Goal: Information Seeking & Learning: Understand process/instructions

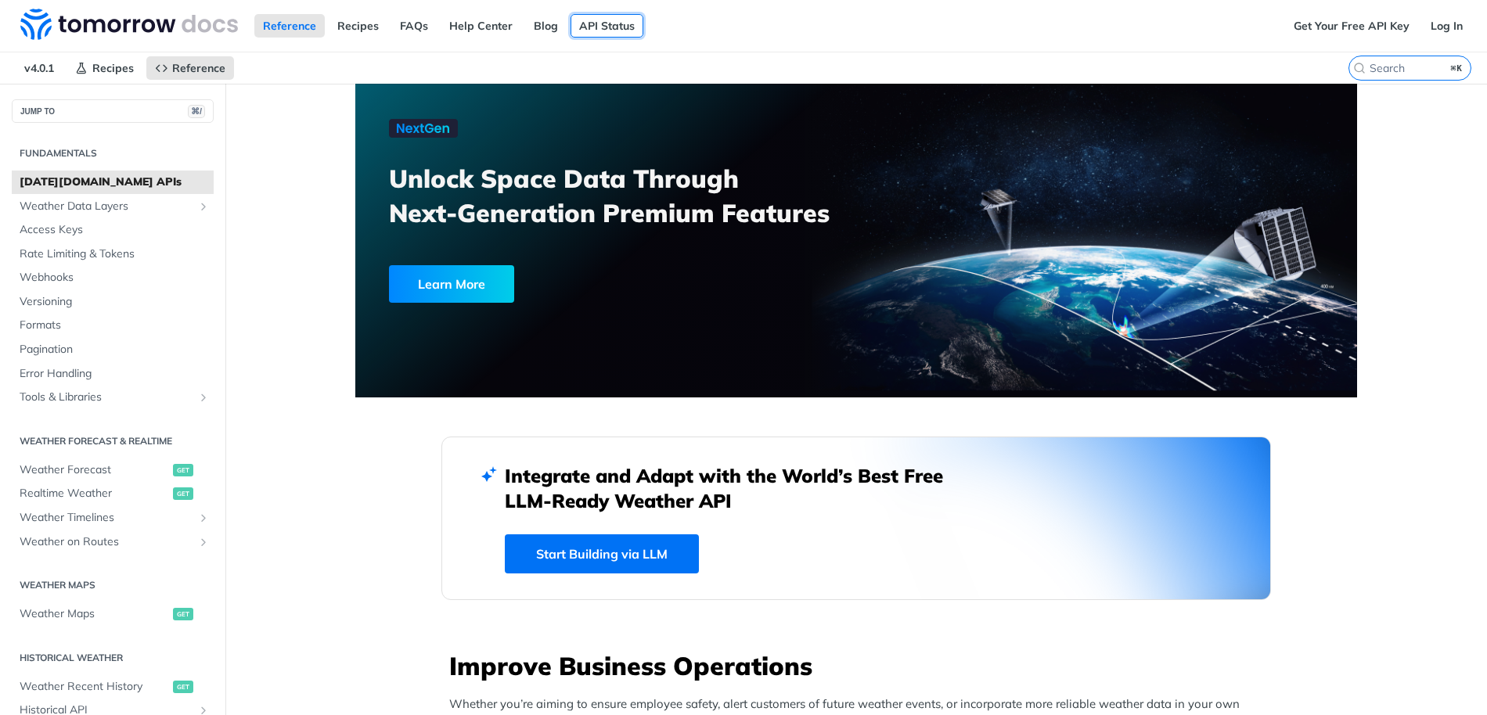
click at [587, 22] on link "API Status" at bounding box center [606, 25] width 73 height 23
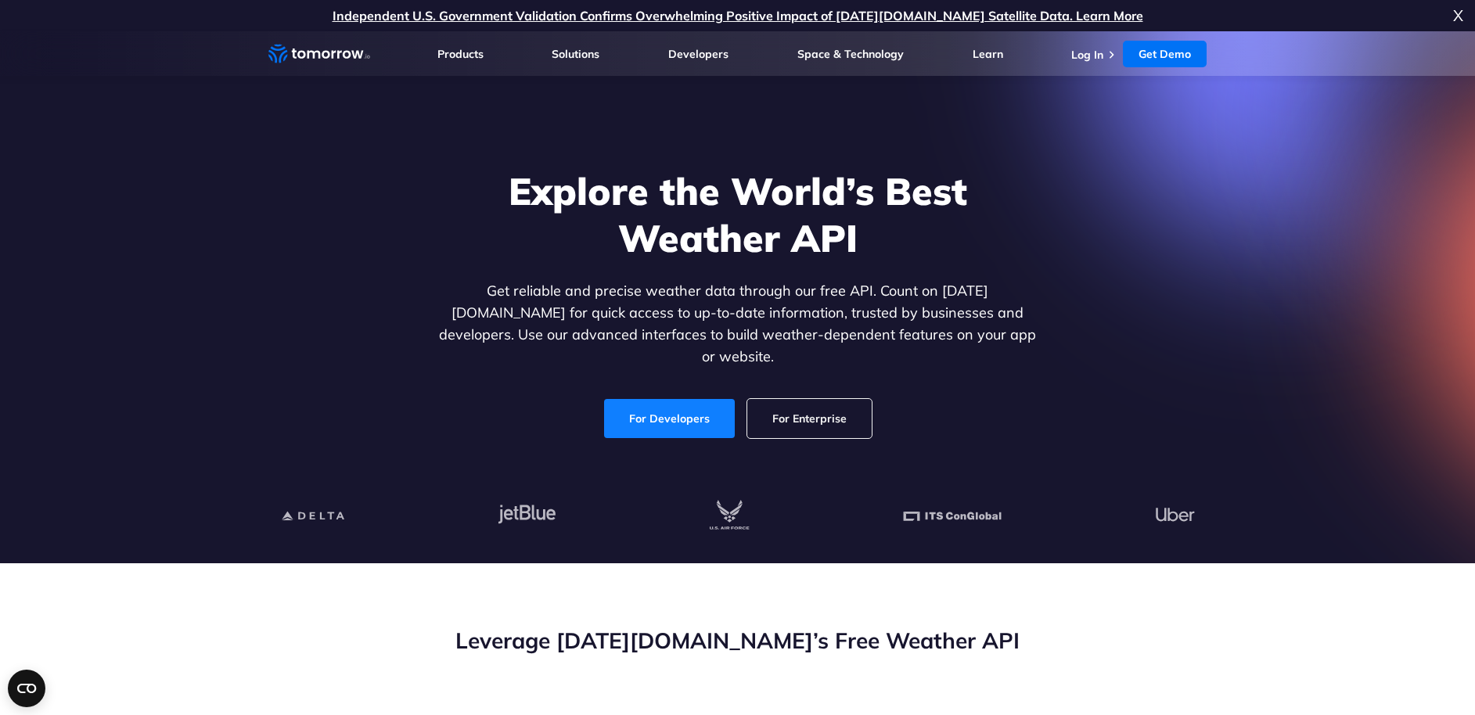
click at [675, 403] on link "For Developers" at bounding box center [669, 418] width 131 height 39
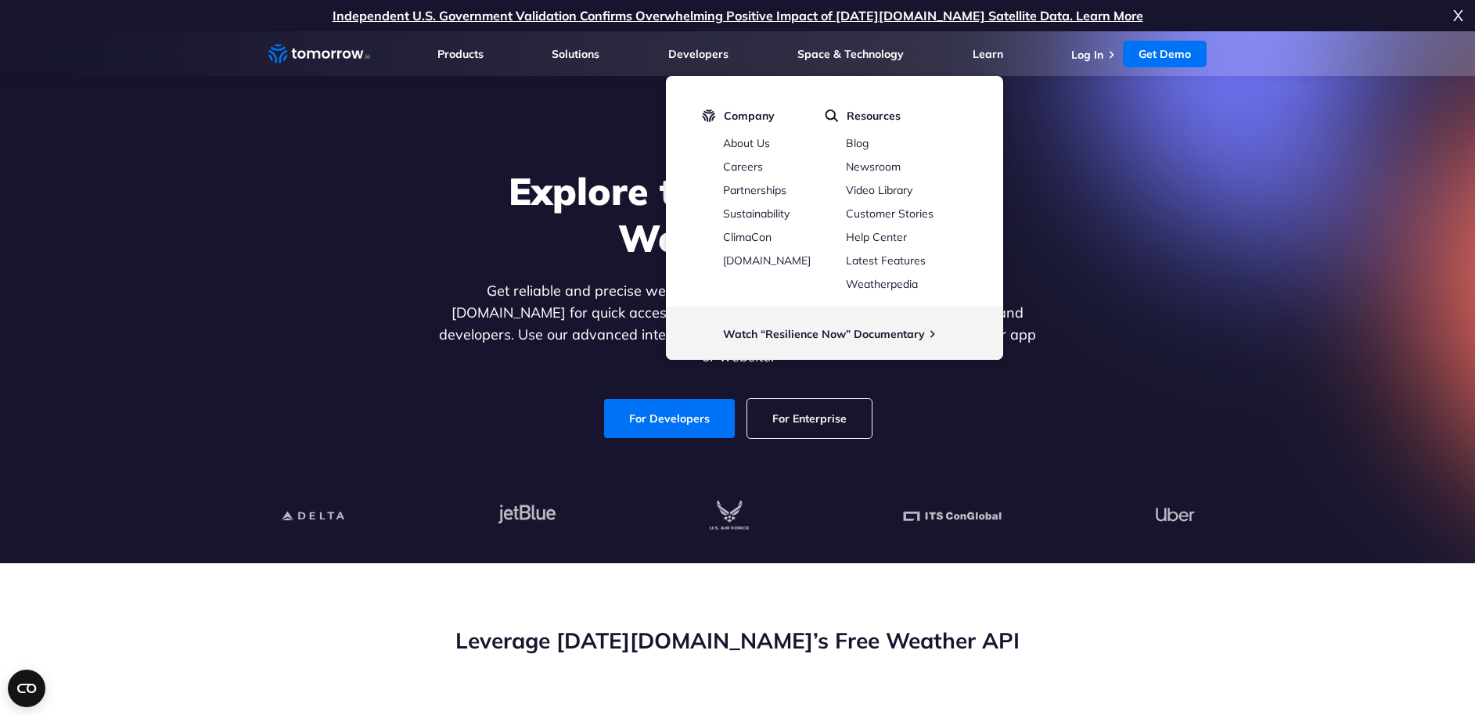
click at [1105, 47] on li "Log In" at bounding box center [1095, 54] width 48 height 16
click at [1104, 49] on li "Log In" at bounding box center [1095, 54] width 48 height 16
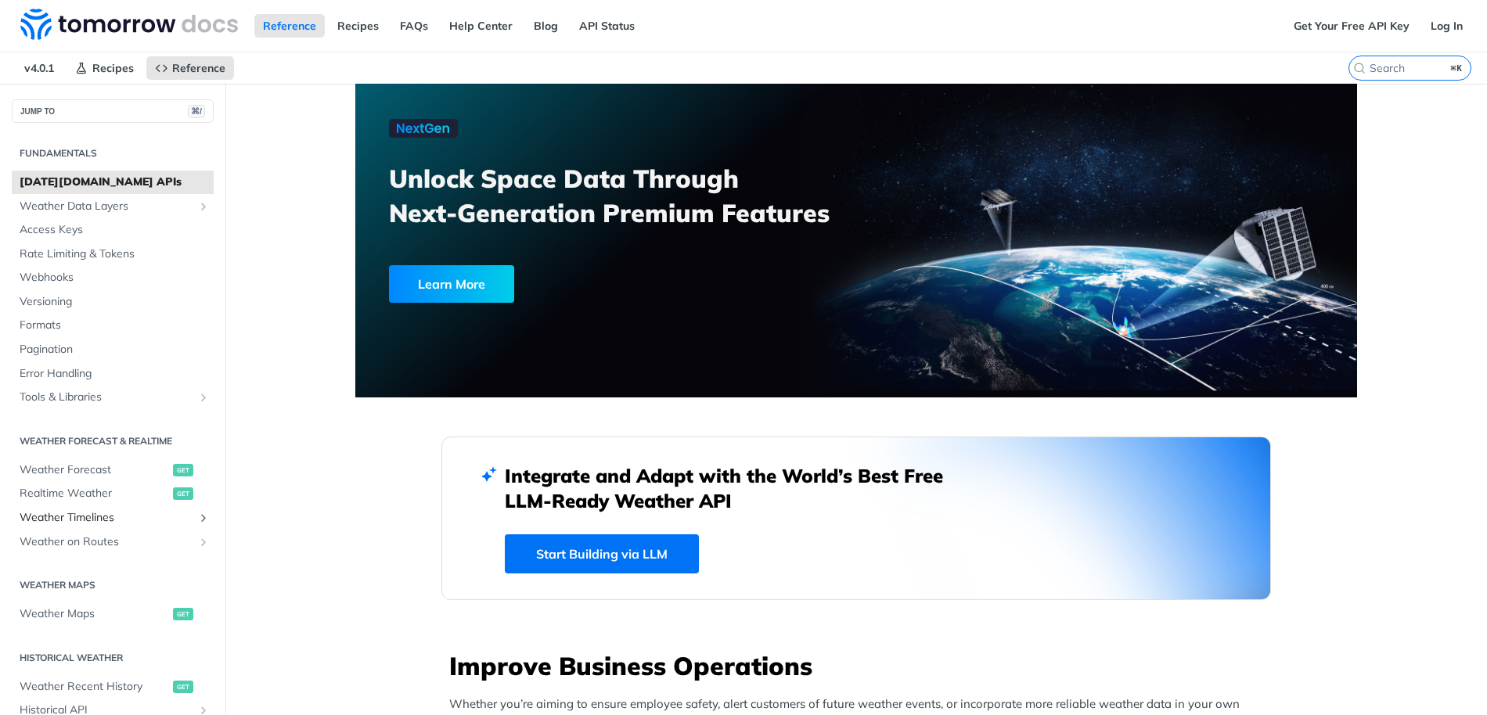
click at [82, 517] on span "Weather Timelines" at bounding box center [107, 518] width 174 height 16
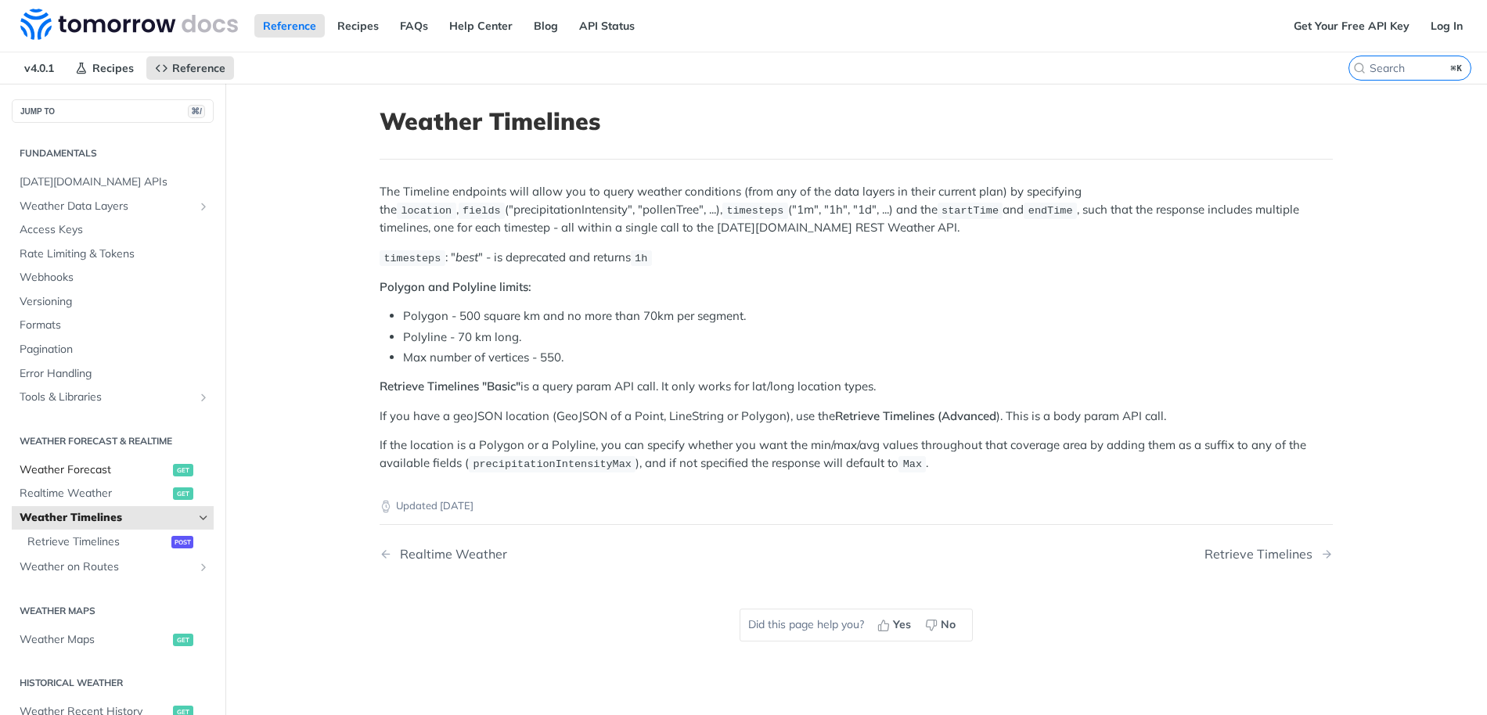
click at [90, 473] on span "Weather Forecast" at bounding box center [94, 470] width 149 height 16
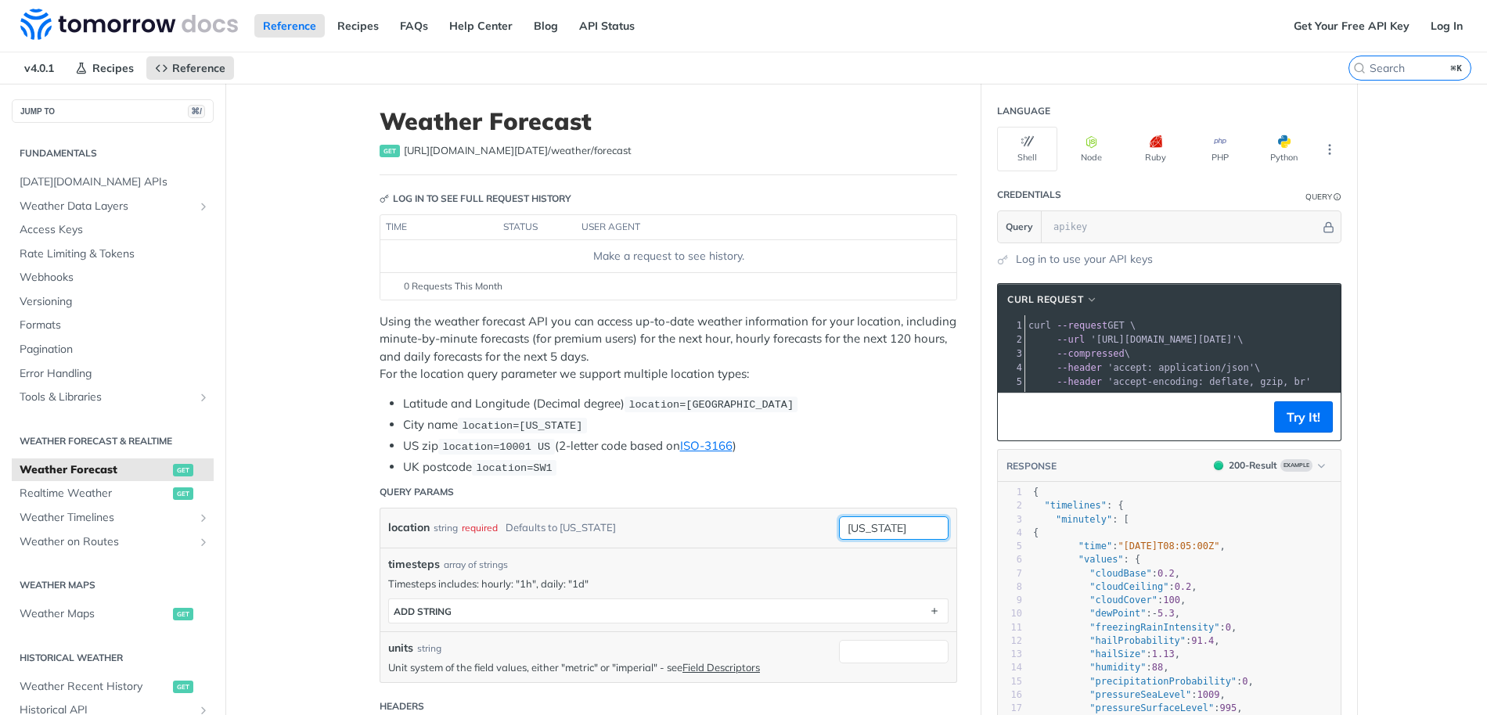
click at [886, 530] on input "[US_STATE]" at bounding box center [894, 527] width 110 height 23
type input "san [PERSON_NAME]"
click at [1311, 429] on button "Try It!" at bounding box center [1303, 416] width 59 height 31
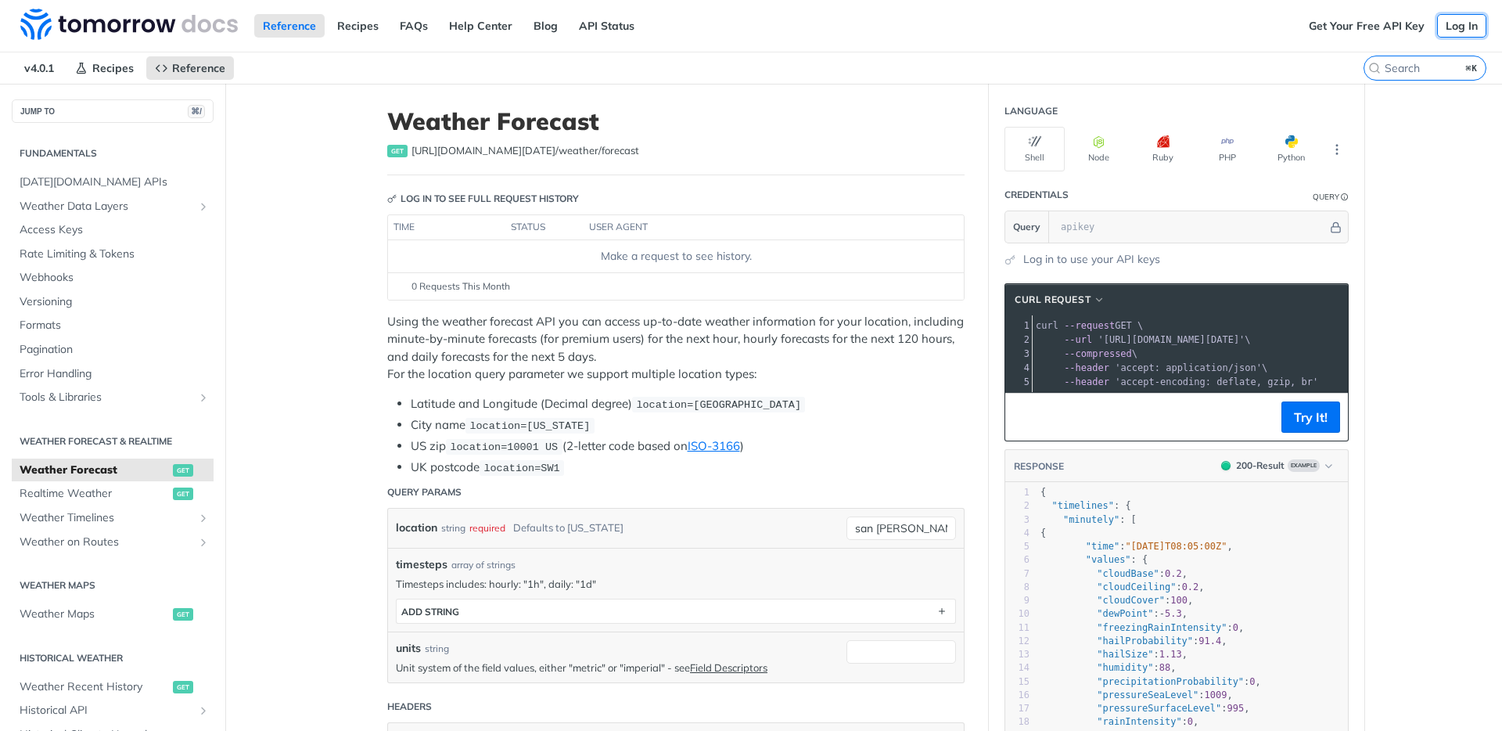
click at [1460, 25] on link "Log In" at bounding box center [1461, 25] width 49 height 23
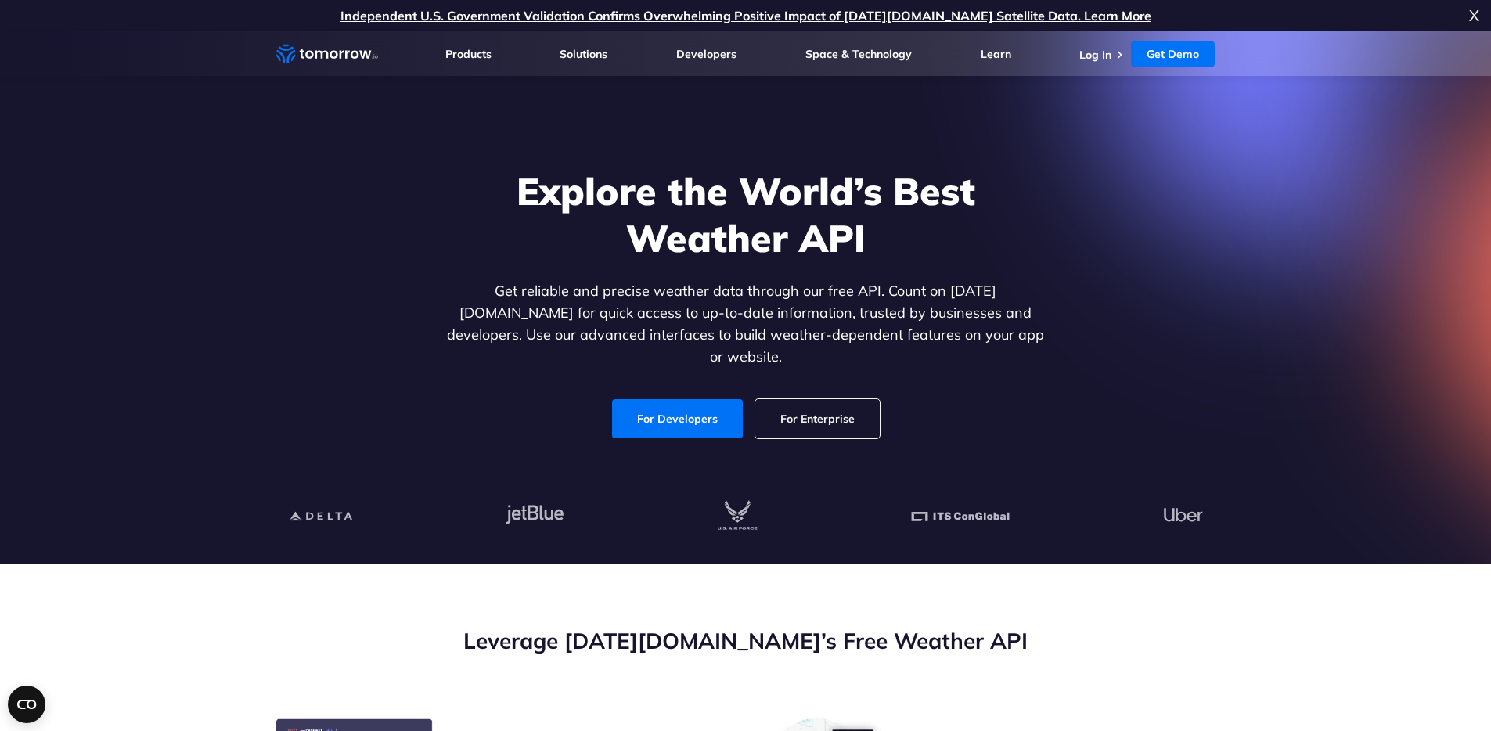
click at [685, 400] on link "For Developers" at bounding box center [677, 418] width 131 height 39
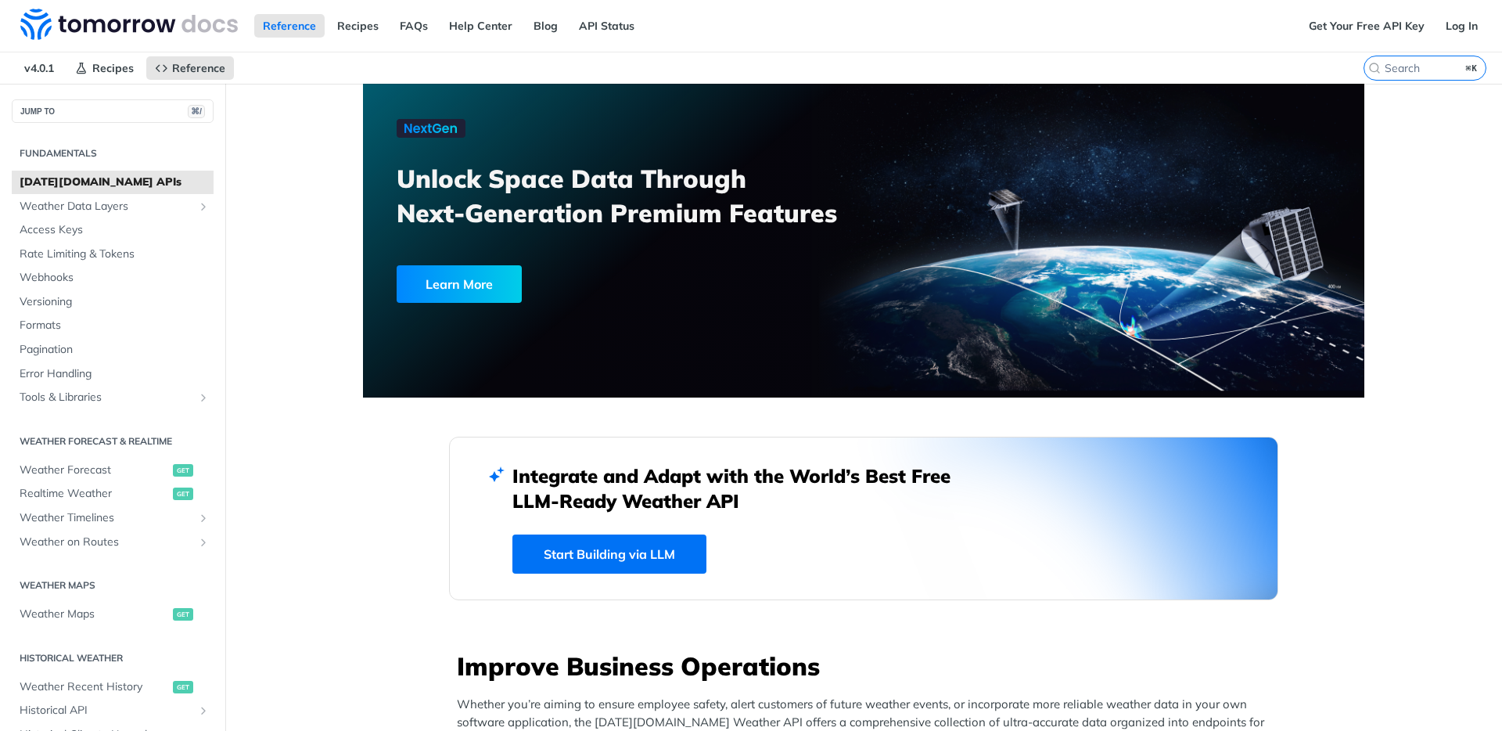
click at [613, 559] on link "Start Building via LLM" at bounding box center [609, 553] width 194 height 39
click at [95, 473] on span "Weather Forecast" at bounding box center [94, 470] width 149 height 16
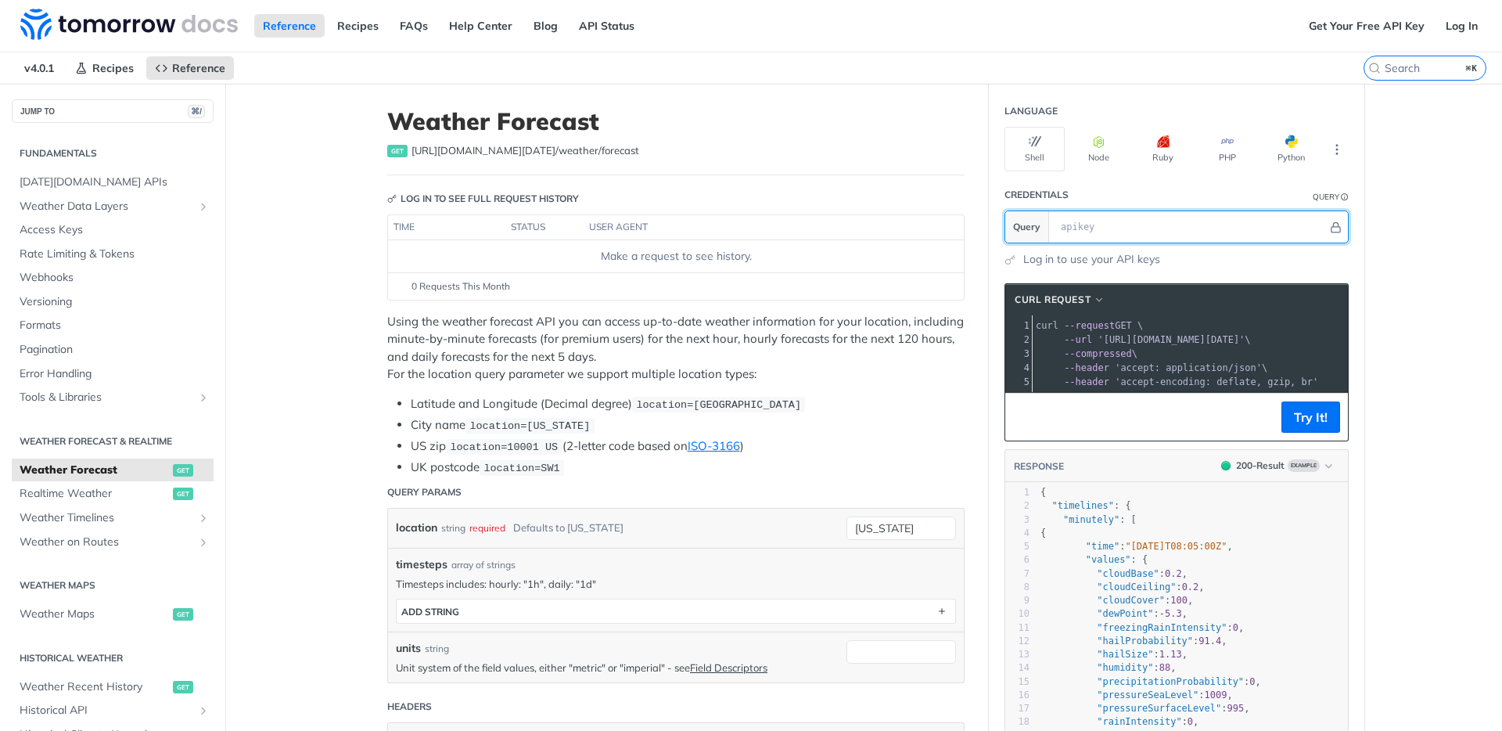
click at [1110, 233] on input "text" at bounding box center [1190, 226] width 275 height 31
paste input "jUQsz1qhtdcHCOnhmufvUQ0jz11iBb3R"
type input "jUQsz1qhtdcHCOnhmufvUQ0jz11iBb3R"
click at [1332, 140] on button "More Languages" at bounding box center [1336, 149] width 23 height 23
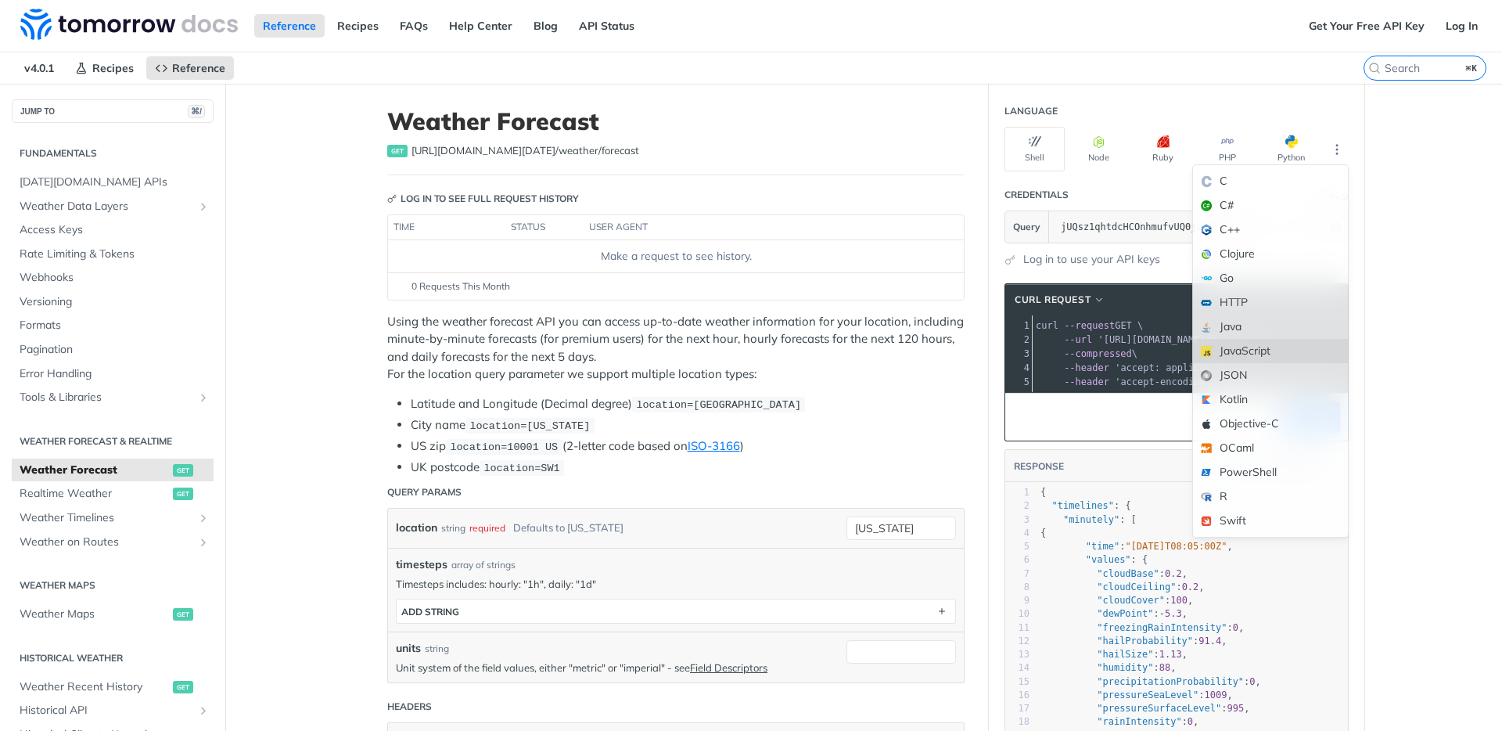
click at [1252, 351] on div "JavaScript" at bounding box center [1270, 351] width 155 height 24
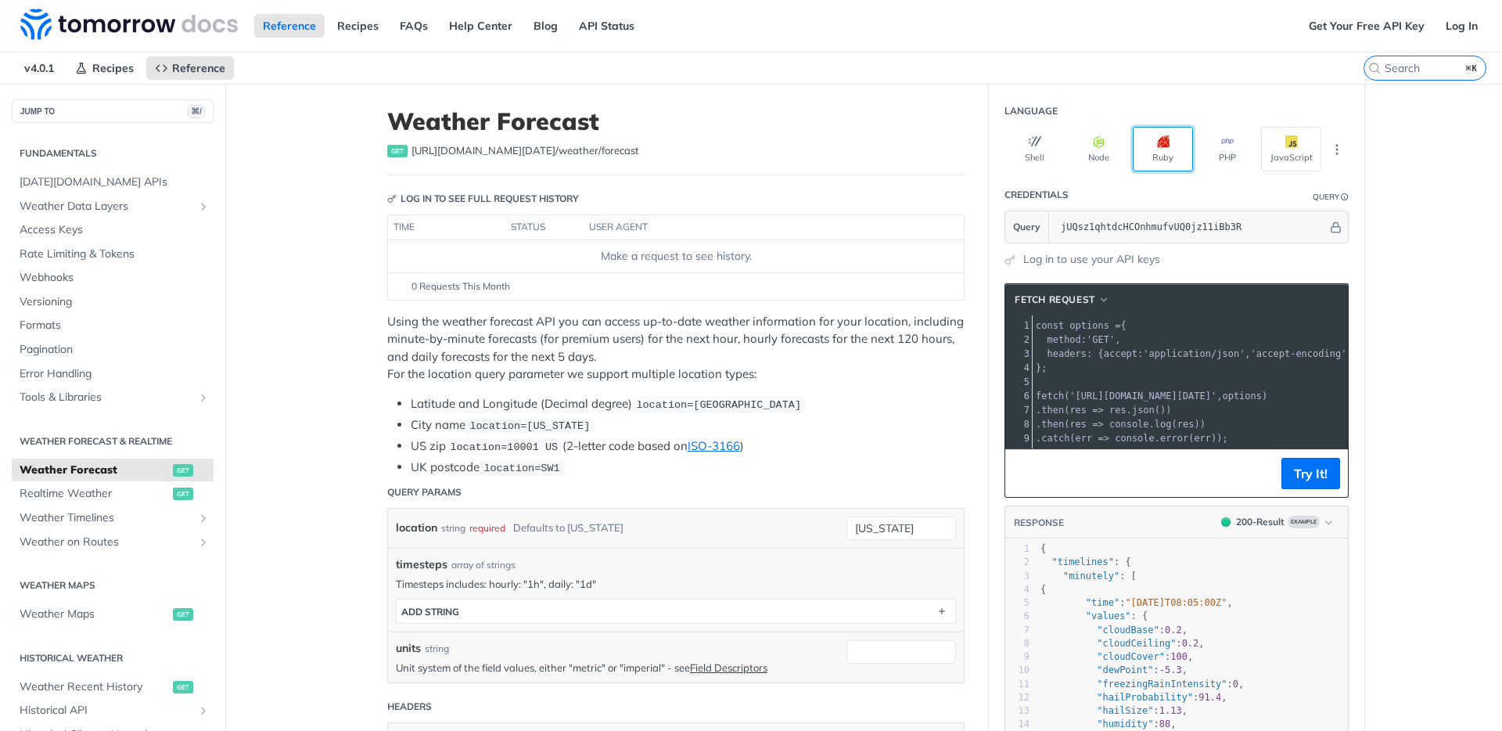
click at [1160, 133] on button "Ruby" at bounding box center [1163, 149] width 60 height 45
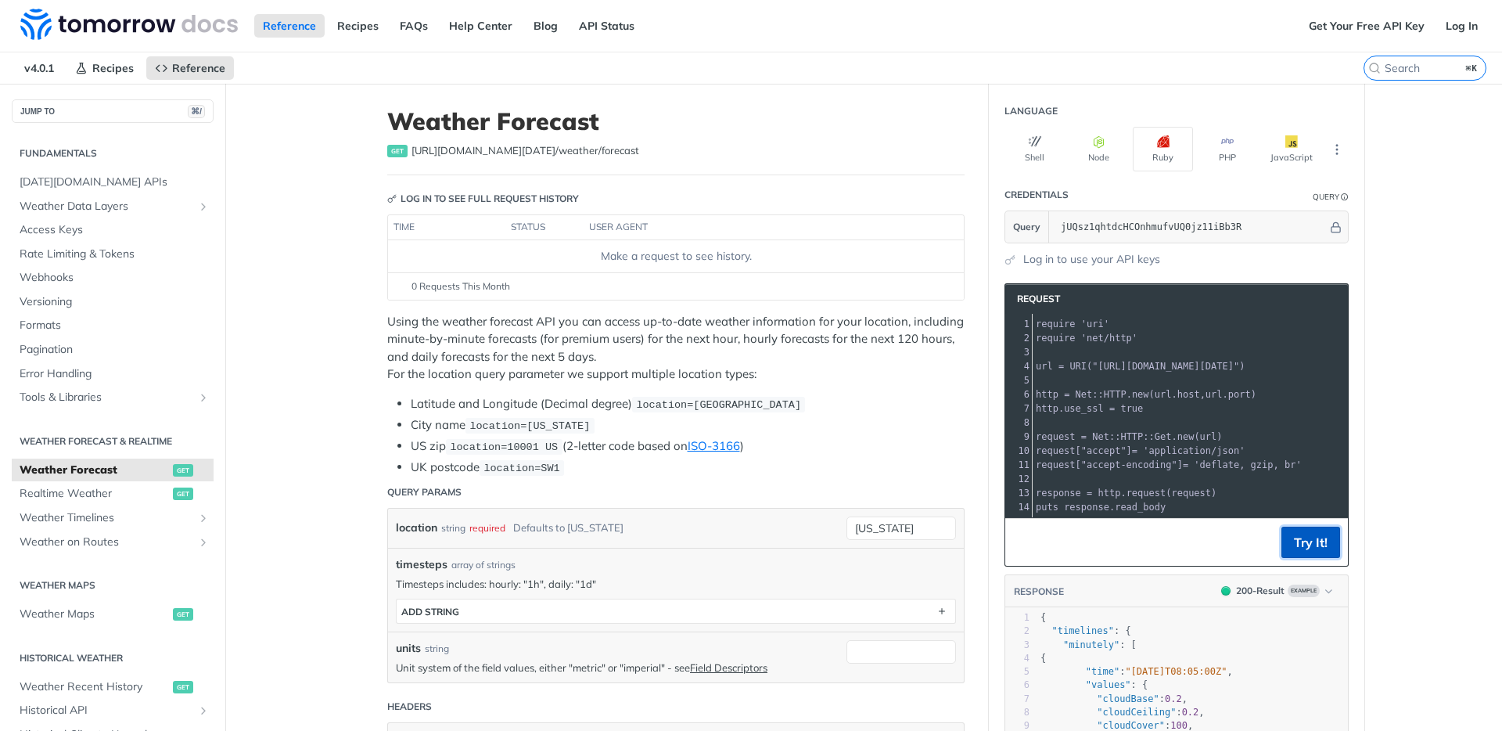
click at [1306, 557] on button "Try It!" at bounding box center [1311, 542] width 59 height 31
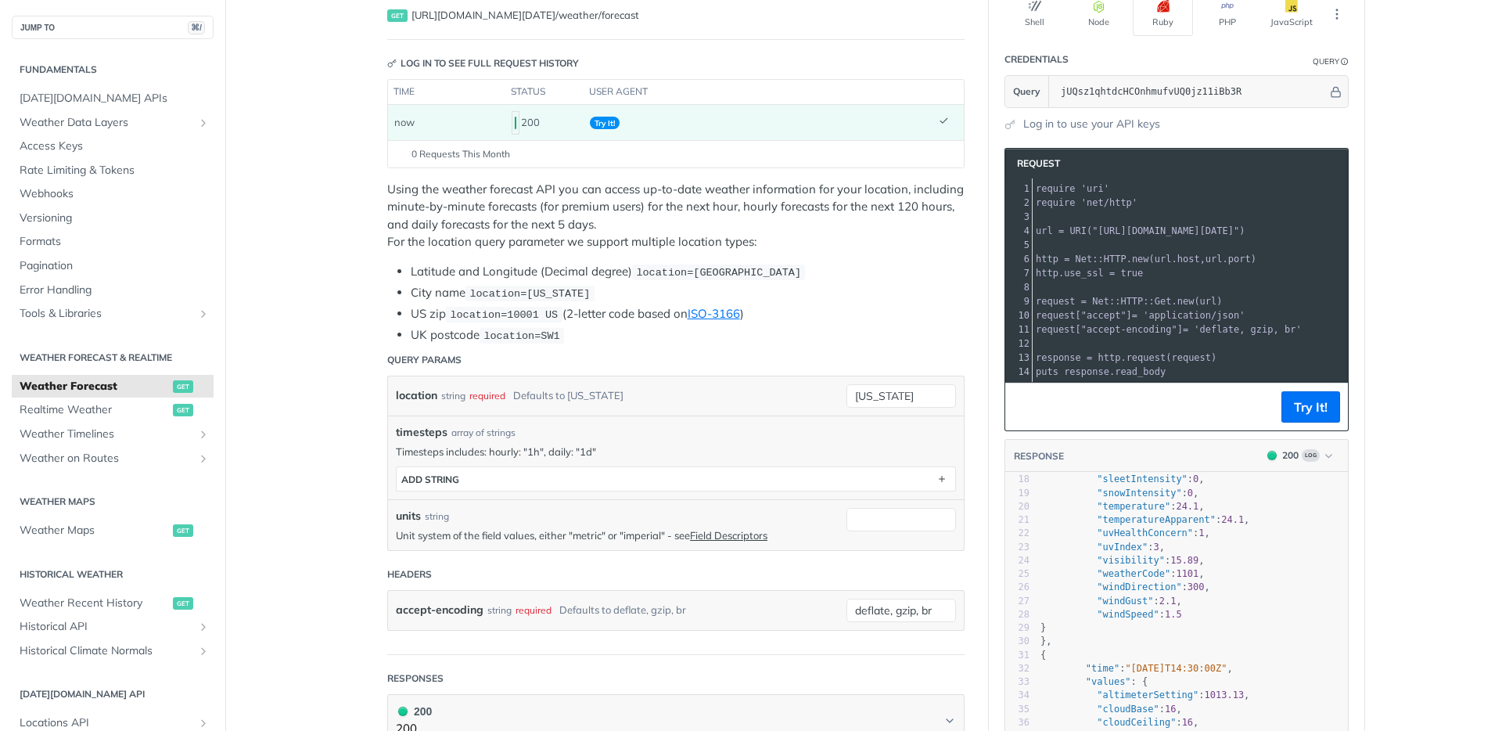
scroll to position [218, 0]
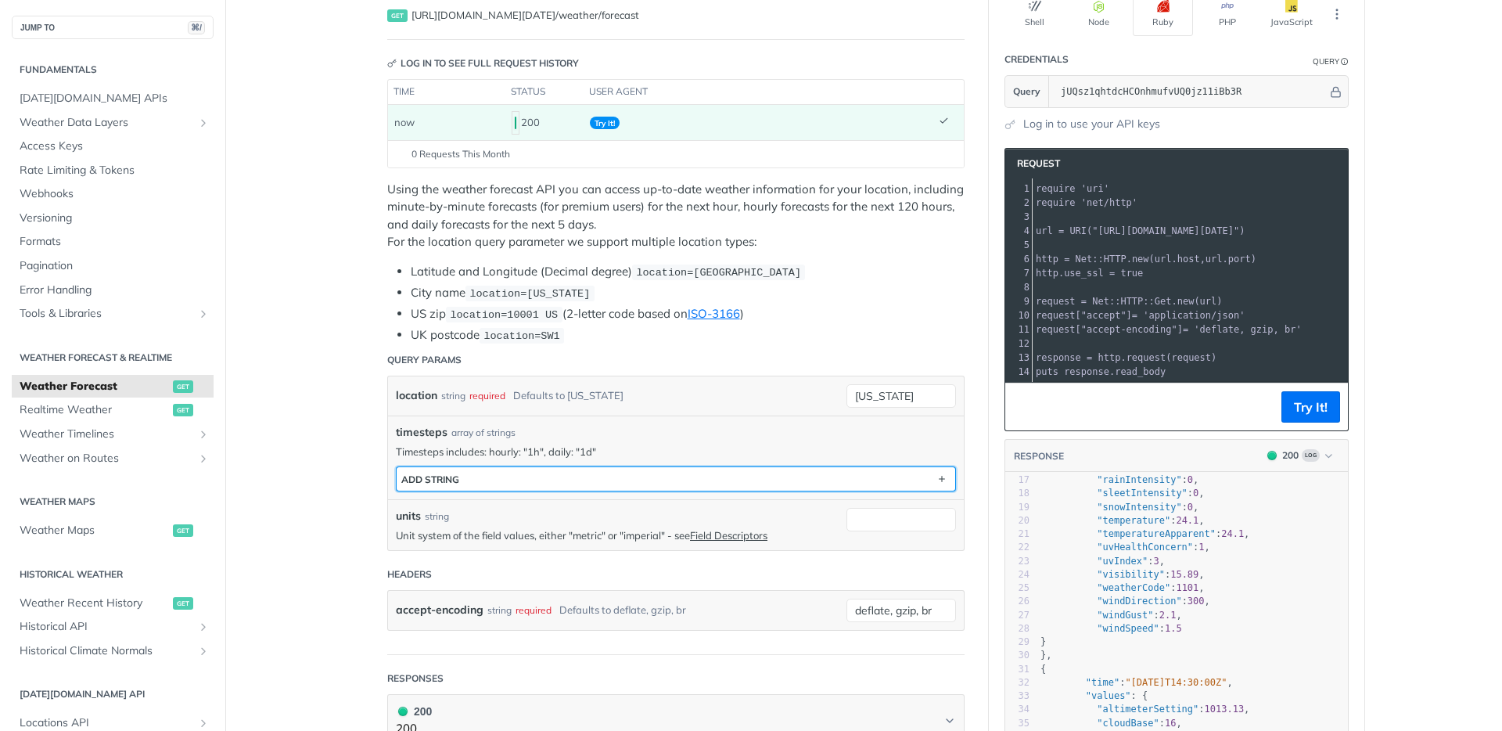
click at [570, 474] on button "ADD string" at bounding box center [676, 478] width 559 height 23
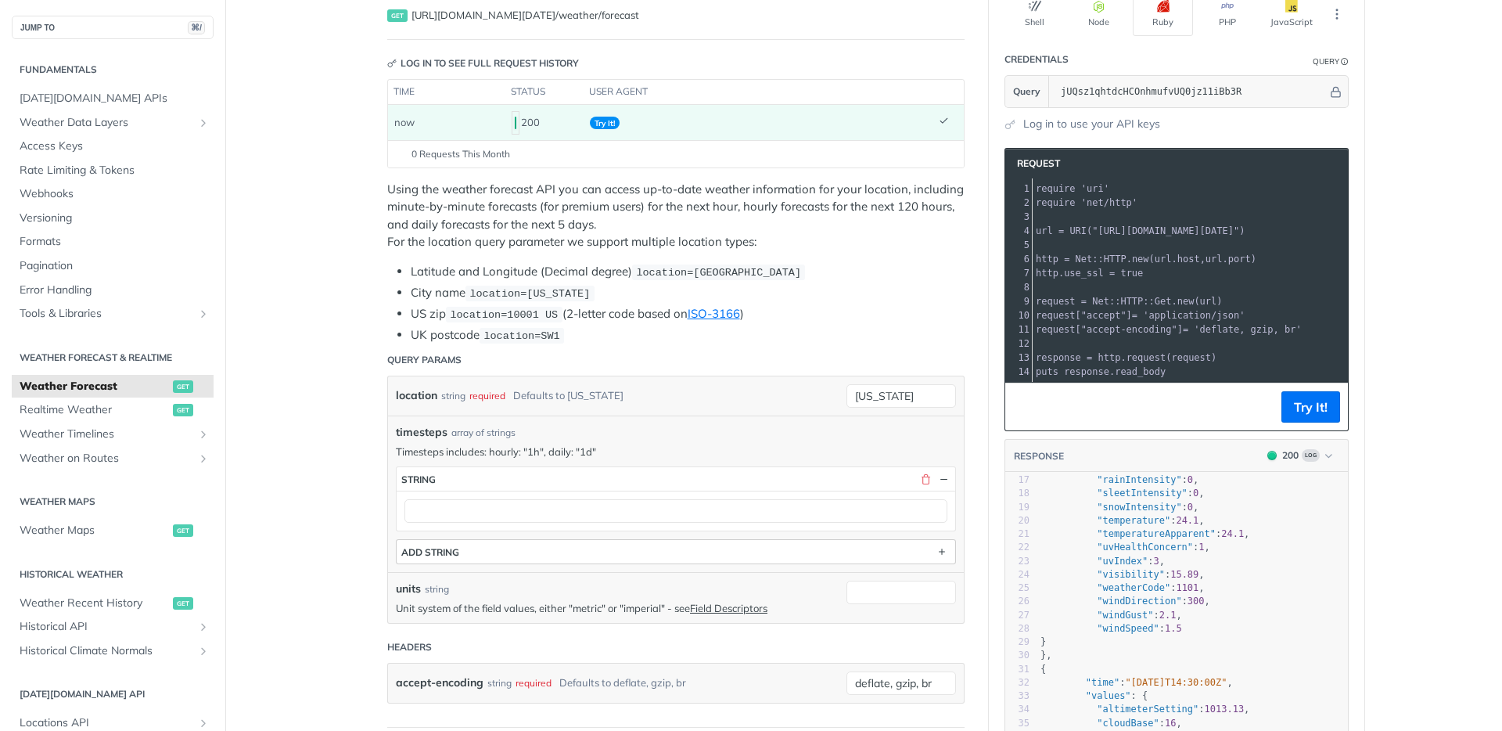
click at [570, 474] on button "string" at bounding box center [676, 478] width 559 height 23
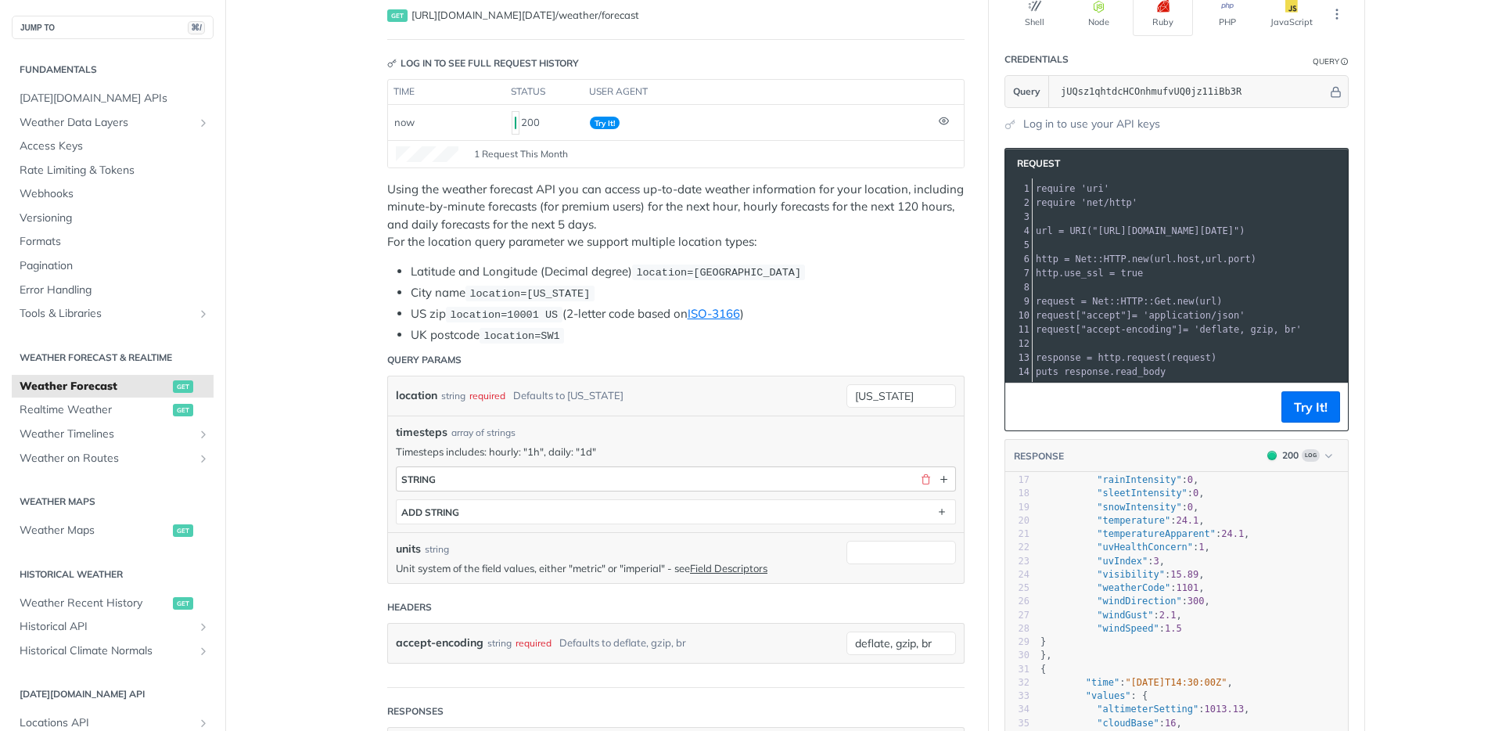
click at [754, 480] on button "string" at bounding box center [676, 478] width 559 height 23
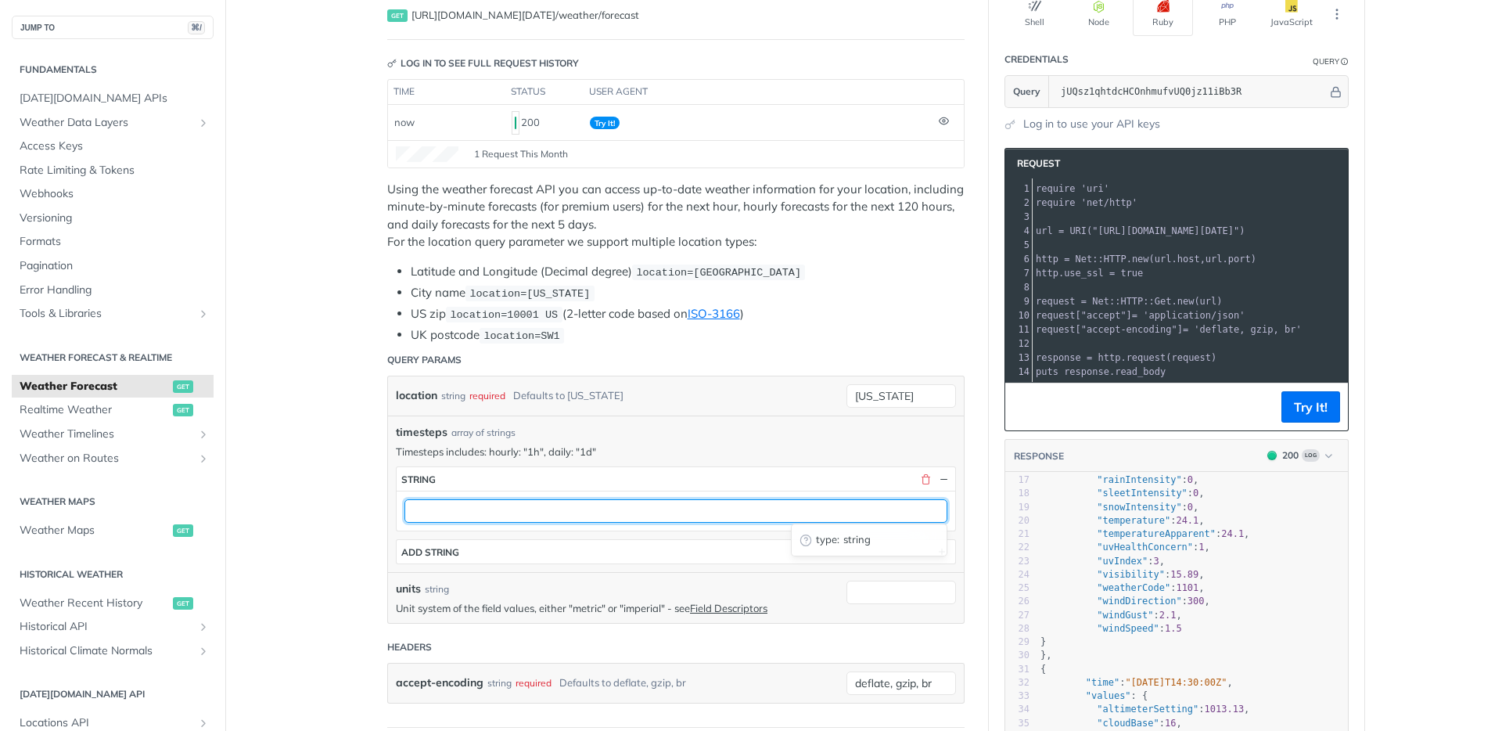
click at [703, 511] on input "text" at bounding box center [676, 510] width 543 height 23
type input "units=imperial"
click at [790, 516] on input "units=imperial" at bounding box center [676, 510] width 543 height 23
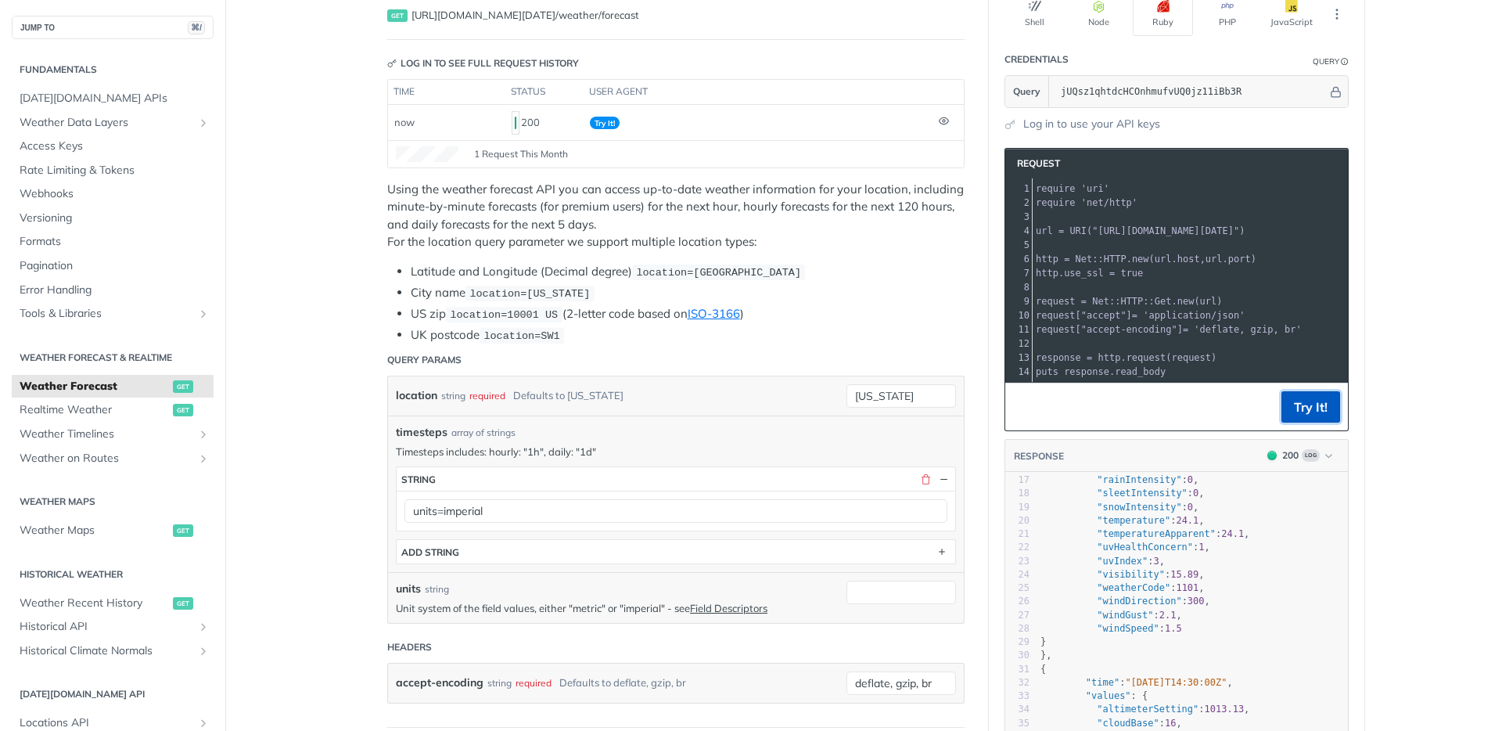
click at [1297, 420] on button "Try It!" at bounding box center [1311, 406] width 59 height 31
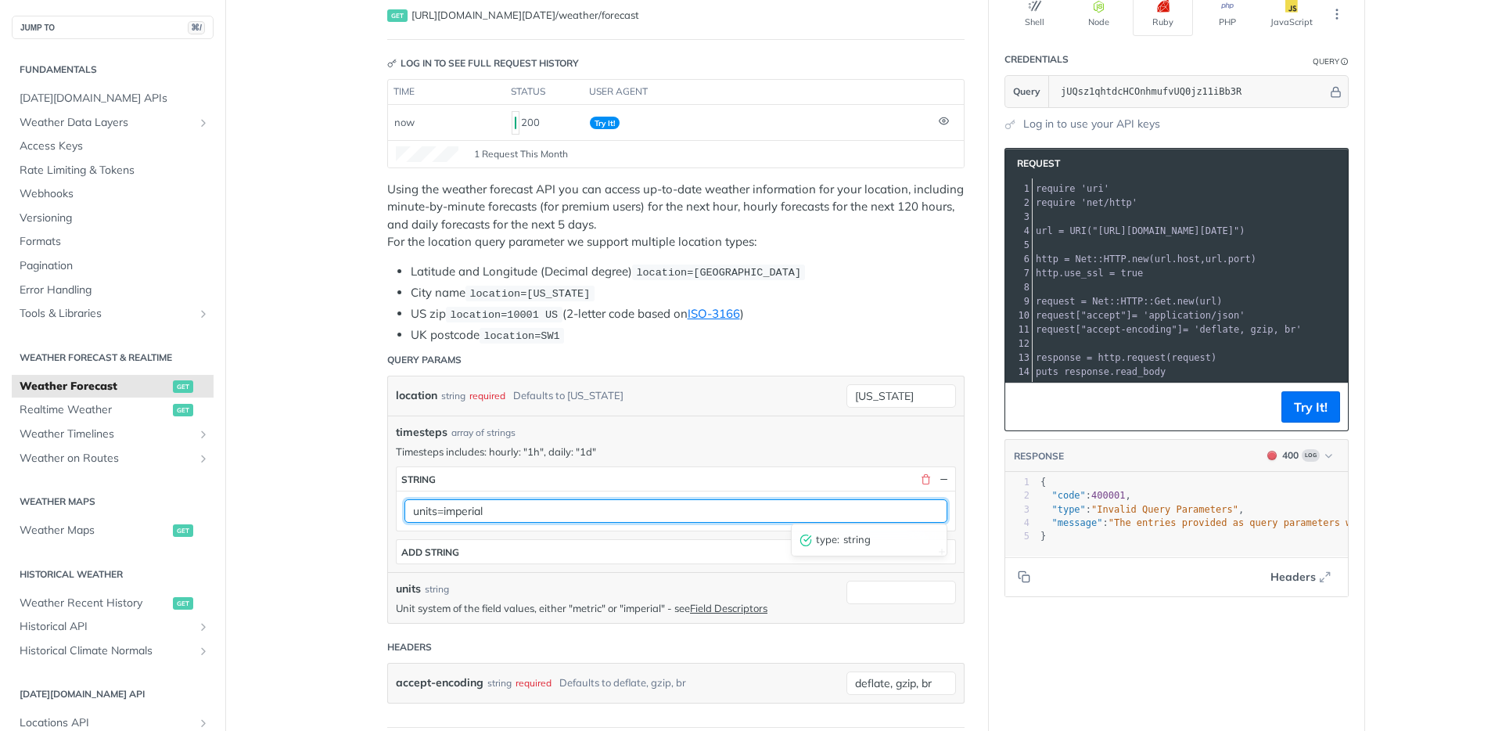
click at [528, 507] on input "units=imperial" at bounding box center [676, 510] width 543 height 23
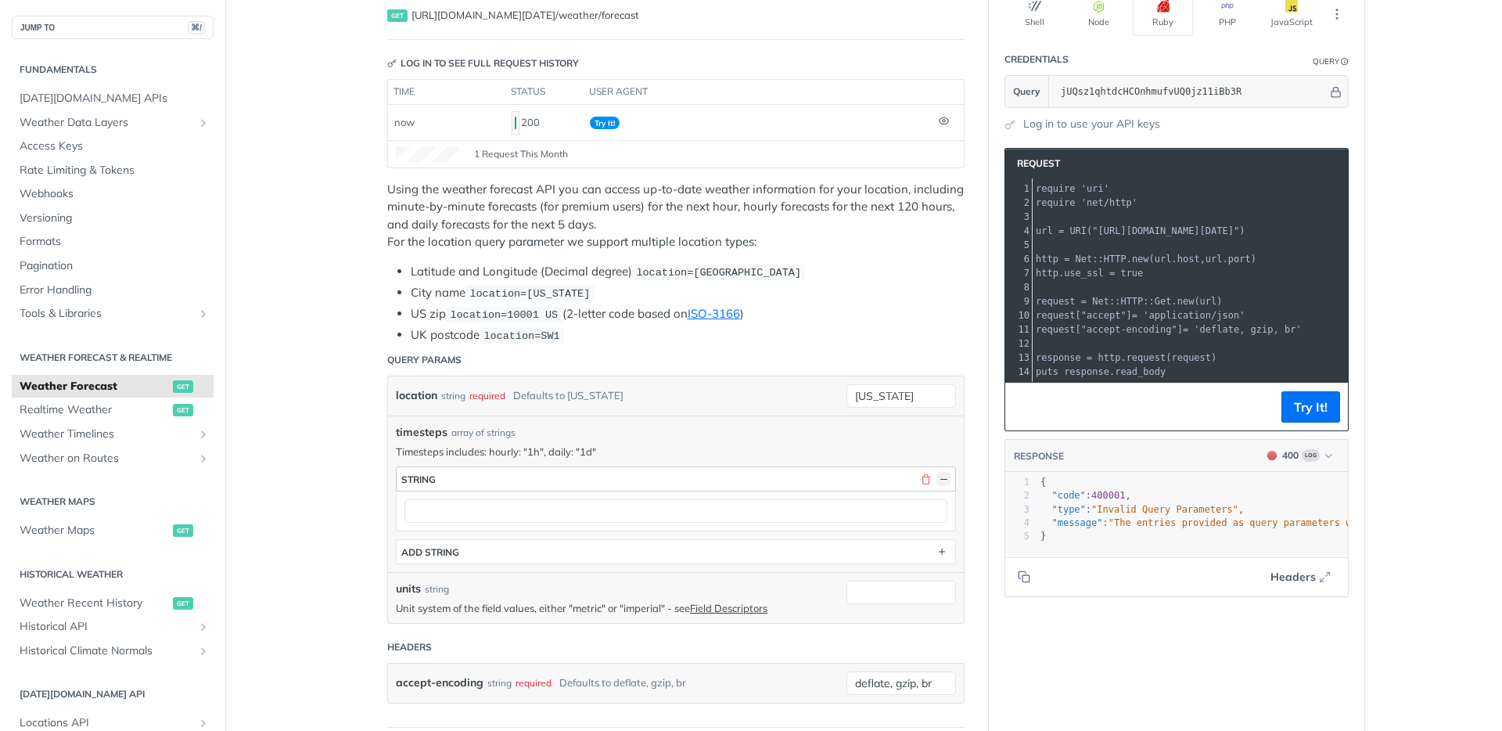
click at [937, 473] on button "button" at bounding box center [944, 479] width 14 height 14
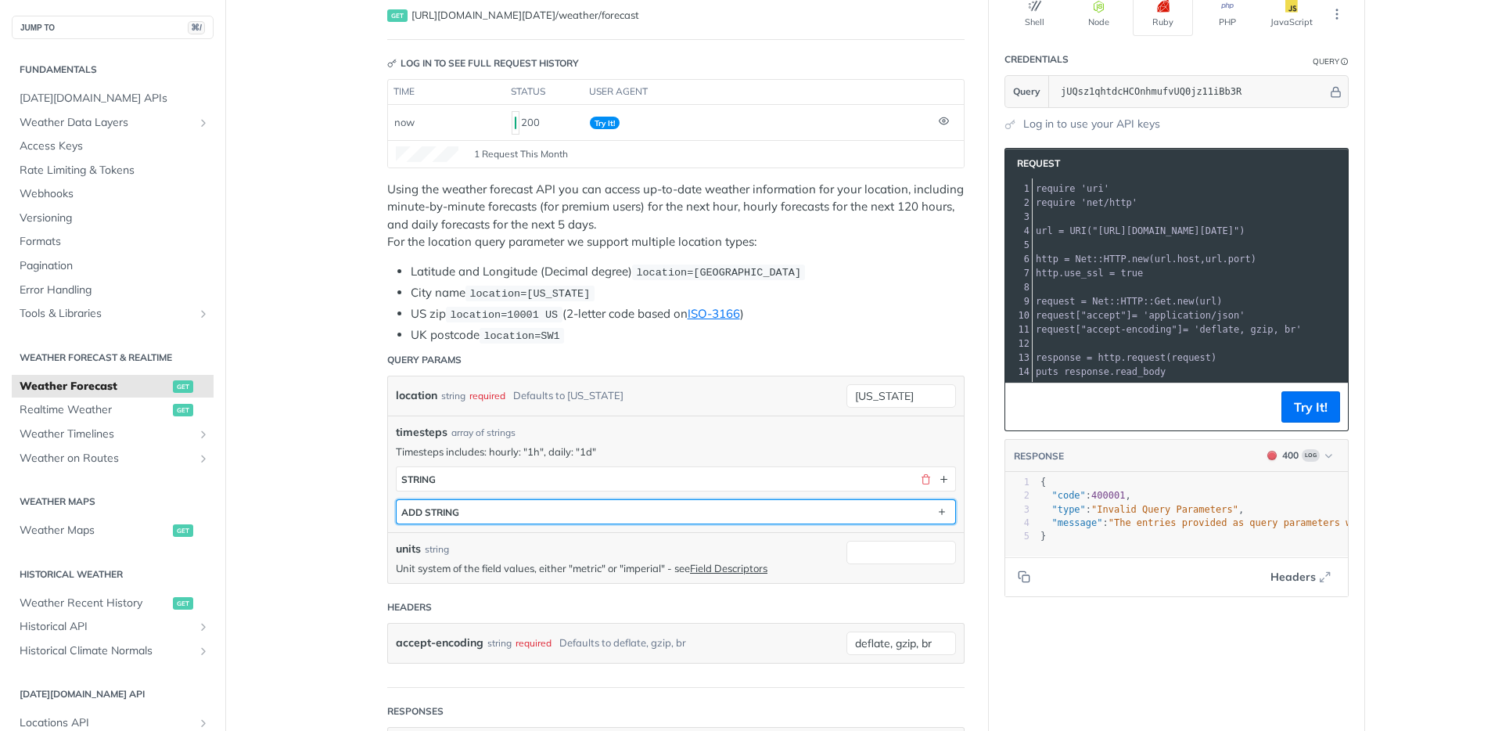
click at [541, 508] on button "ADD string" at bounding box center [676, 511] width 559 height 23
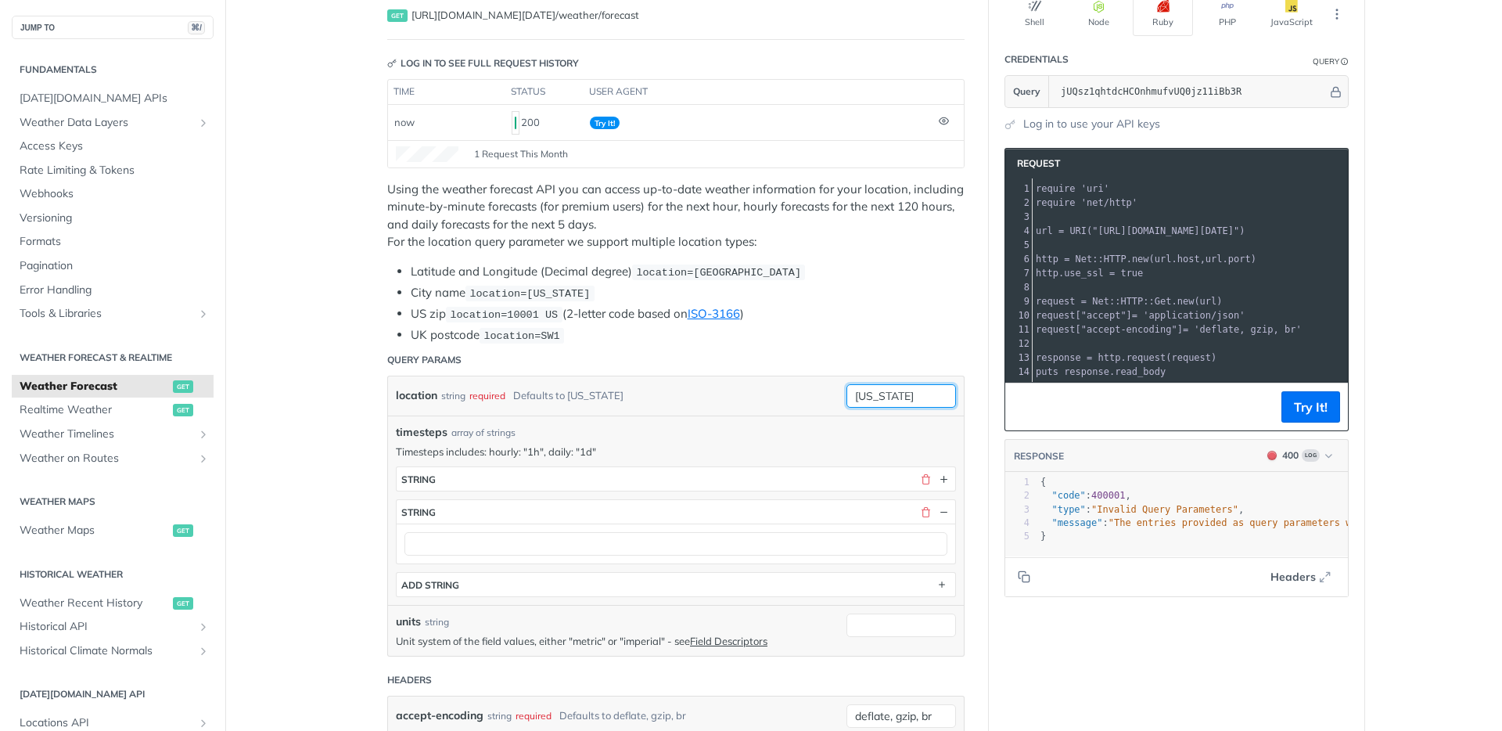
click at [883, 388] on input "[US_STATE]" at bounding box center [902, 395] width 110 height 23
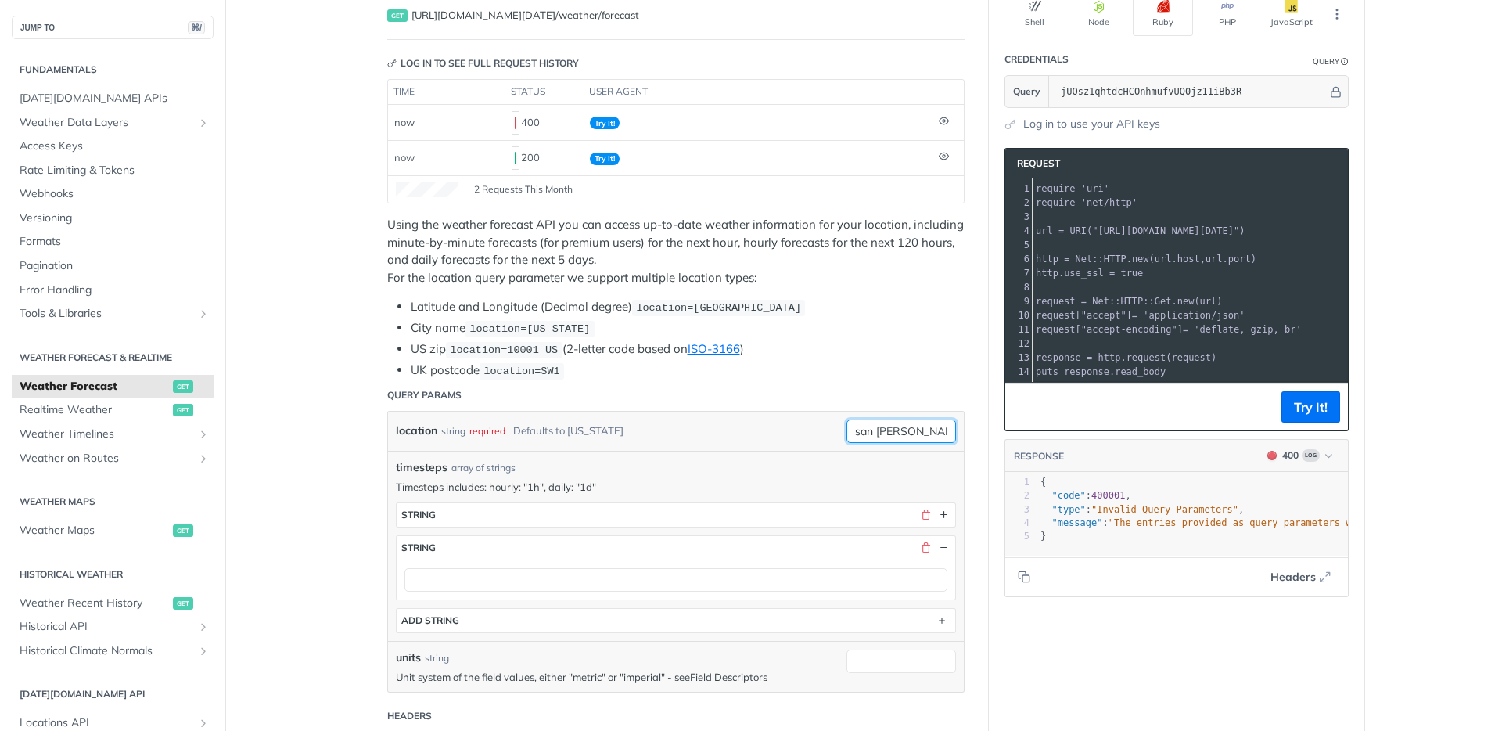
type input "san [PERSON_NAME]"
click at [920, 514] on button "button" at bounding box center [926, 515] width 14 height 14
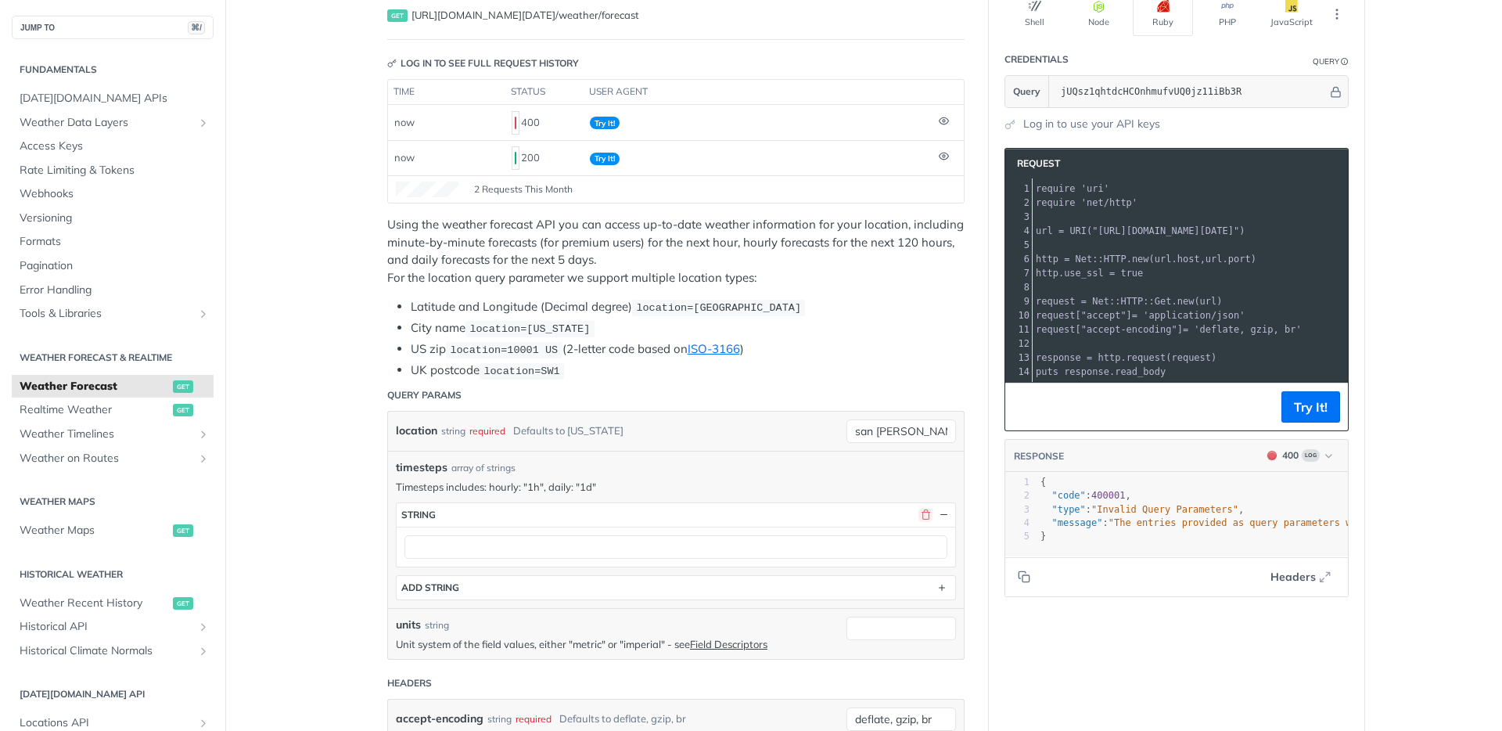
click at [920, 514] on button "button" at bounding box center [926, 515] width 14 height 14
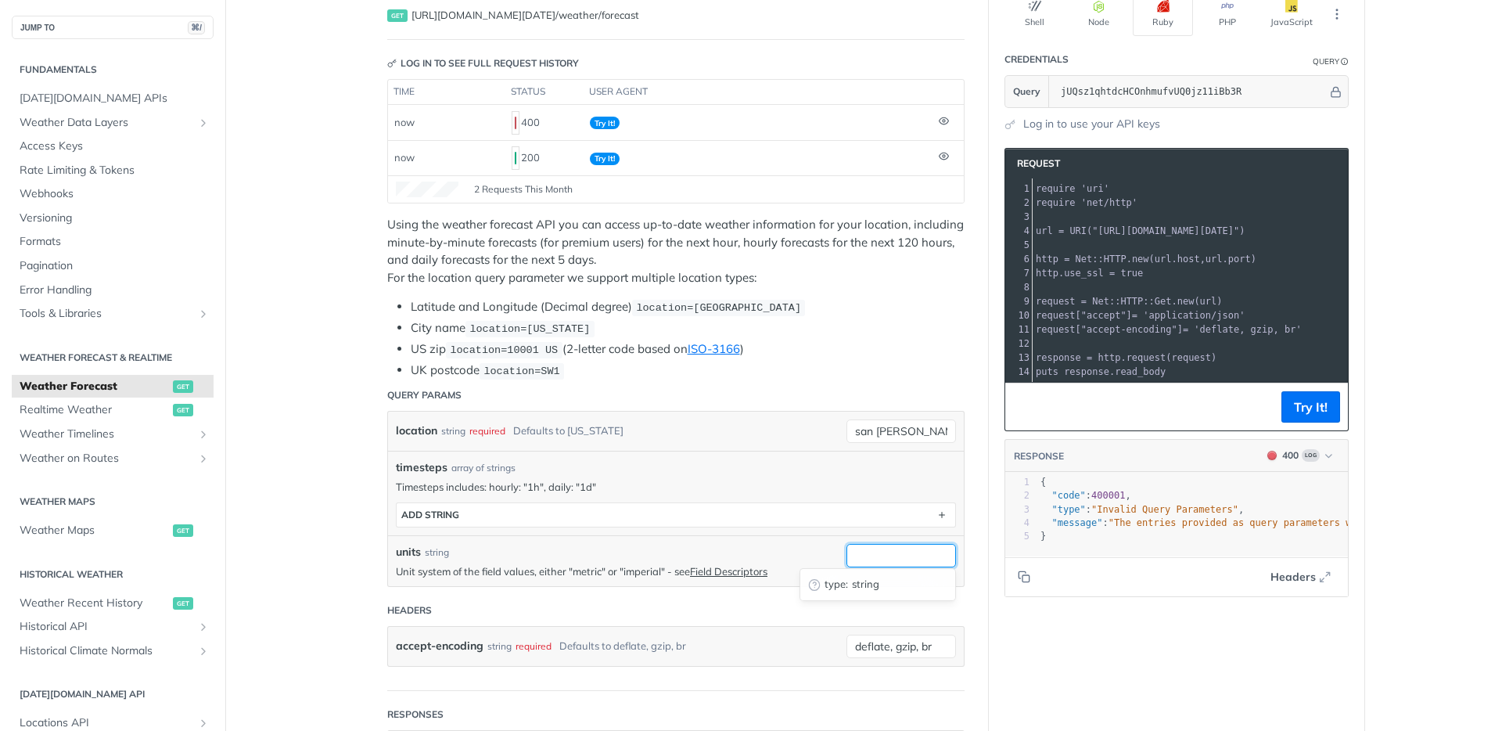
click at [926, 551] on input "units" at bounding box center [902, 555] width 110 height 23
type input "imperial"
click at [1307, 413] on button "Try It!" at bounding box center [1311, 406] width 59 height 31
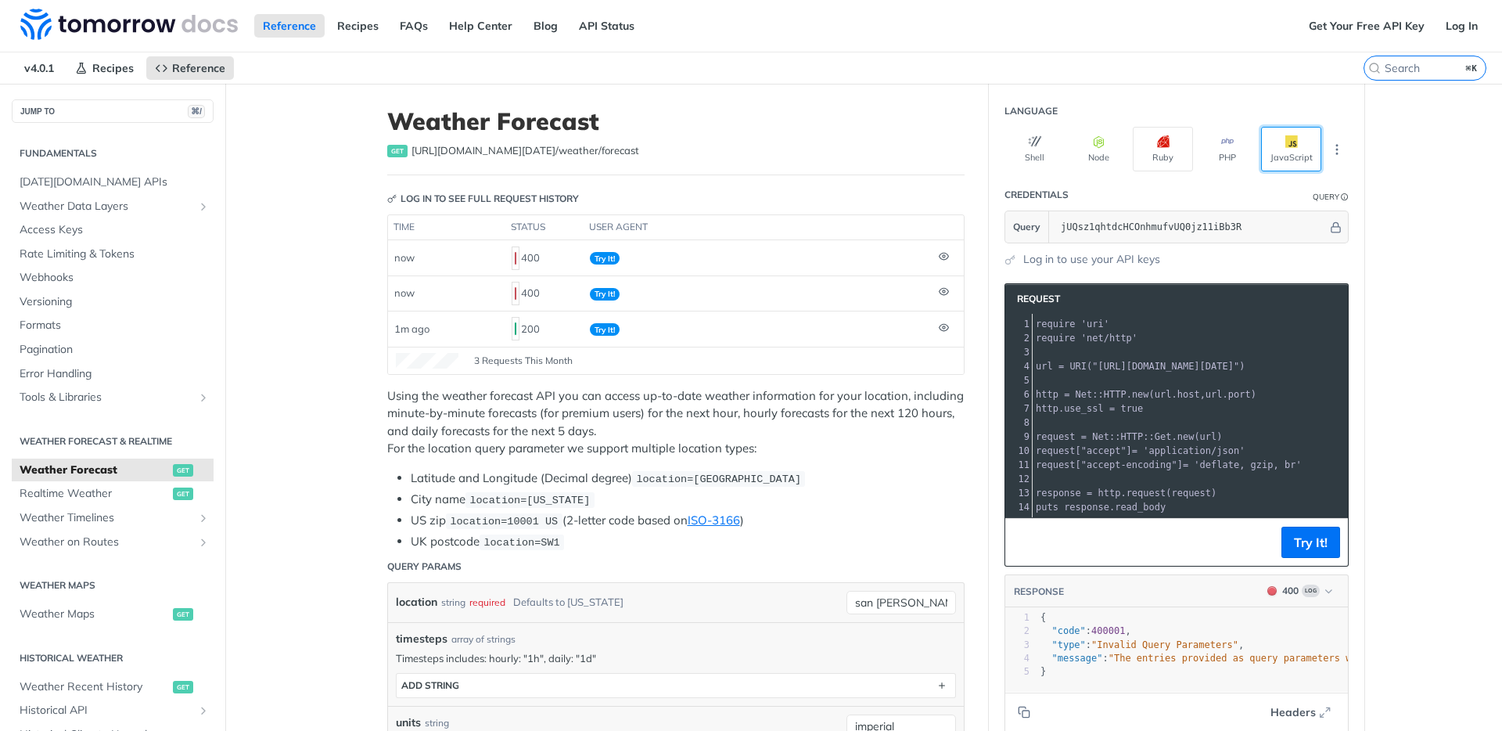
click at [1278, 153] on button "JavaScript" at bounding box center [1291, 149] width 60 height 45
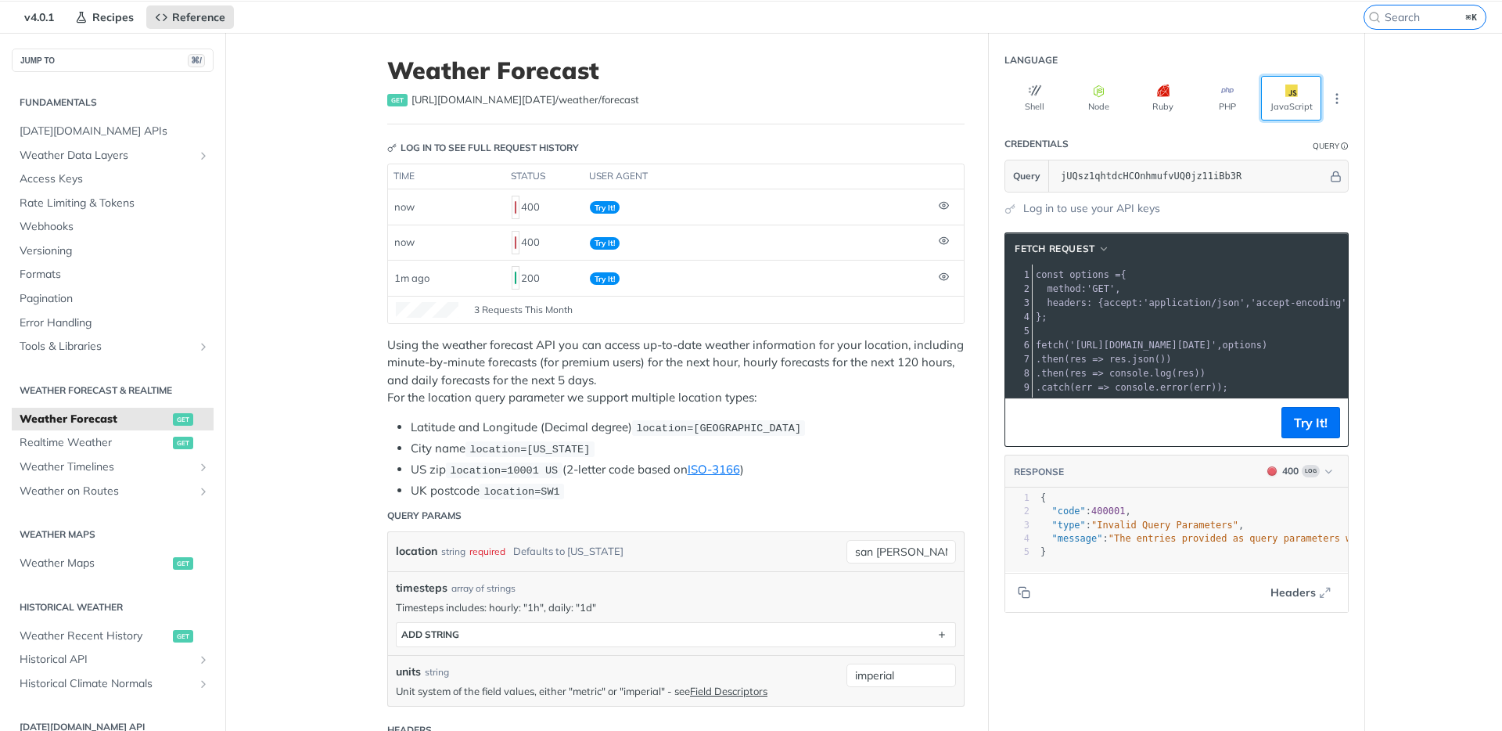
scroll to position [182, 0]
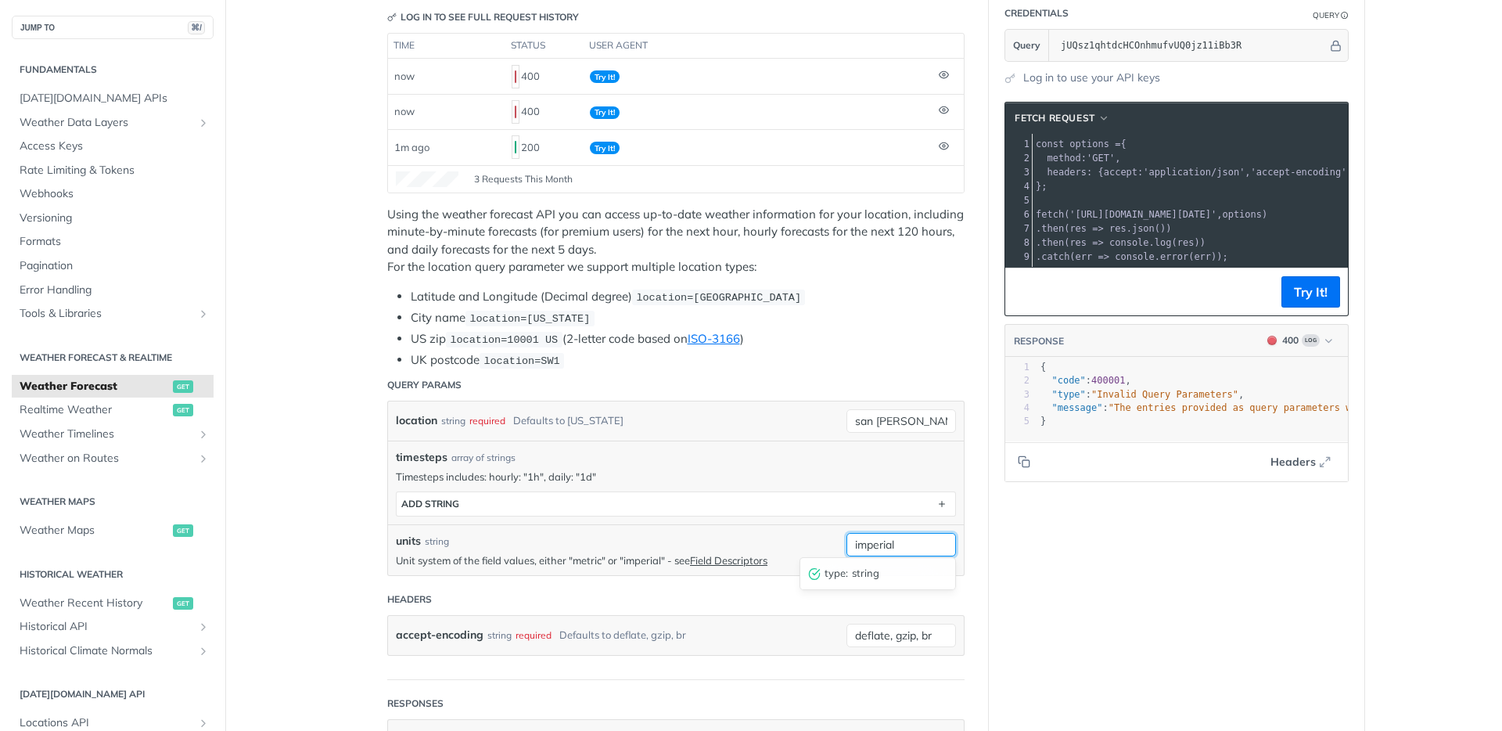
click at [913, 537] on input "imperial" at bounding box center [902, 544] width 110 height 23
click at [912, 537] on input "imperial" at bounding box center [902, 544] width 110 height 23
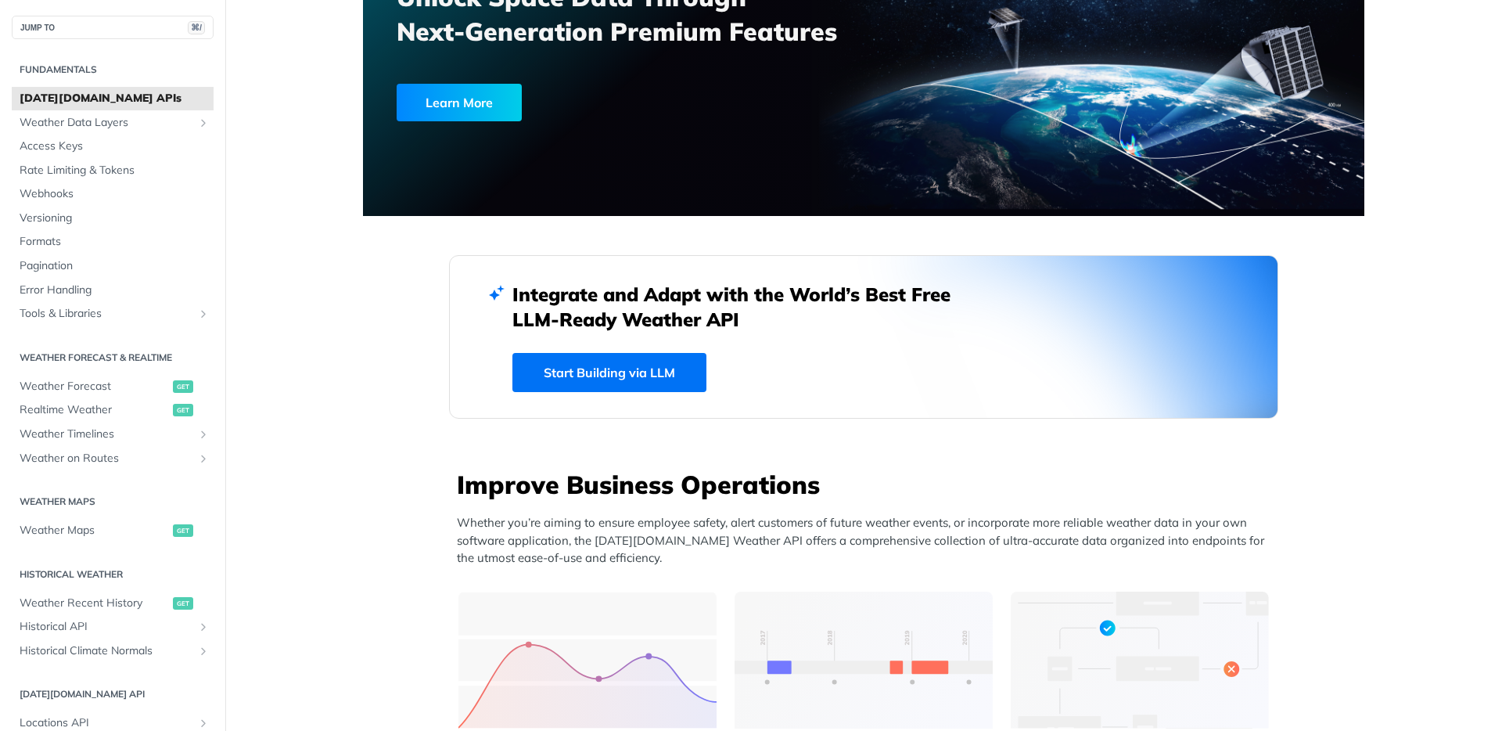
scroll to position [178, 0]
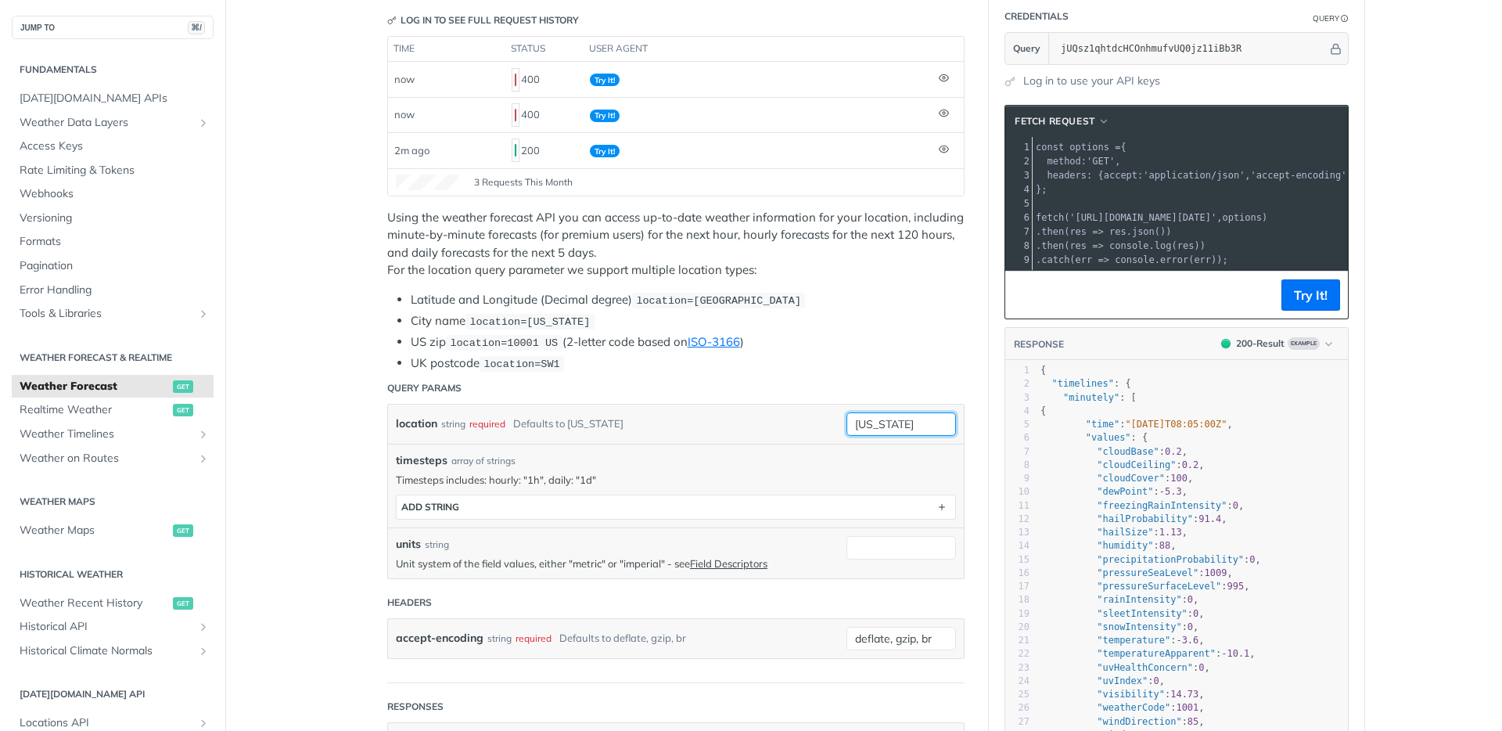
click at [908, 426] on input "[US_STATE]" at bounding box center [902, 423] width 110 height 23
type input "san [PERSON_NAME]"
click at [900, 553] on input "units" at bounding box center [902, 547] width 110 height 23
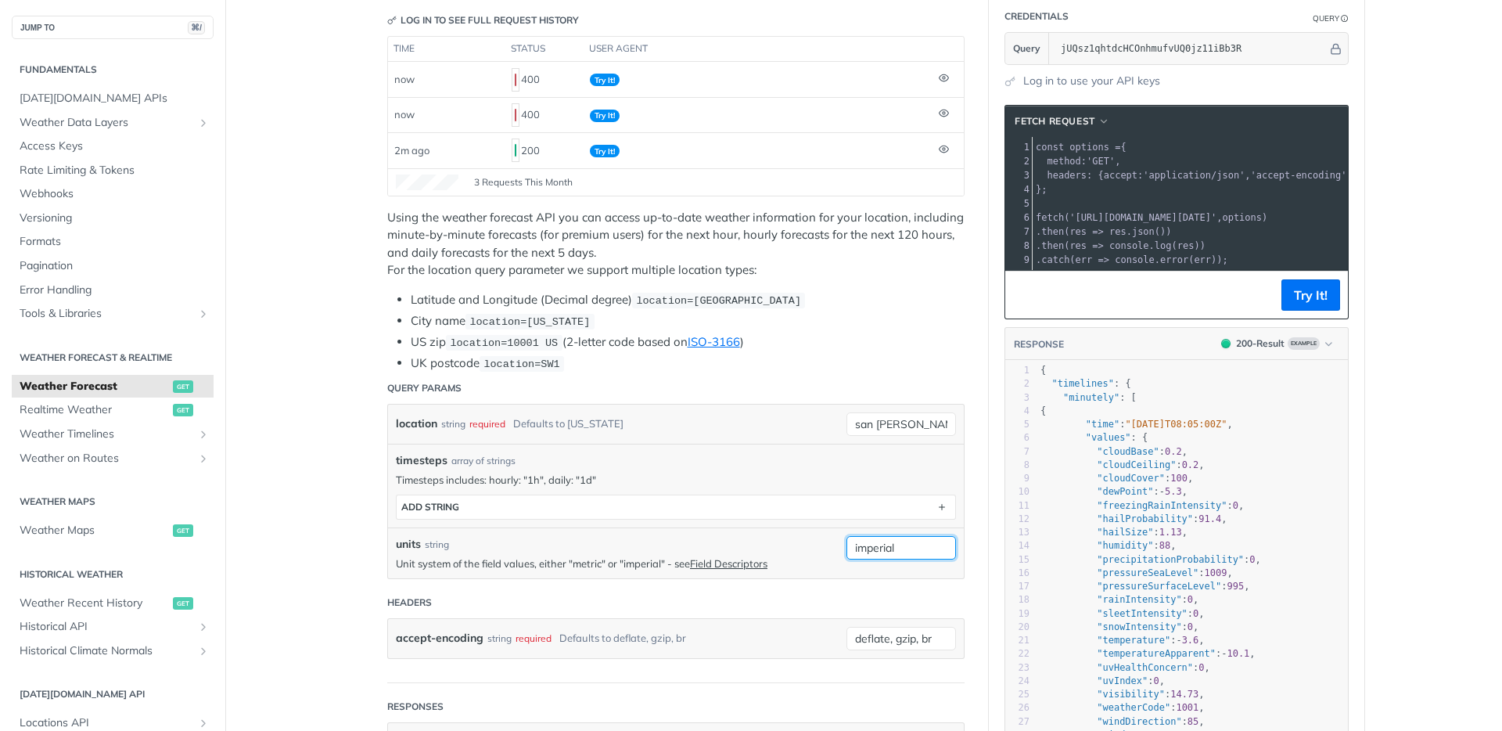
type input "imperial"
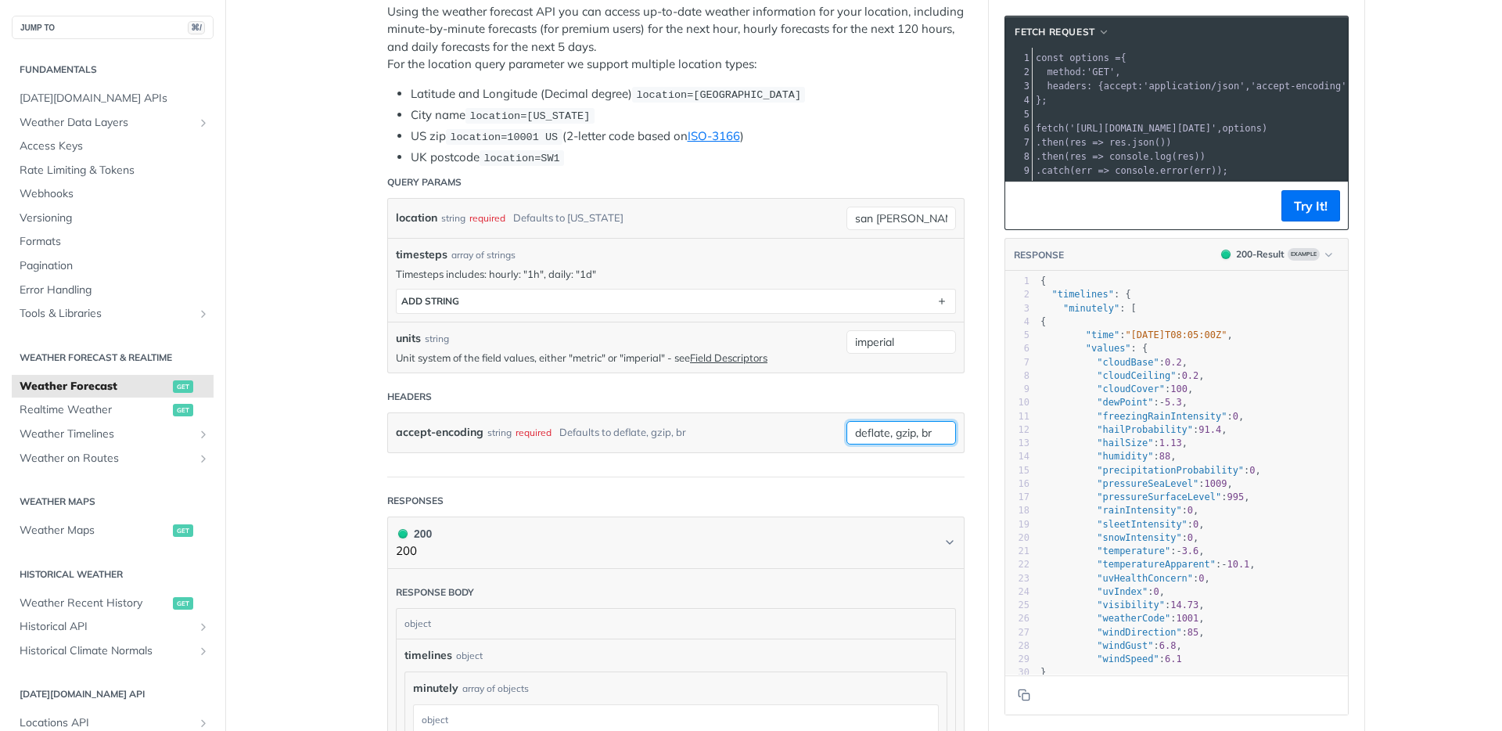
scroll to position [539, 0]
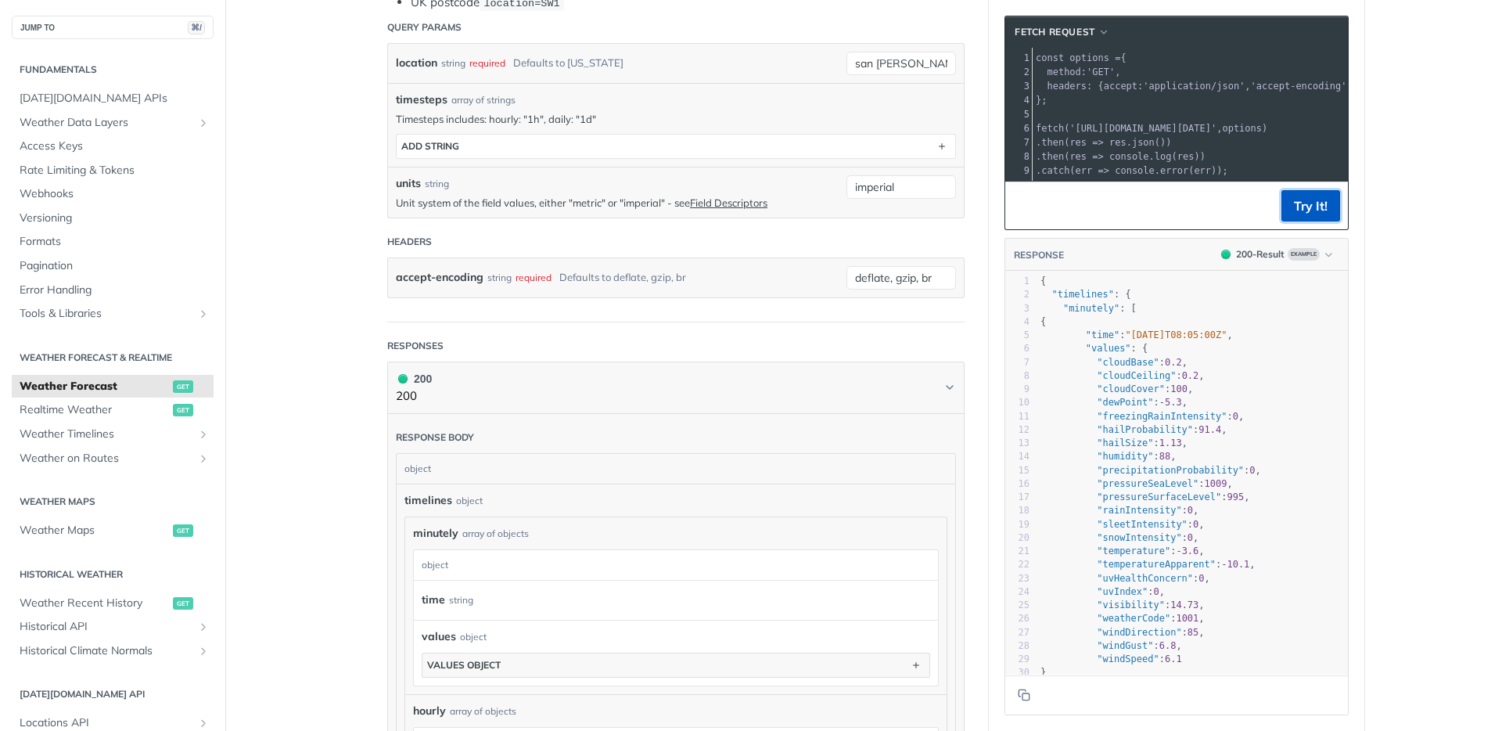
click at [1318, 221] on button "Try It!" at bounding box center [1311, 205] width 59 height 31
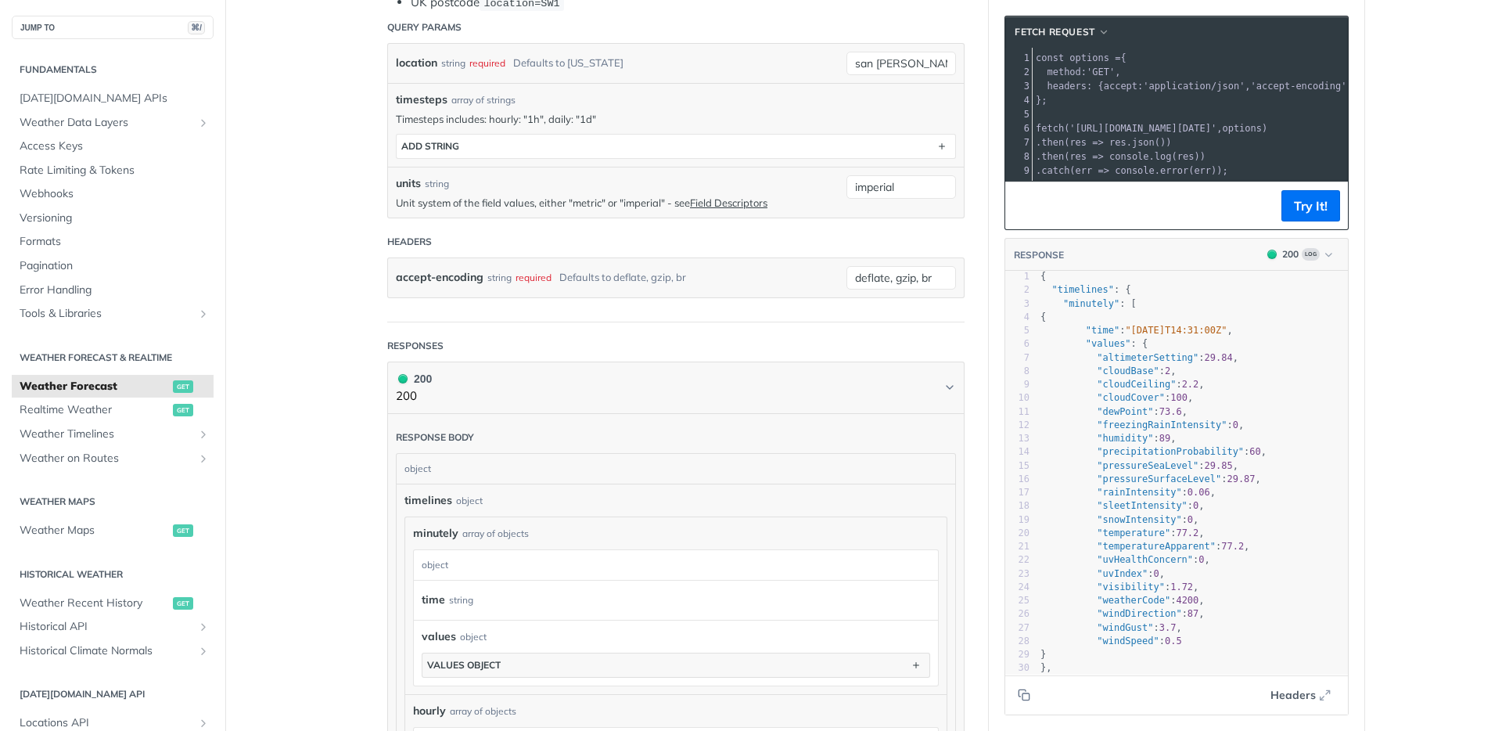
scroll to position [1, 0]
click at [1041, 325] on pre "{" at bounding box center [1267, 321] width 458 height 13
click at [1041, 314] on span ""minutely" : [" at bounding box center [1089, 308] width 96 height 11
click at [1041, 300] on span ""timelines" : {" at bounding box center [1086, 294] width 91 height 11
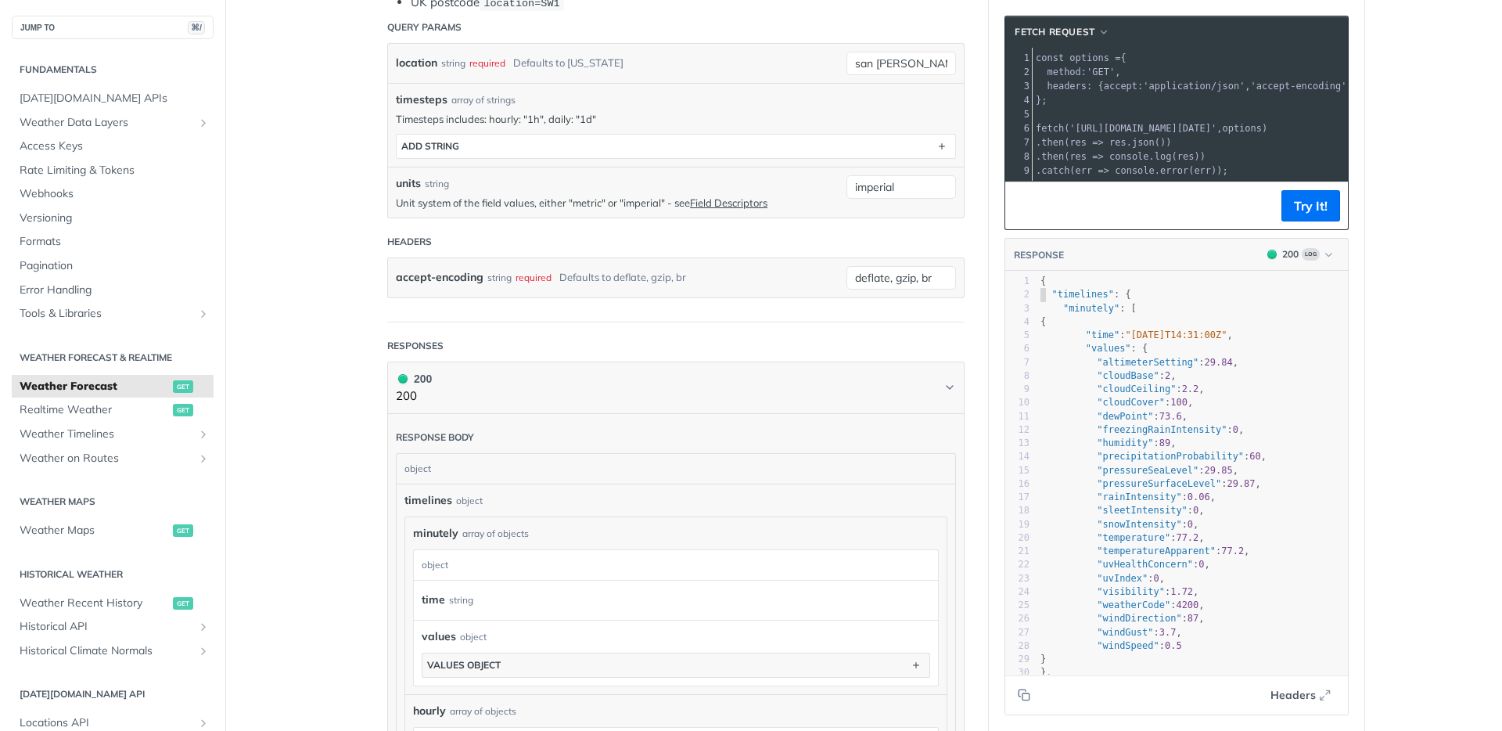
type textarea "{ "timelines": { "minutely": [ { "time": "2025-08-13T14:31:00Z", "values": { "a…"
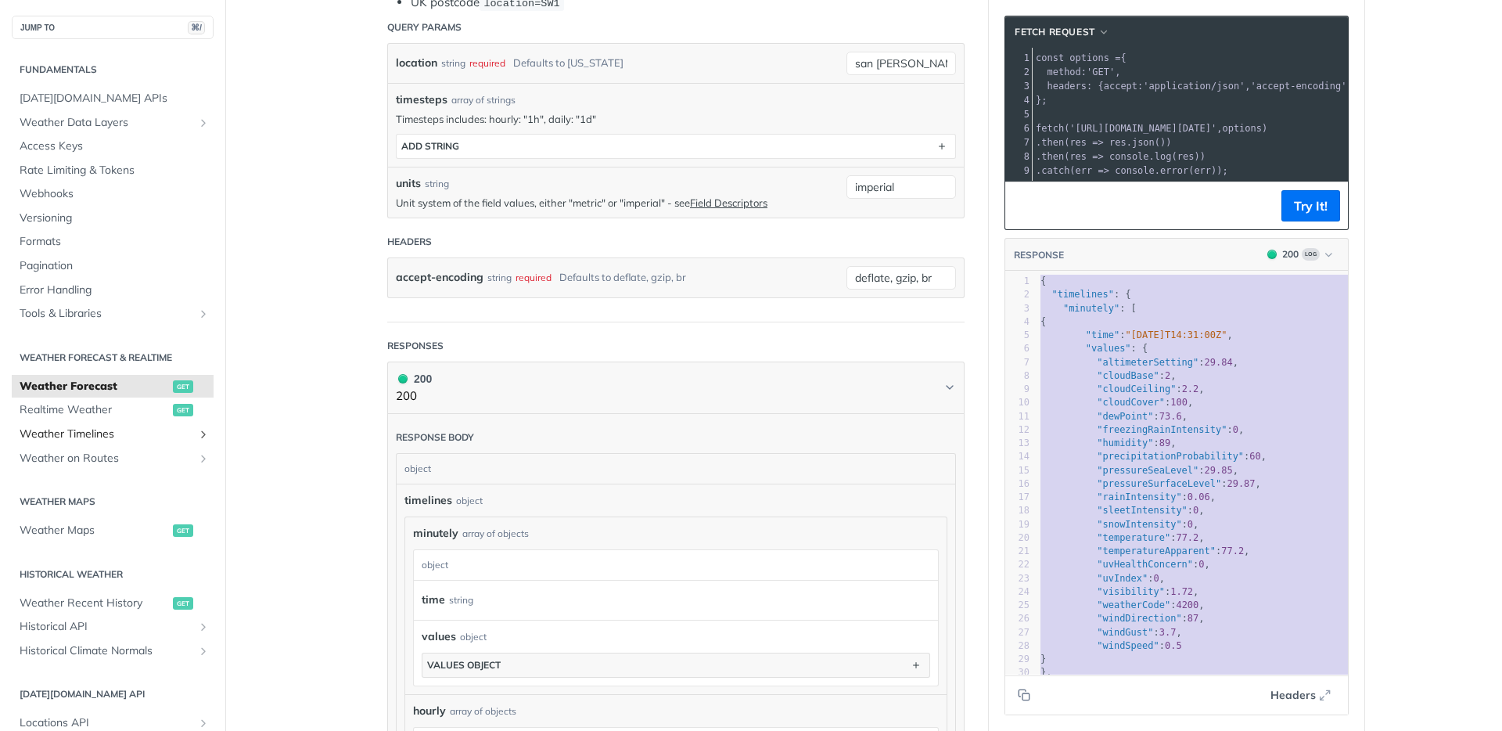
click at [96, 436] on span "Weather Timelines" at bounding box center [107, 434] width 174 height 16
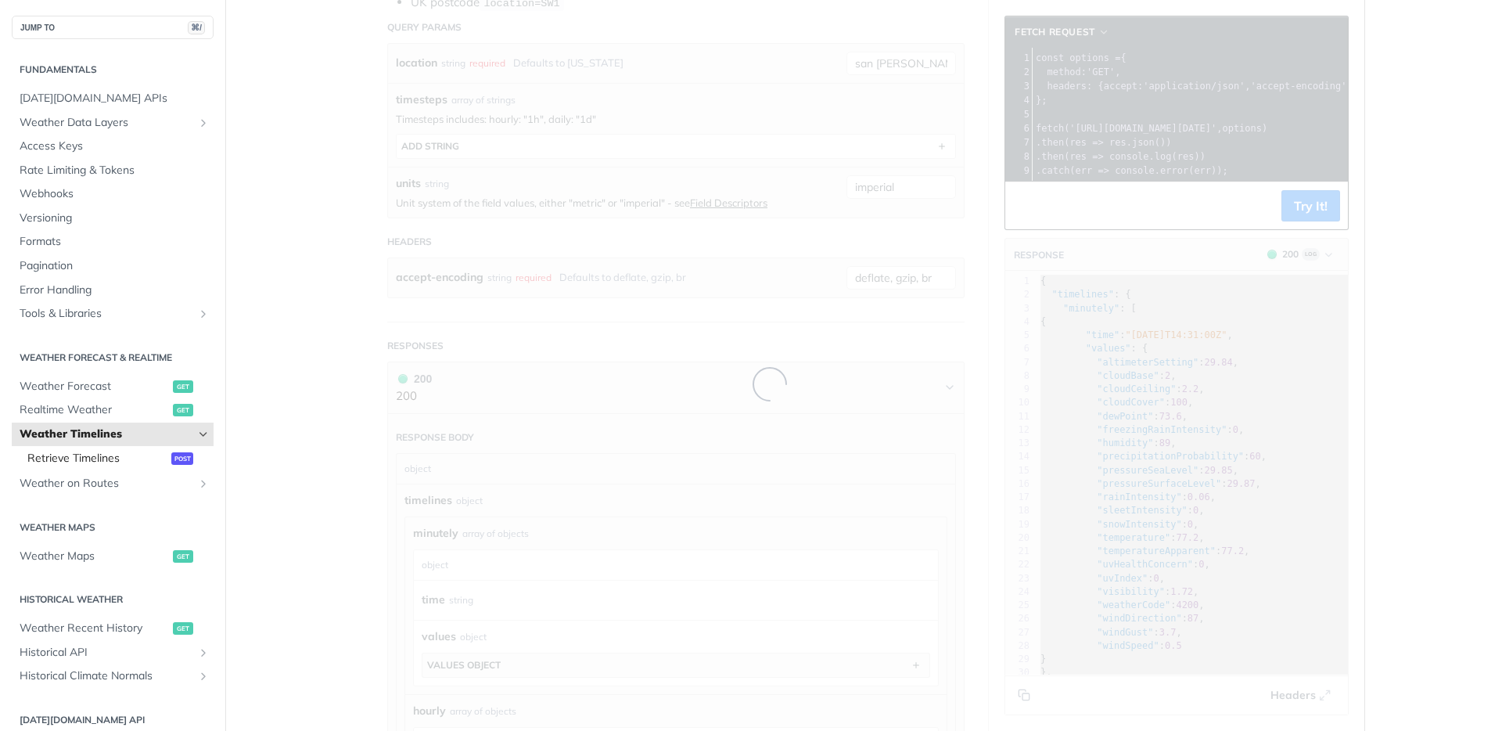
click at [77, 459] on span "Retrieve Timelines" at bounding box center [97, 459] width 140 height 16
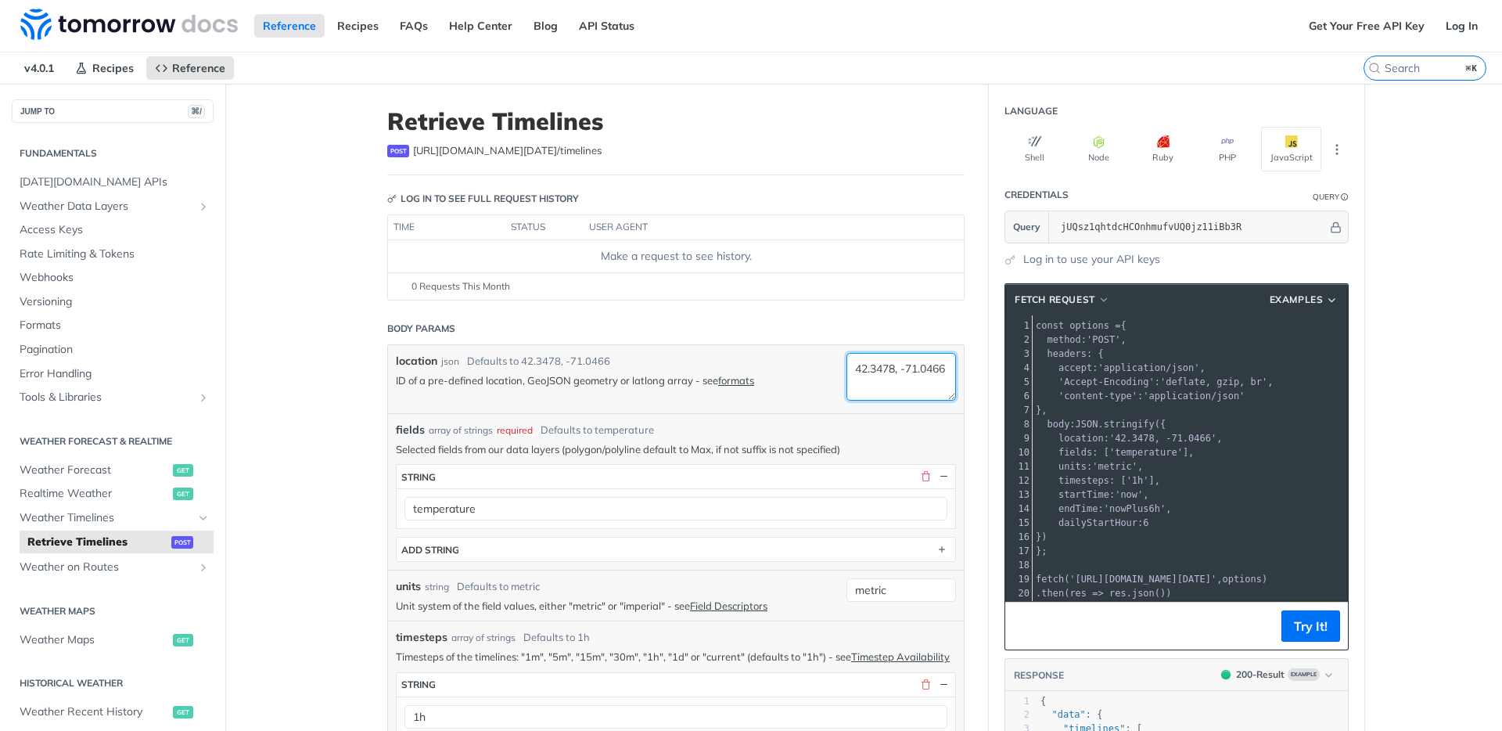
click at [903, 371] on textarea "42.3478, -71.0466" at bounding box center [902, 377] width 110 height 48
paste textarea "37.42253"
click at [903, 384] on textarea "37.422538, -71.0466" at bounding box center [902, 377] width 110 height 48
paste textarea "121.966363"
type textarea "37.422538, -121.966363"
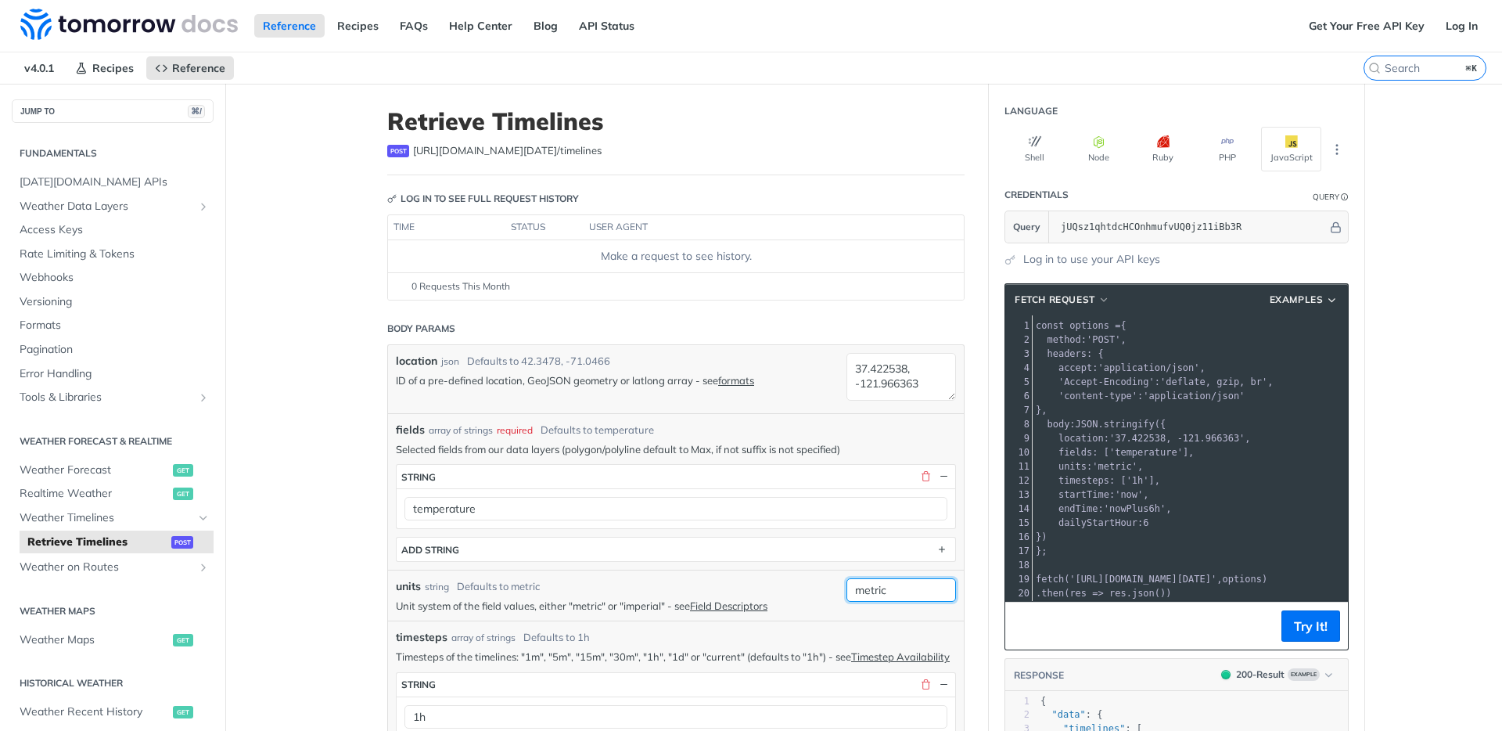
click at [896, 593] on input "metric" at bounding box center [902, 589] width 110 height 23
type input "imperial"
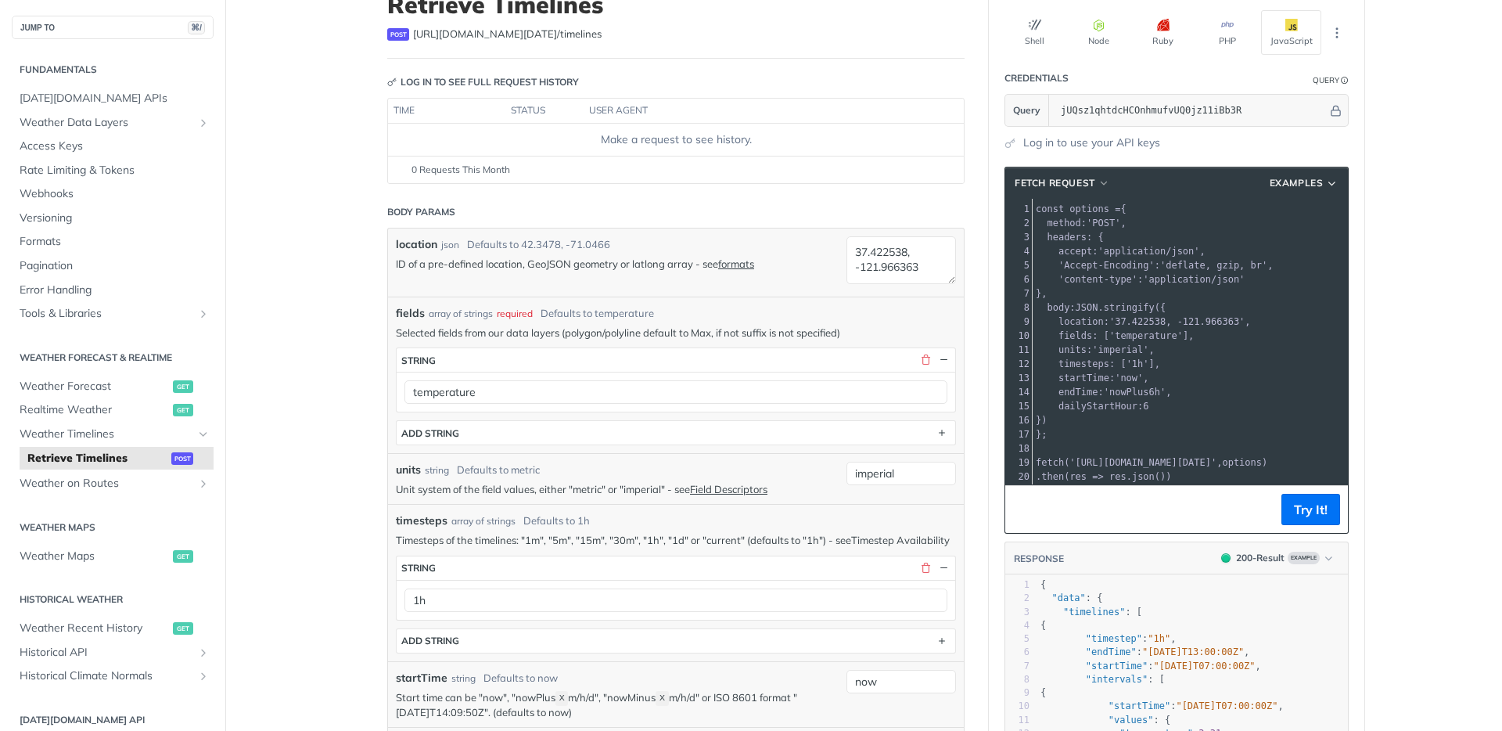
scroll to position [334, 0]
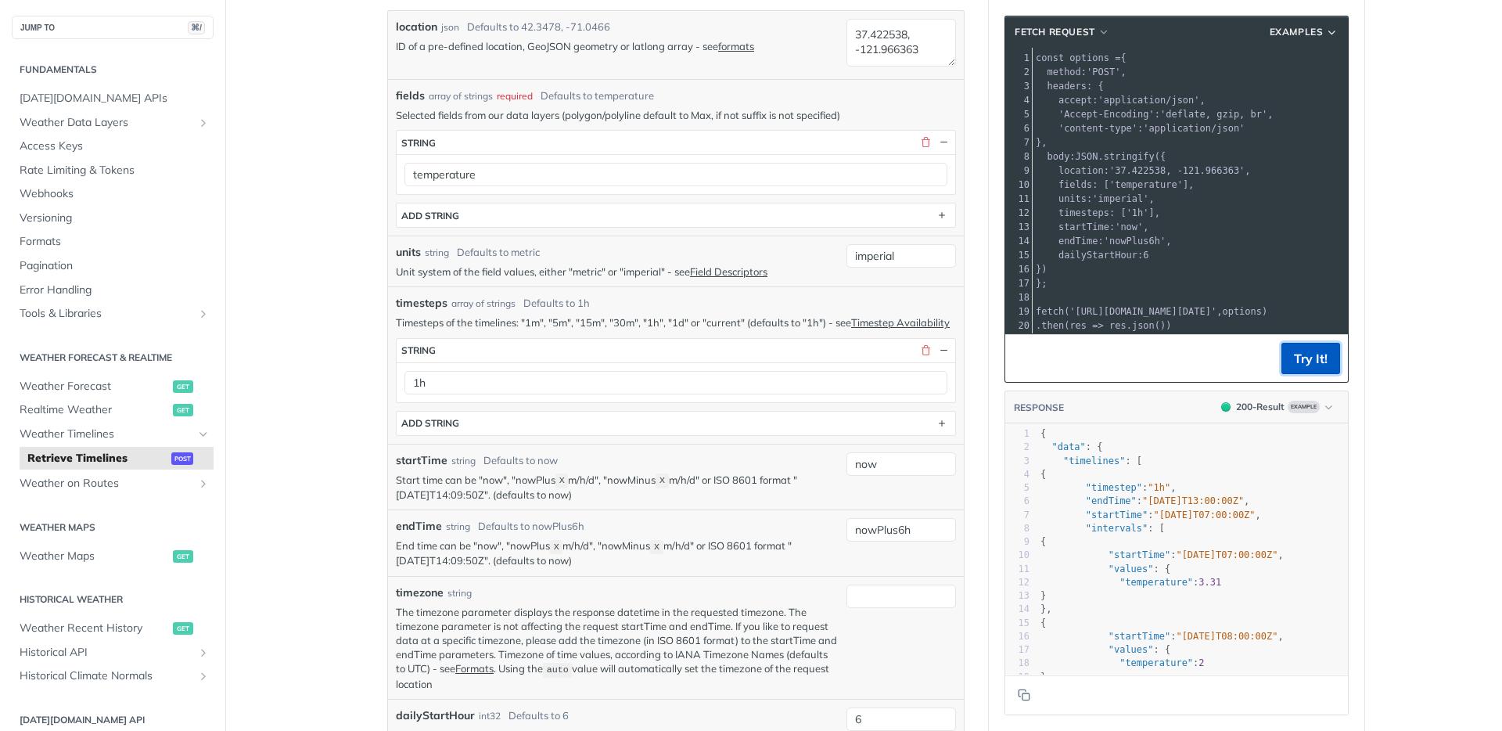
click at [1298, 365] on button "Try It!" at bounding box center [1311, 358] width 59 height 31
click at [1154, 510] on span ""2025-08-13T14:00:00Z"" at bounding box center [1205, 514] width 102 height 11
type textarea ""startTime": "2025-08-13T14:00:00Z","
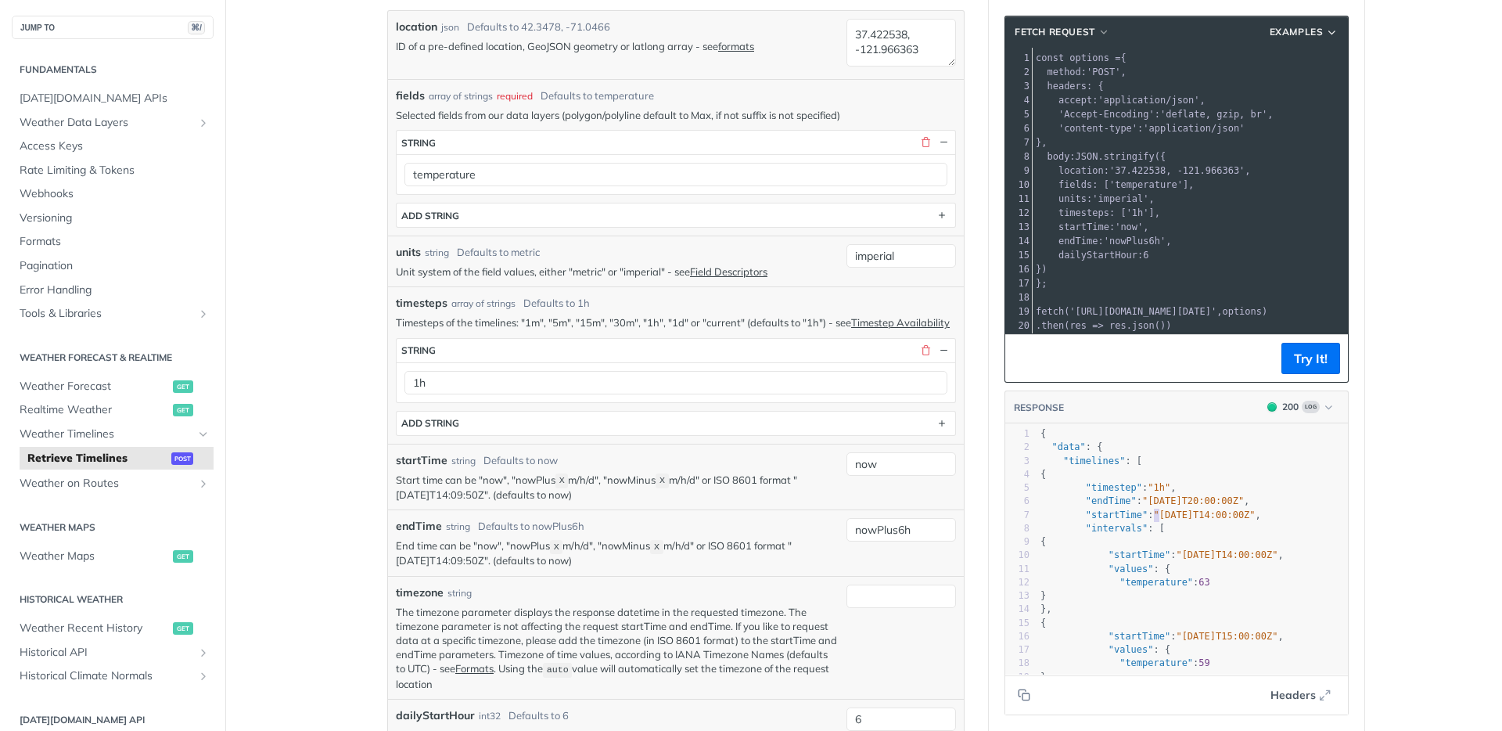
click at [1154, 510] on span ""2025-08-13T14:00:00Z"" at bounding box center [1205, 514] width 102 height 11
type textarea "{ "data": { "timelines": [ { "timestep": "1h", "endTime": "2025-08-13T20:00:00Z…"
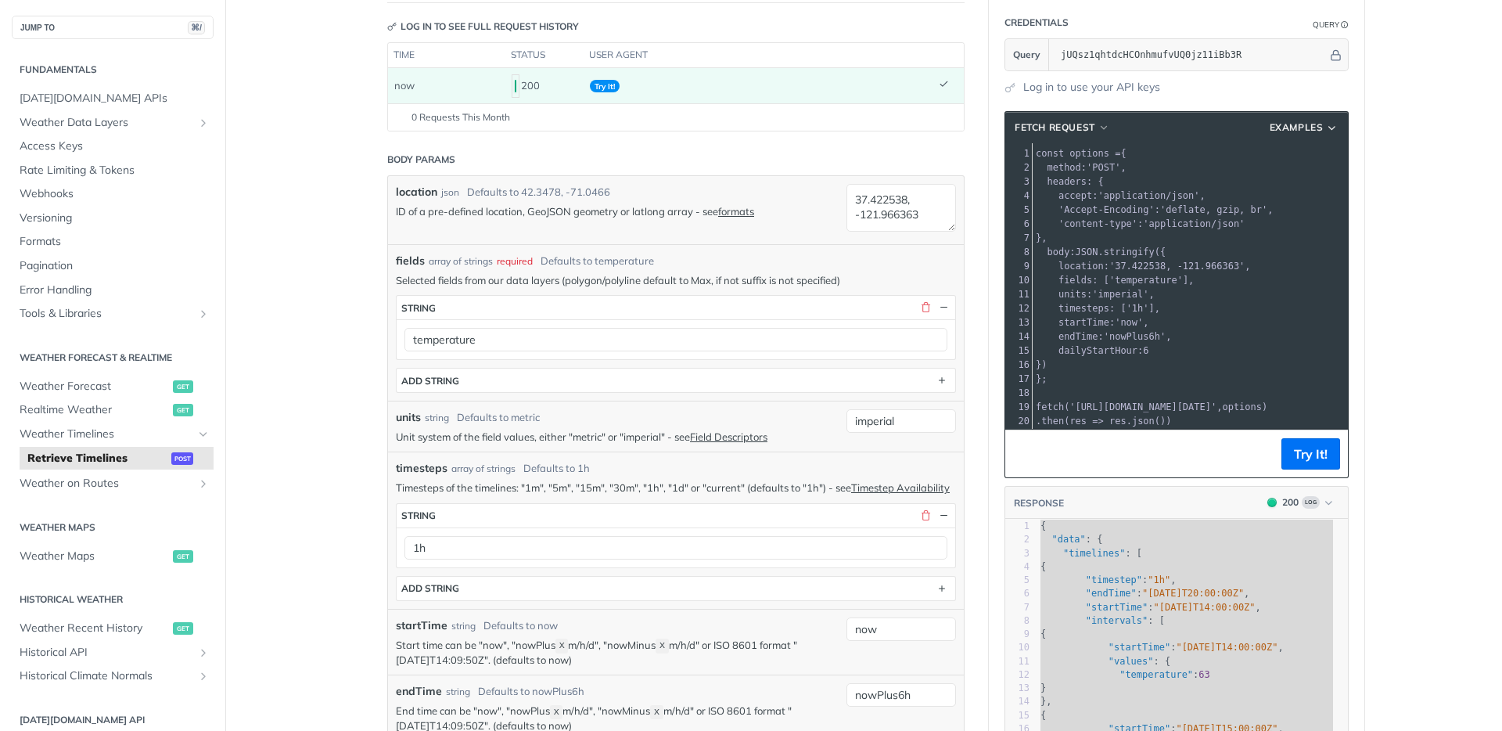
scroll to position [6, 0]
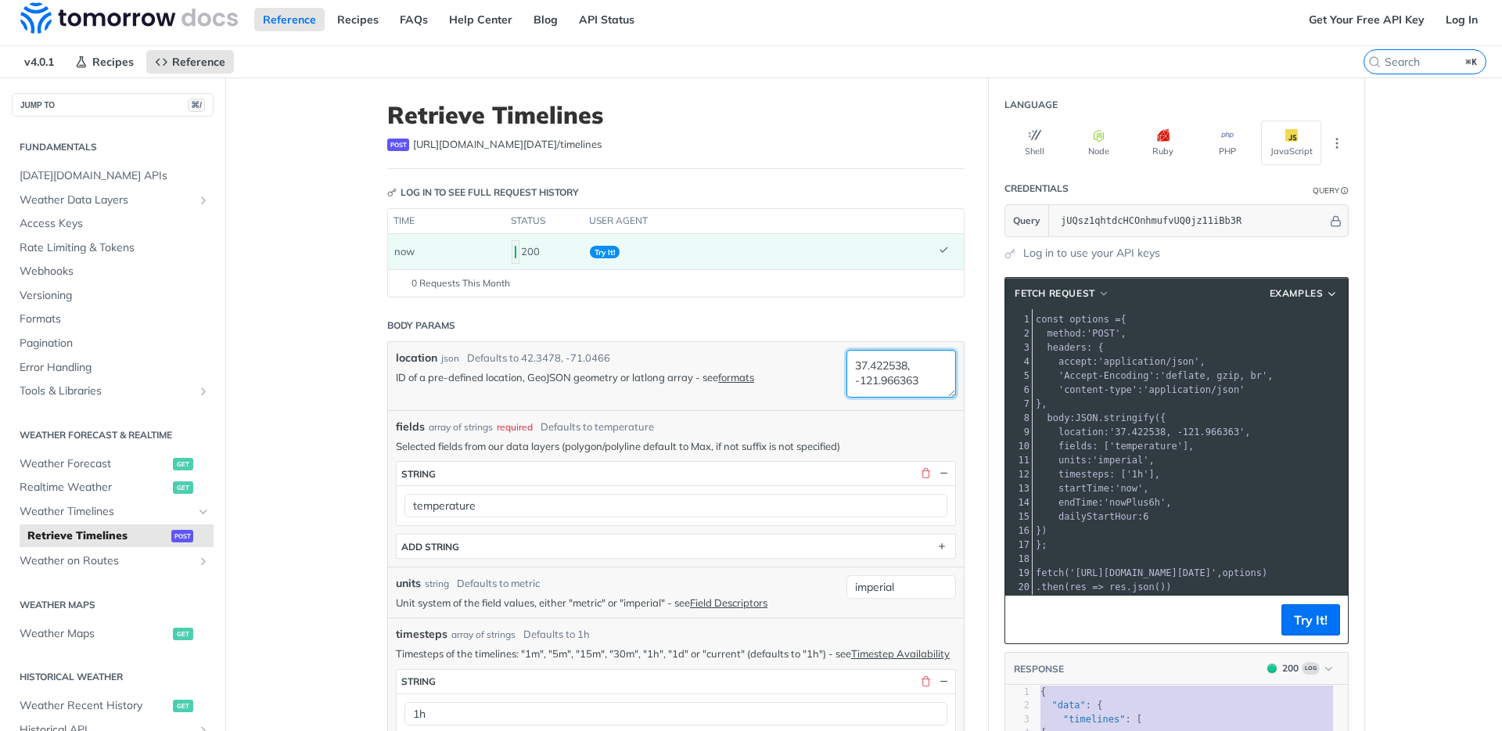
click at [904, 377] on textarea "37.422538, -121.966363" at bounding box center [902, 374] width 110 height 48
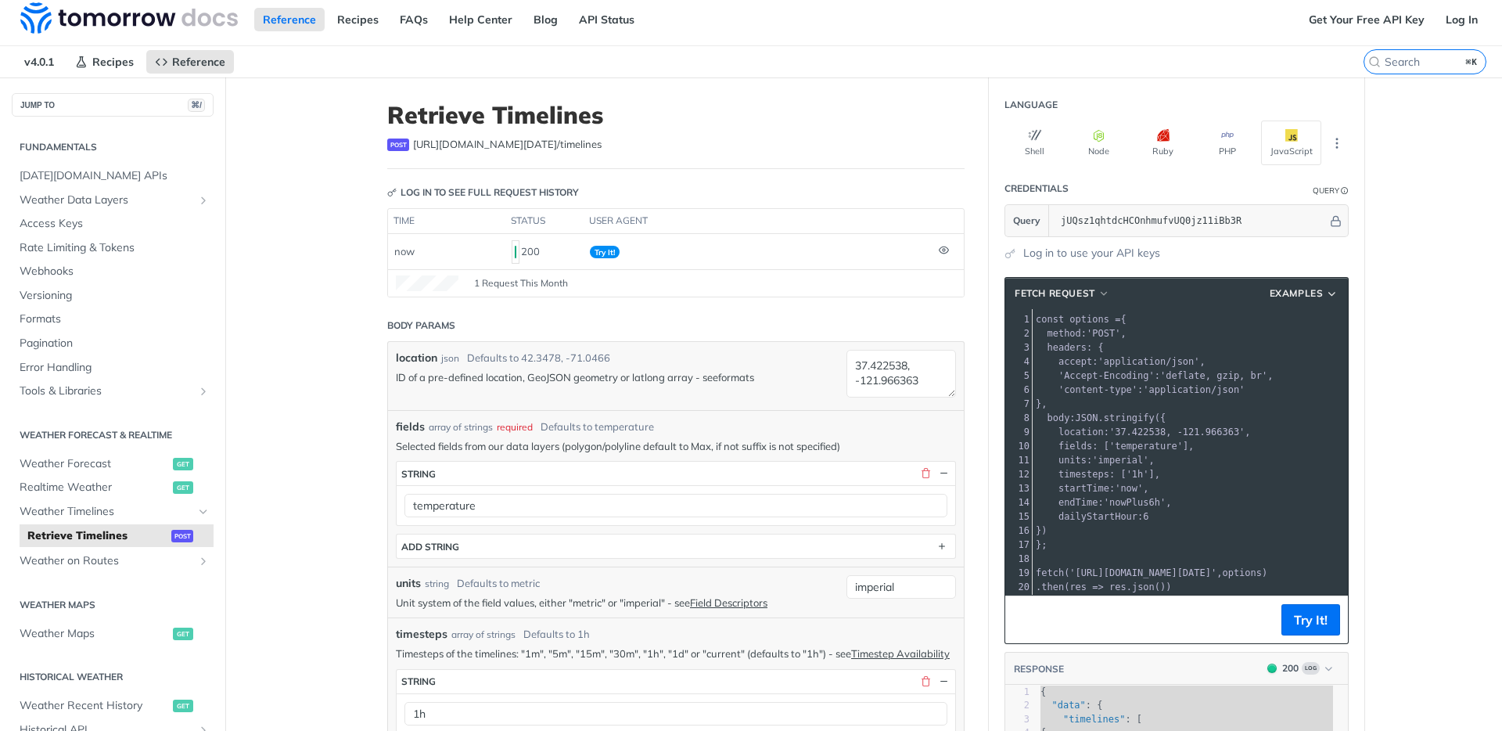
click at [732, 377] on link "formats" at bounding box center [736, 377] width 36 height 13
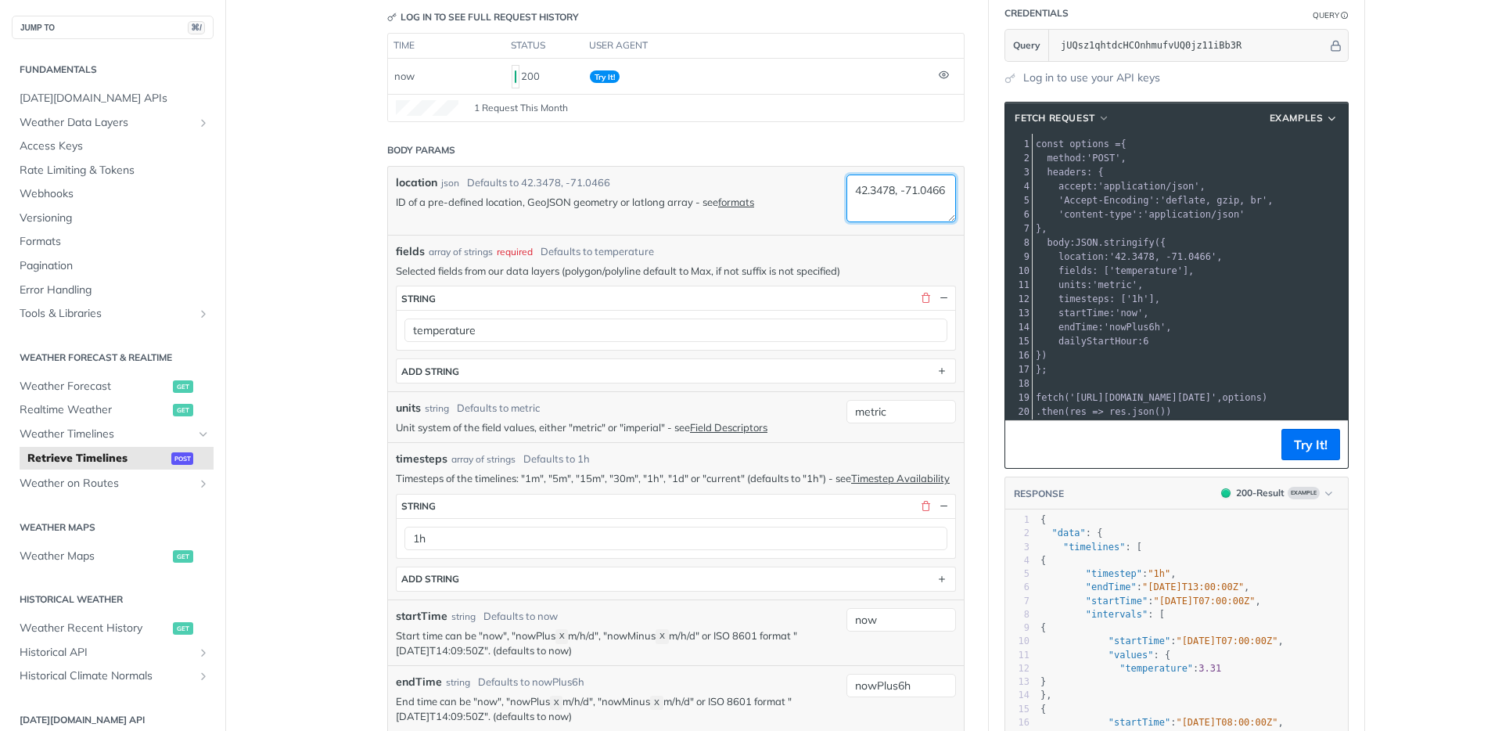
click at [896, 193] on textarea "42.3478, -71.0466" at bounding box center [902, 198] width 110 height 48
paste textarea "-121.966363"
type textarea "-121.966363-37.422538"
click at [1316, 441] on button "Try It!" at bounding box center [1311, 444] width 59 height 31
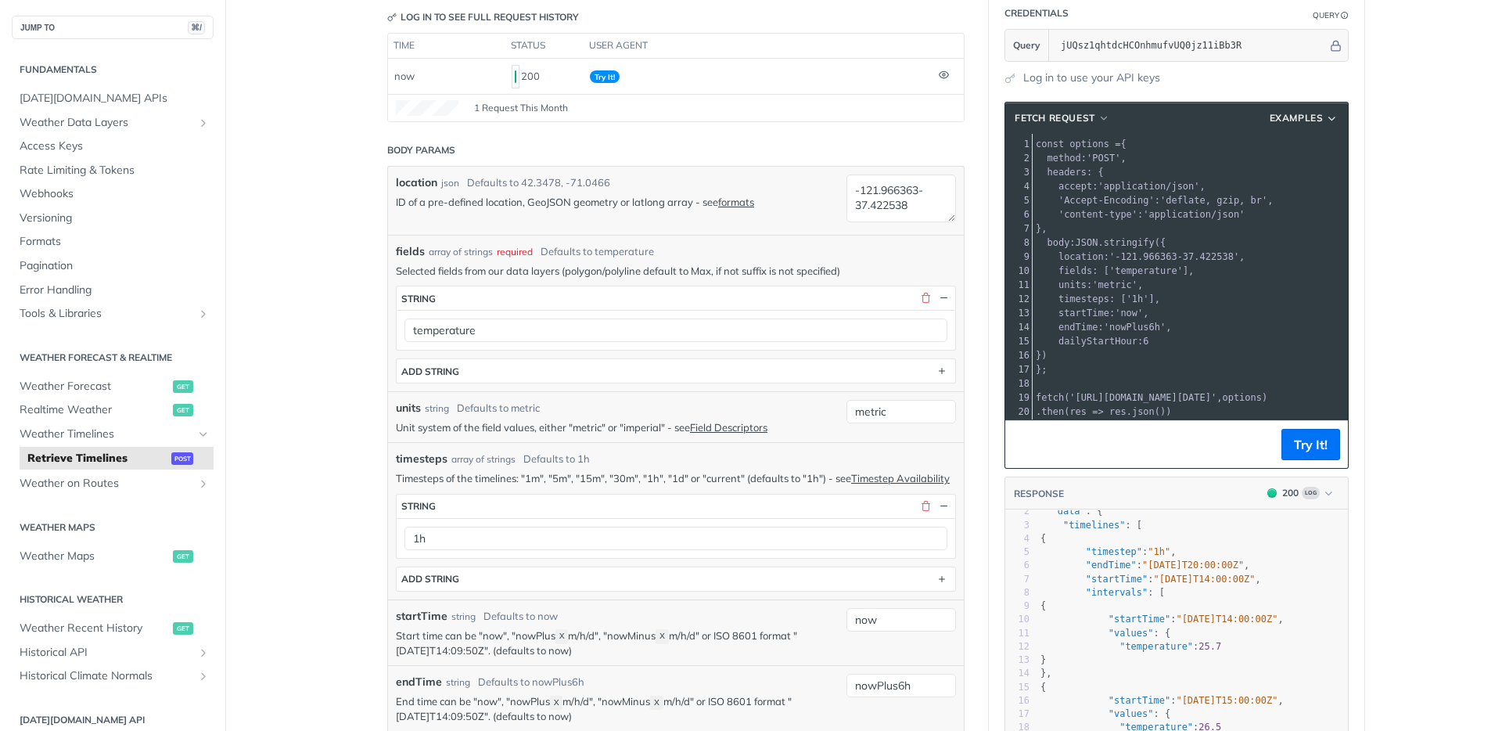
scroll to position [46, 0]
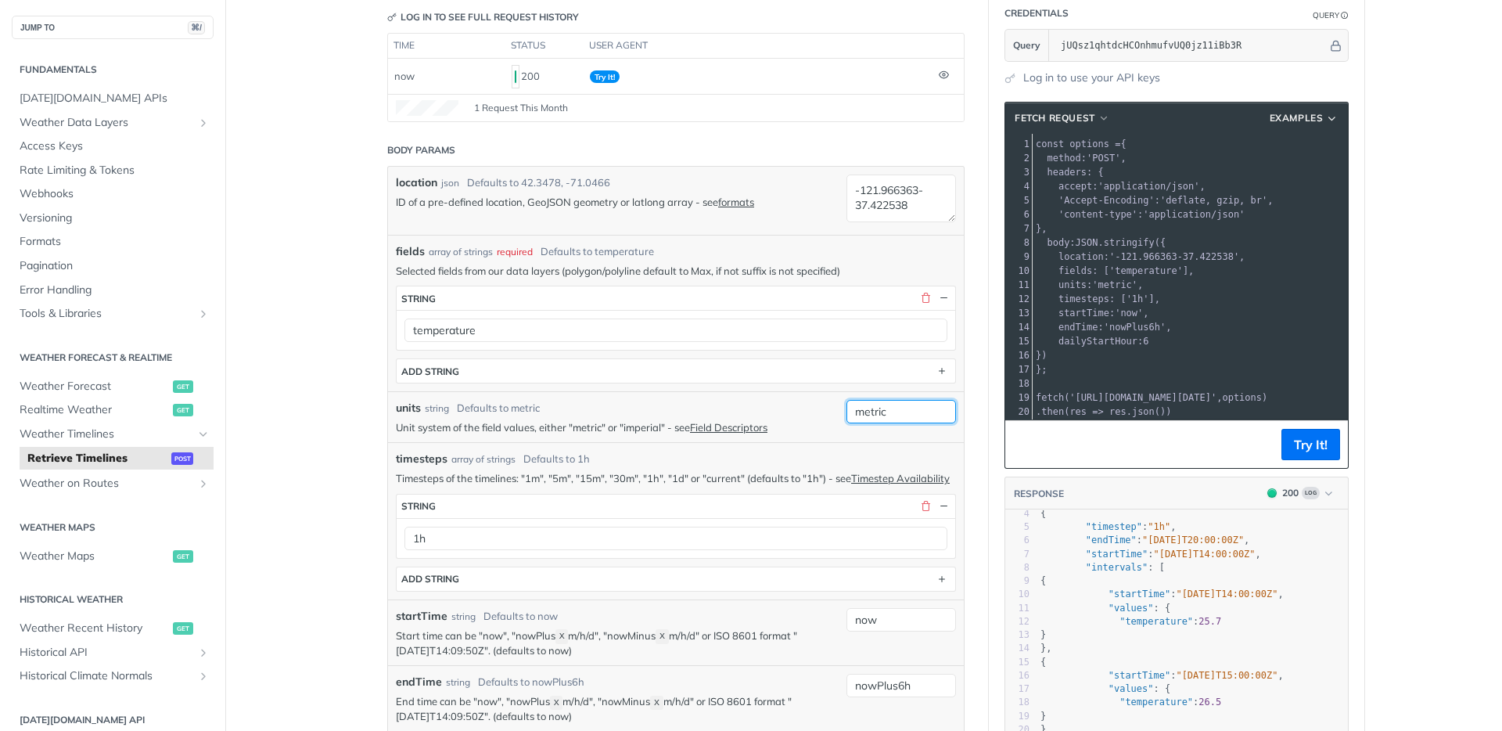
click at [901, 409] on input "metric" at bounding box center [902, 411] width 110 height 23
click at [903, 410] on input "metric" at bounding box center [902, 411] width 110 height 23
type input "imperial"
click at [1310, 448] on button "Try It!" at bounding box center [1311, 444] width 59 height 31
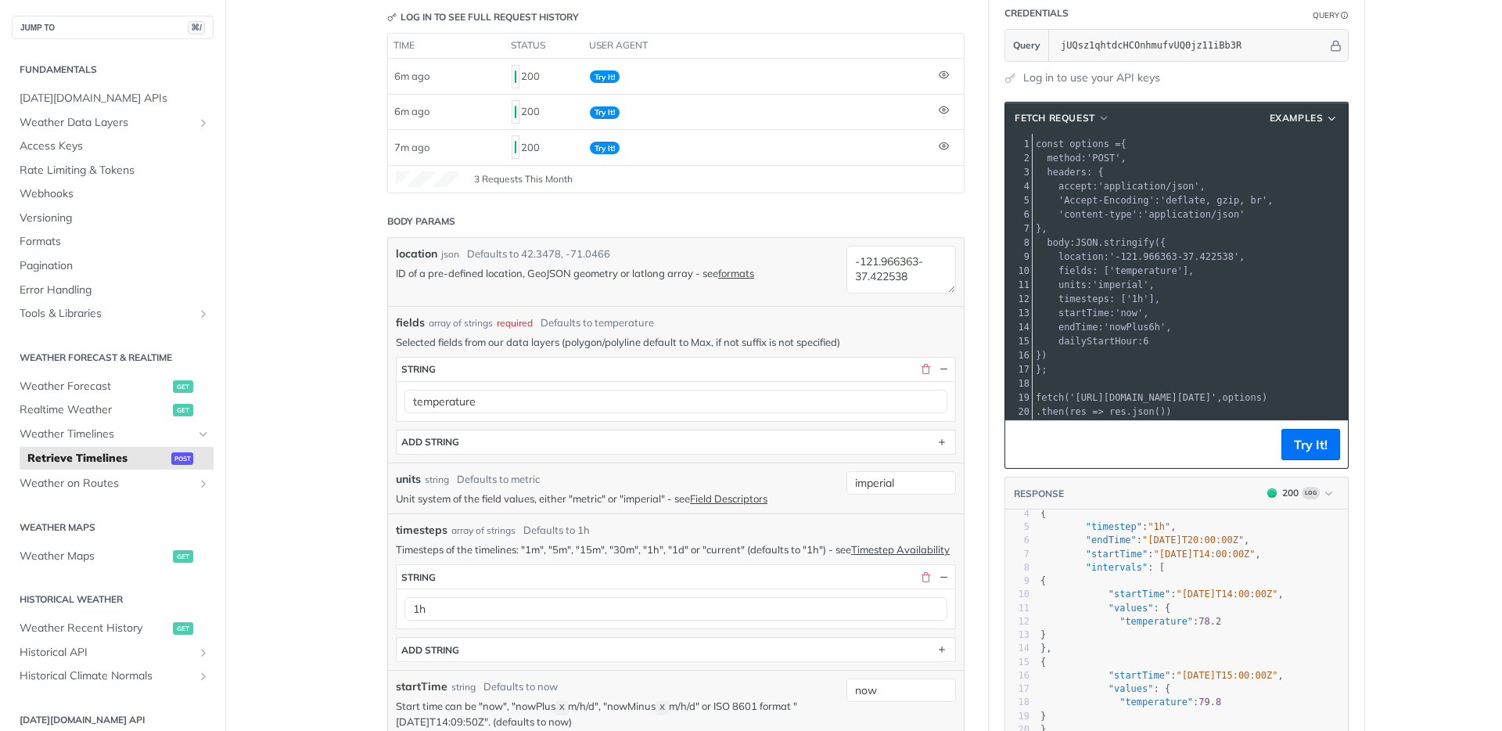
click at [1142, 231] on pre "}," at bounding box center [1301, 228] width 537 height 14
click at [737, 272] on link "formats" at bounding box center [736, 273] width 36 height 13
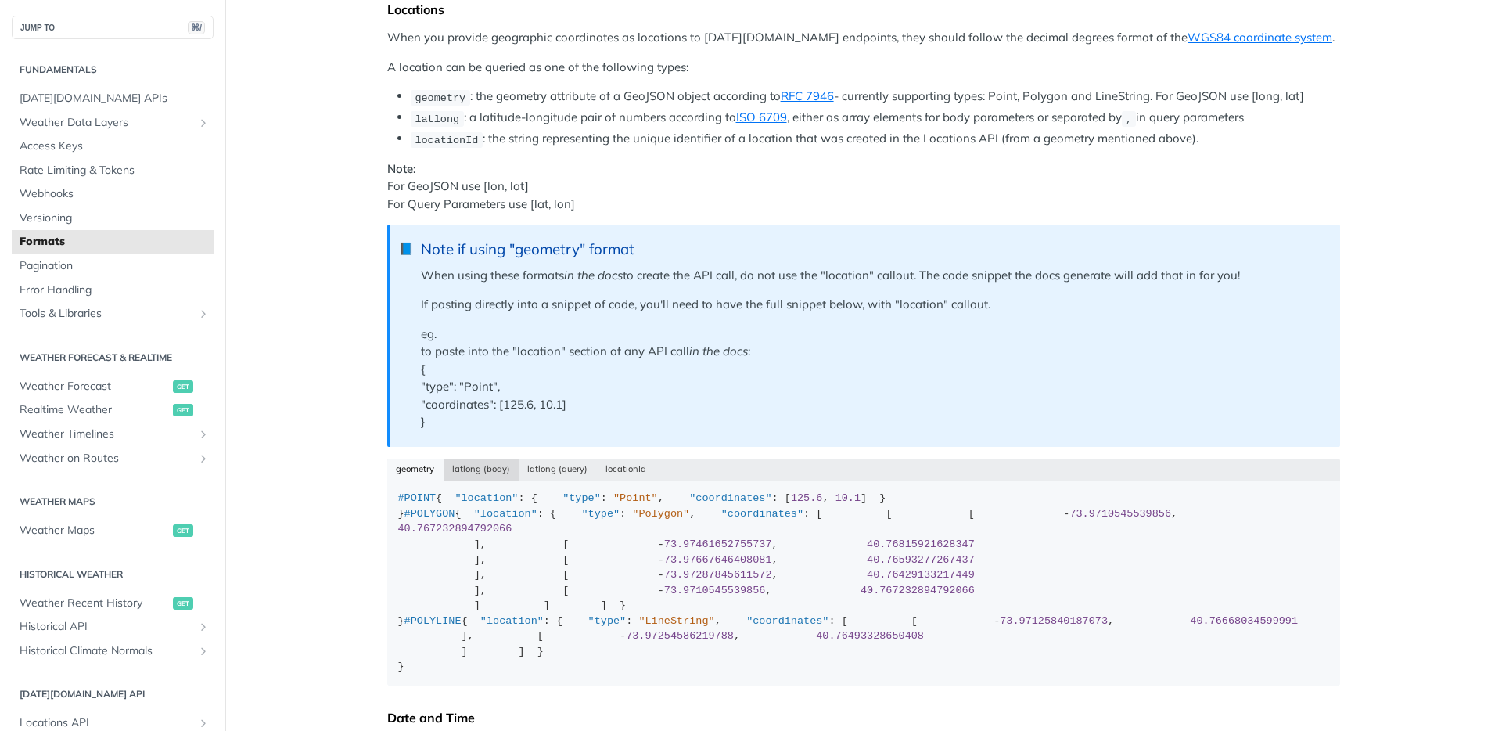
click at [473, 472] on button "latlong (body)" at bounding box center [482, 470] width 76 height 22
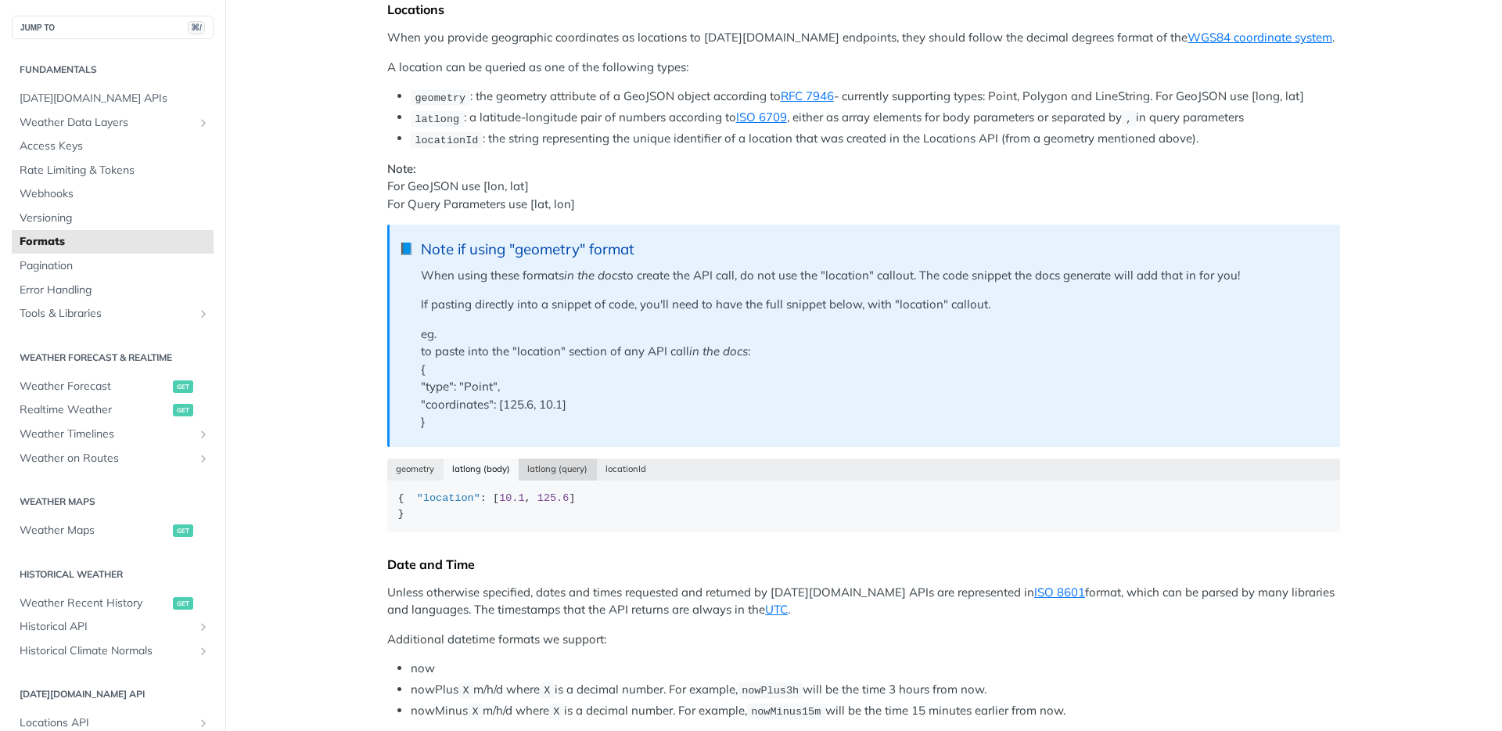
click at [546, 468] on button "latlong (query)" at bounding box center [558, 470] width 78 height 22
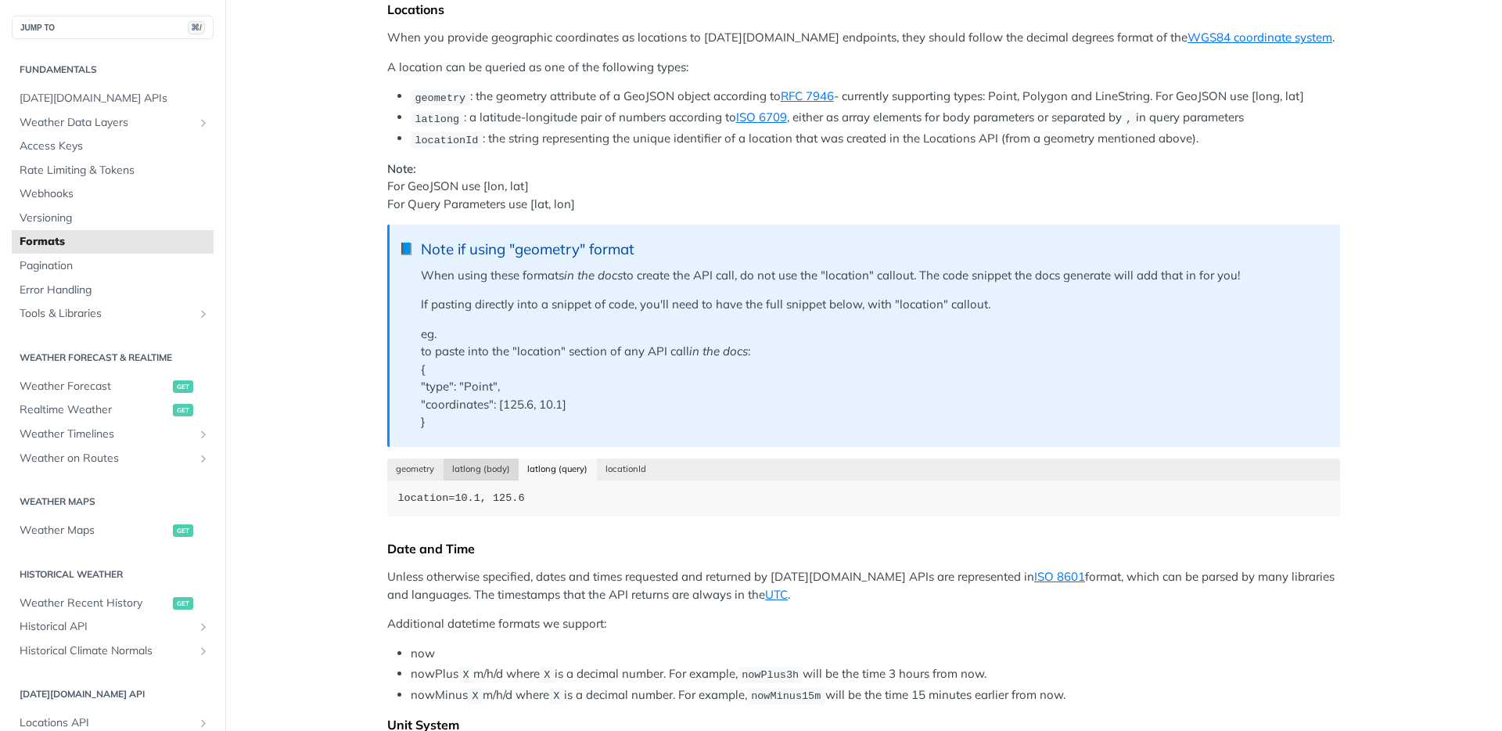
click at [459, 468] on button "latlong (body)" at bounding box center [482, 470] width 76 height 22
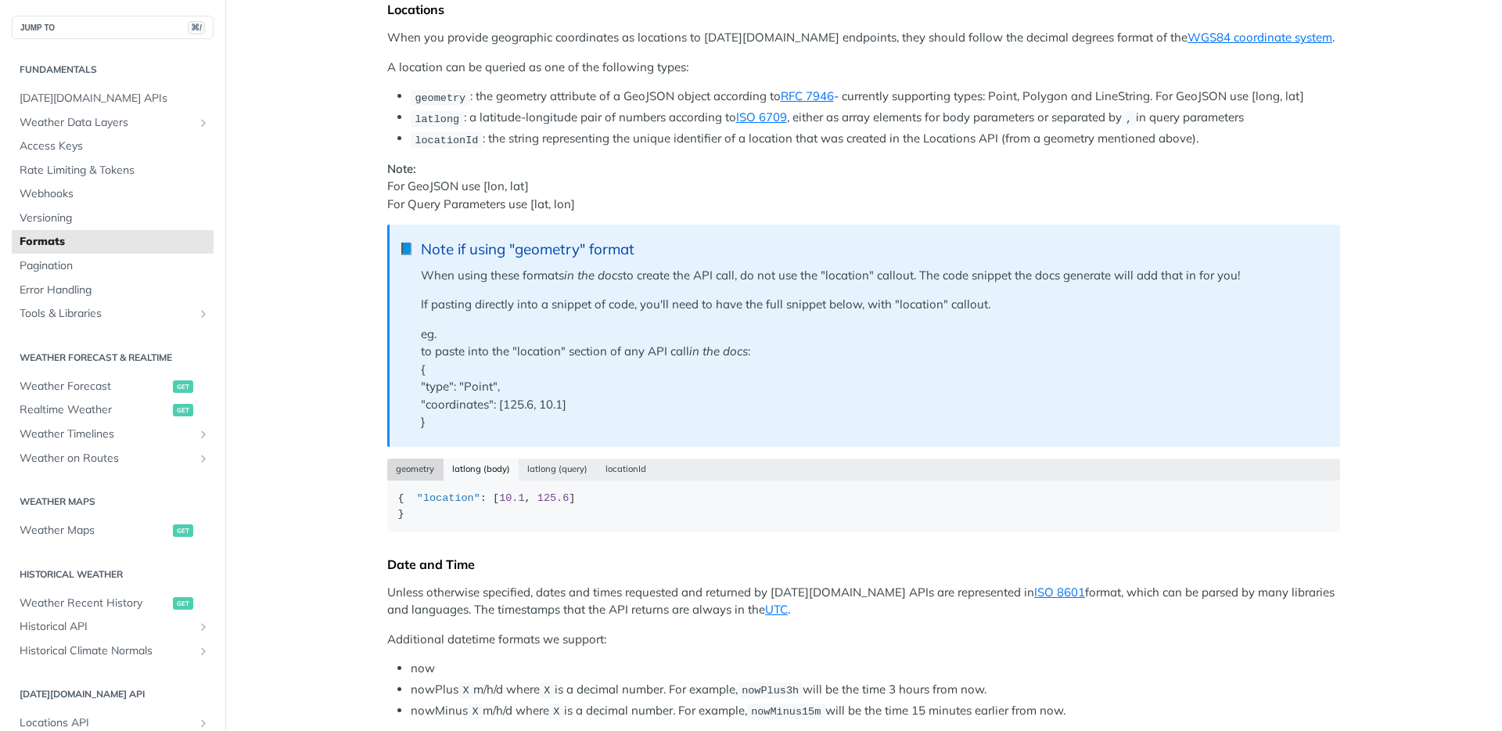
click at [387, 469] on button "geometry" at bounding box center [415, 470] width 56 height 22
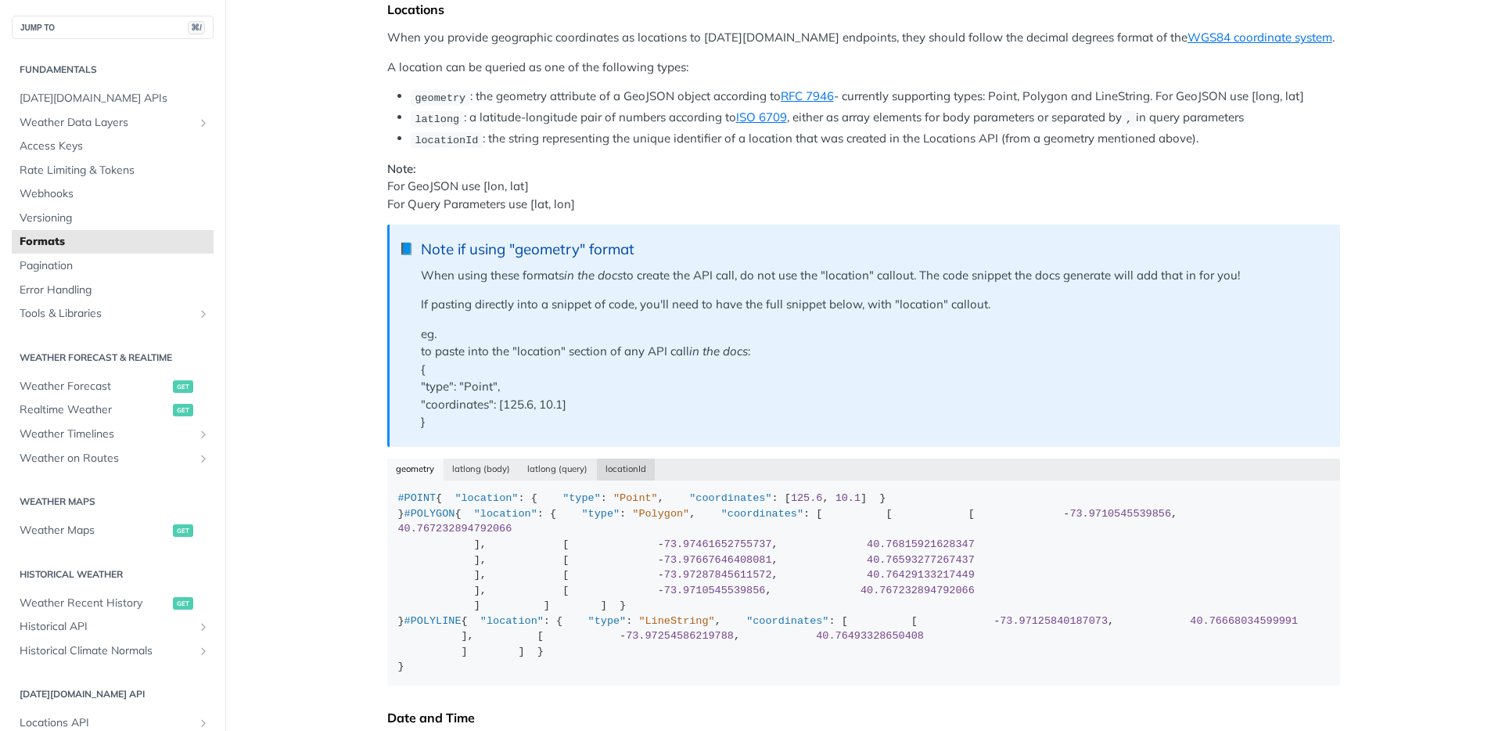
click at [617, 462] on button "locationId" at bounding box center [626, 470] width 59 height 22
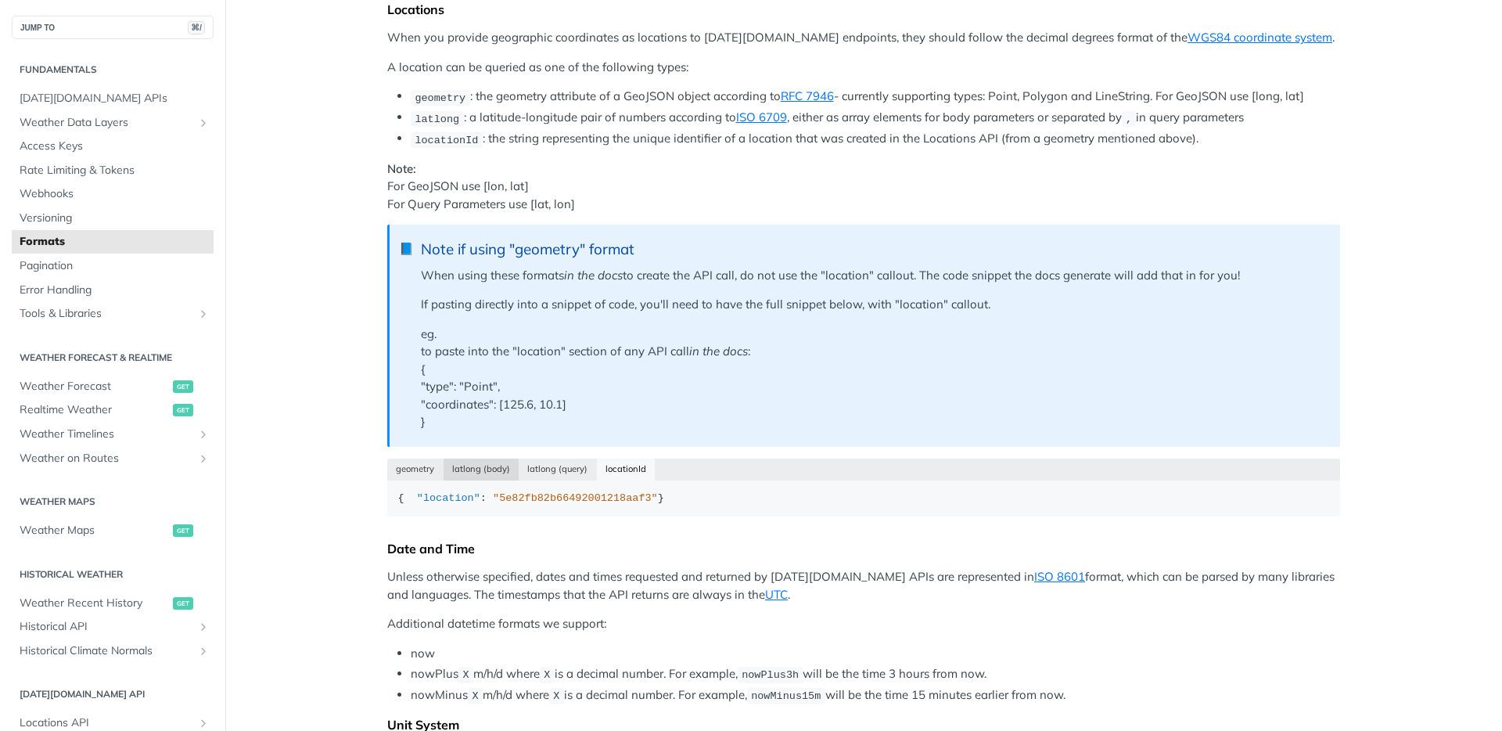
click at [499, 467] on button "latlong (body)" at bounding box center [482, 470] width 76 height 22
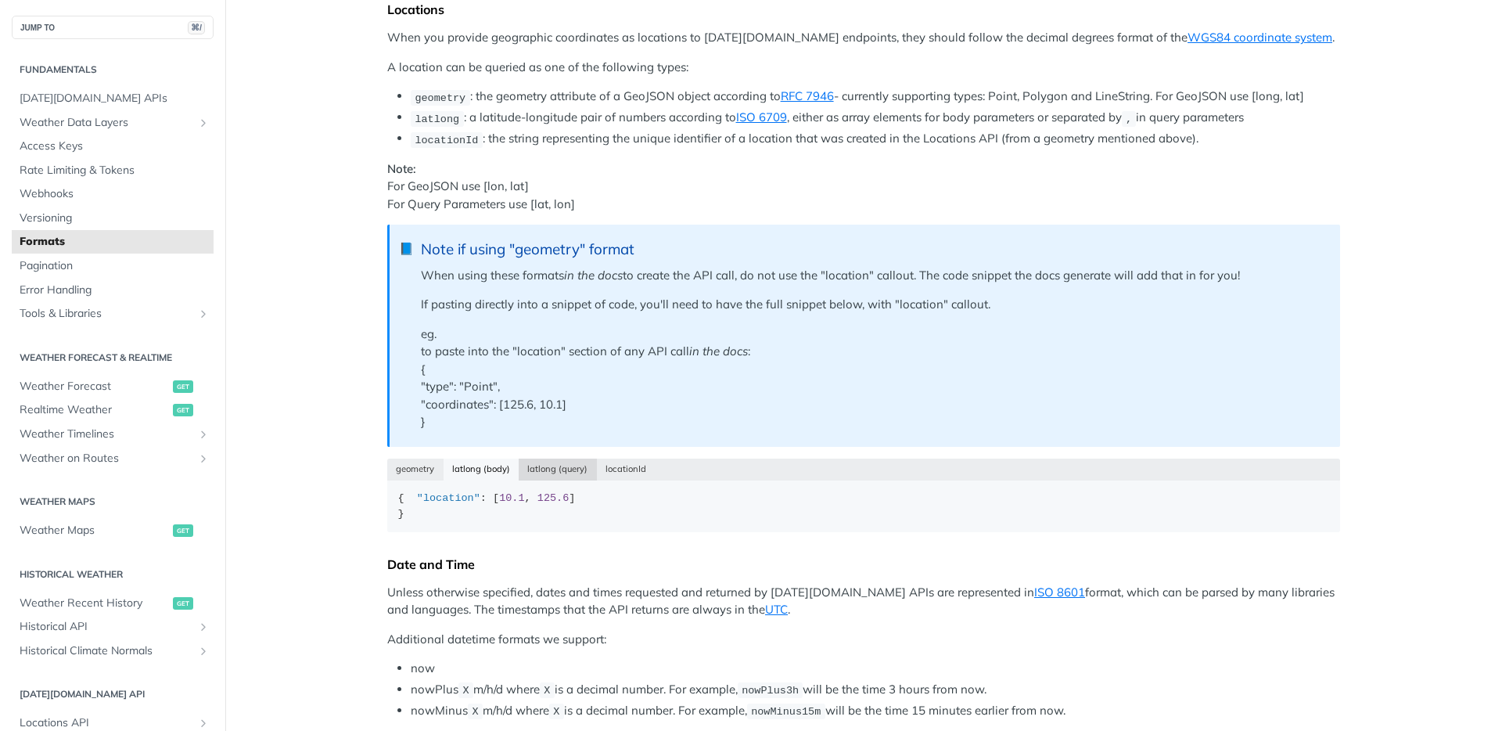
click at [535, 465] on button "latlong (query)" at bounding box center [558, 470] width 78 height 22
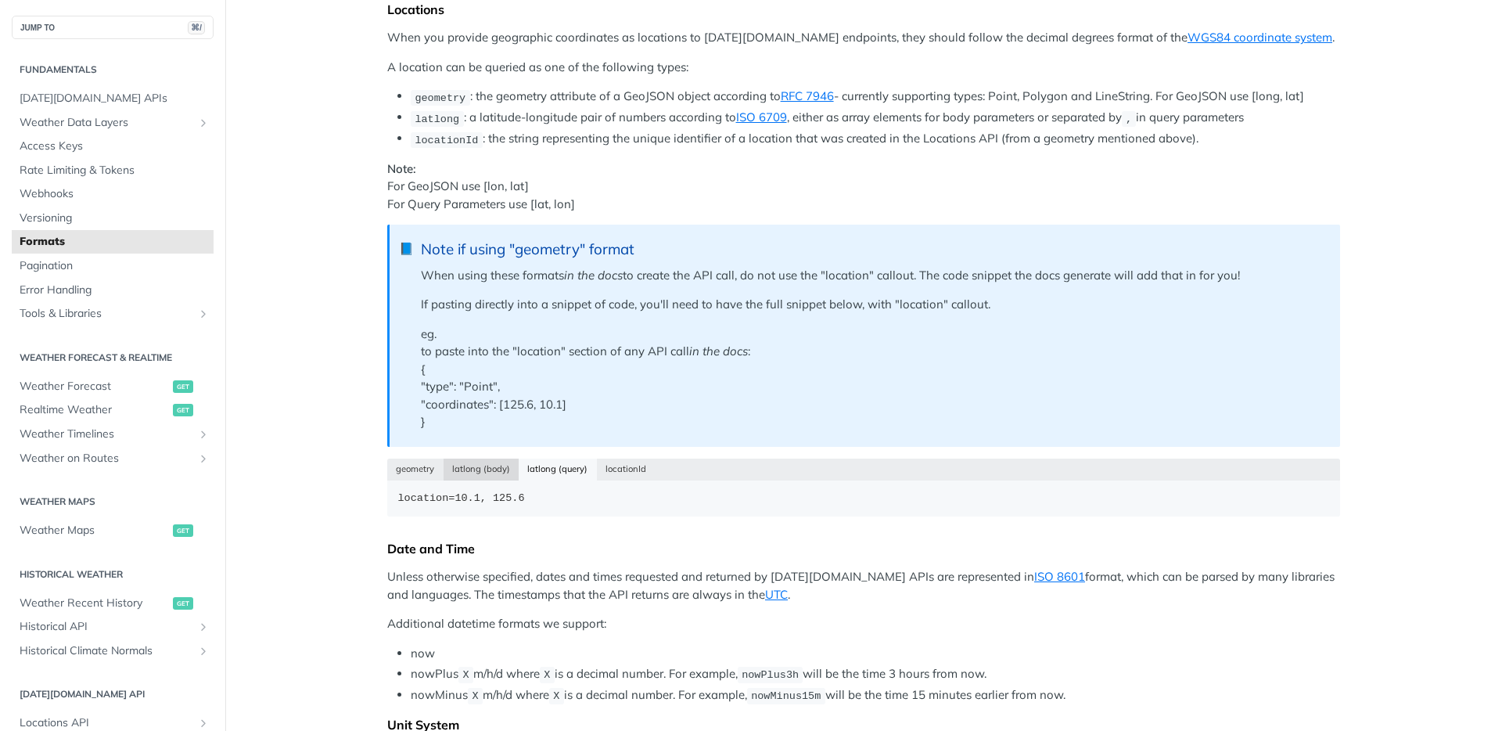
click at [482, 465] on button "latlong (body)" at bounding box center [482, 470] width 76 height 22
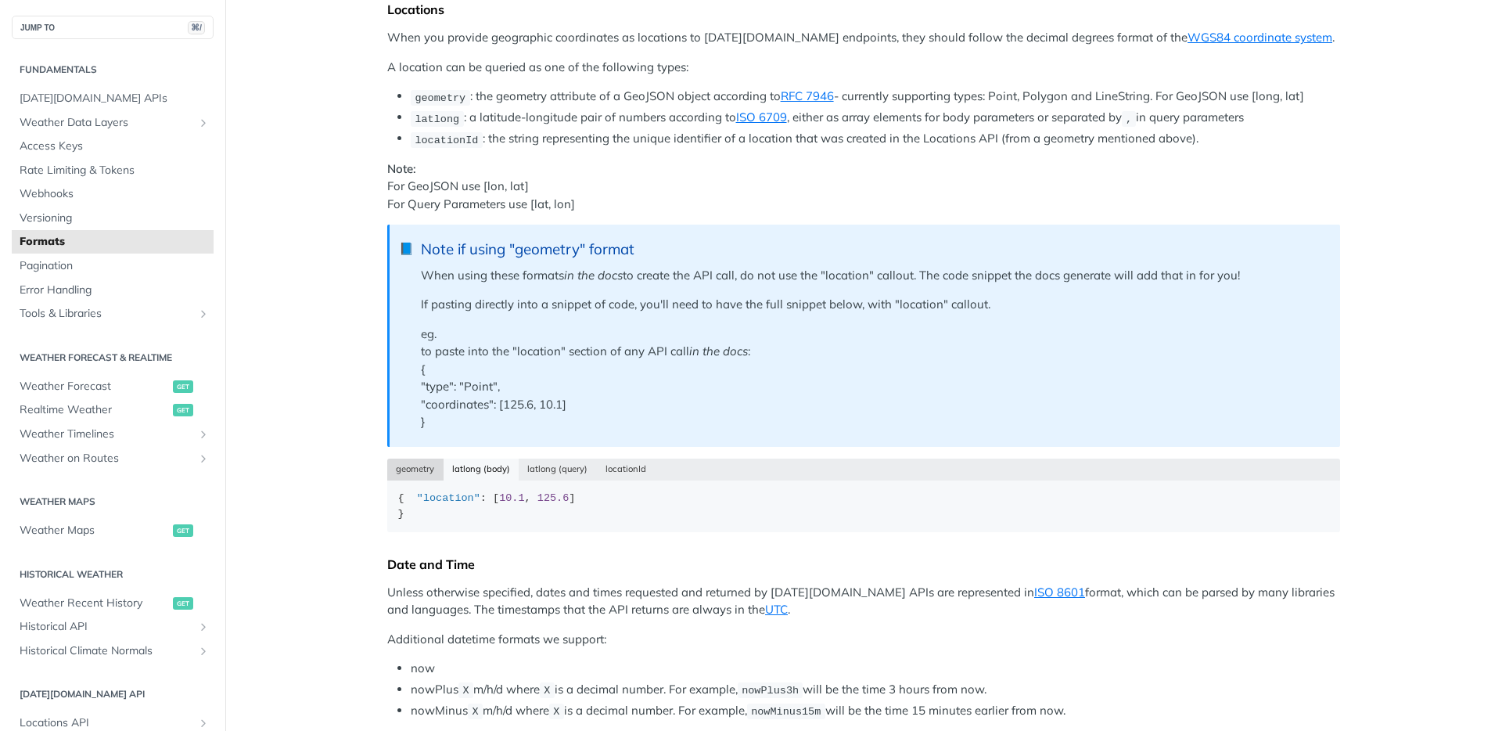
click at [402, 466] on button "geometry" at bounding box center [415, 470] width 56 height 22
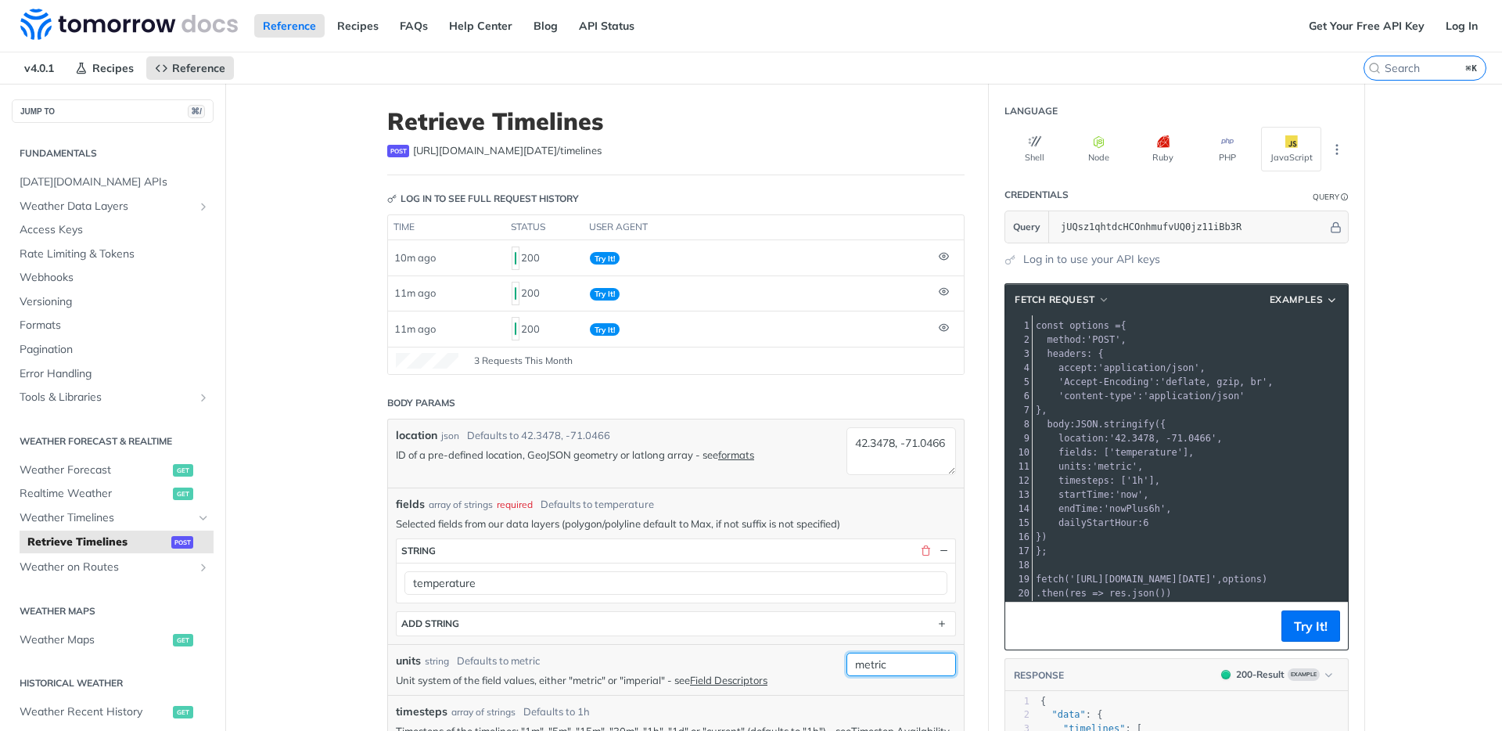
click at [887, 671] on input "metric" at bounding box center [902, 664] width 110 height 23
type input "imperial"
click at [910, 463] on textarea "42.3478, -71.0466" at bounding box center [902, 451] width 110 height 48
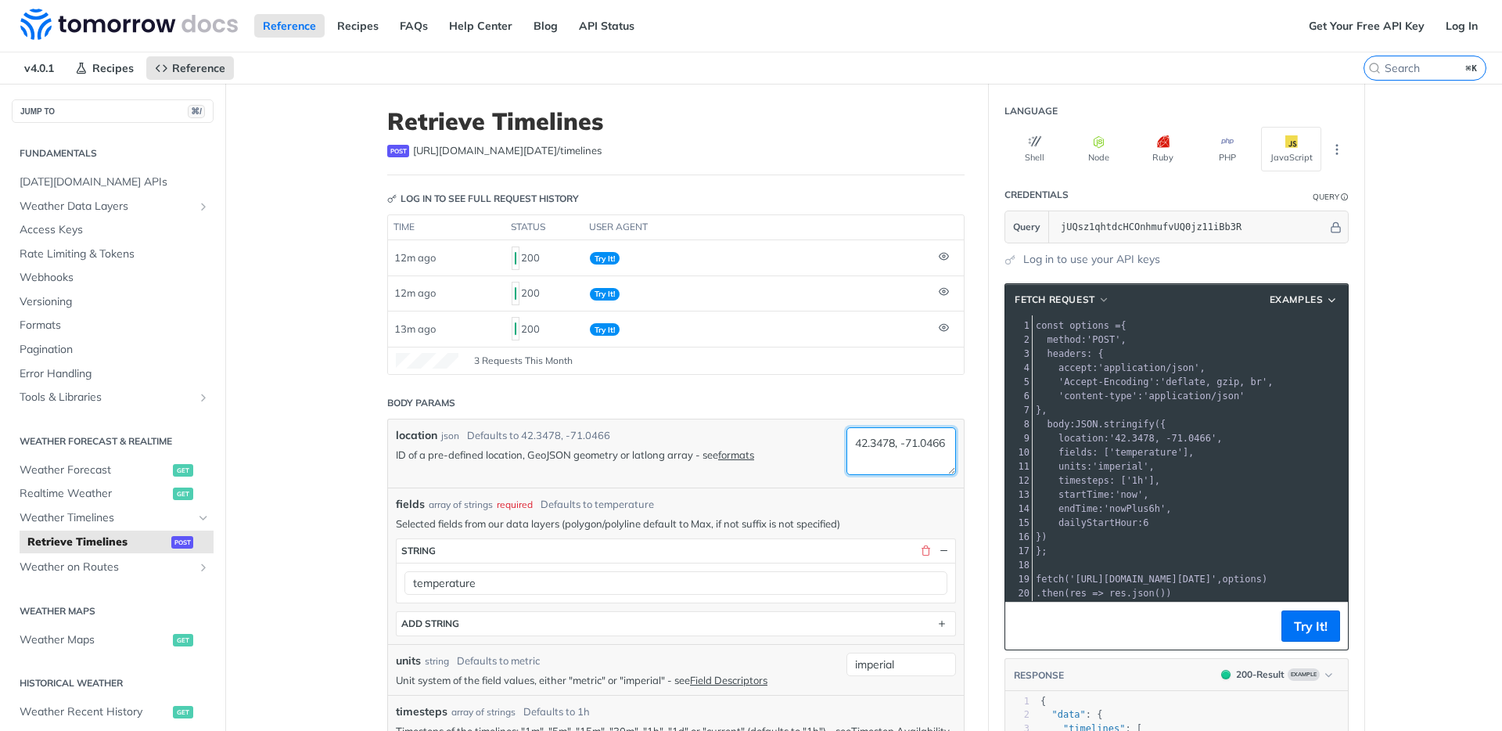
paste textarea "121.96603047513571"
click at [897, 433] on textarea "42.3478, -121.96603047513571" at bounding box center [902, 451] width 110 height 48
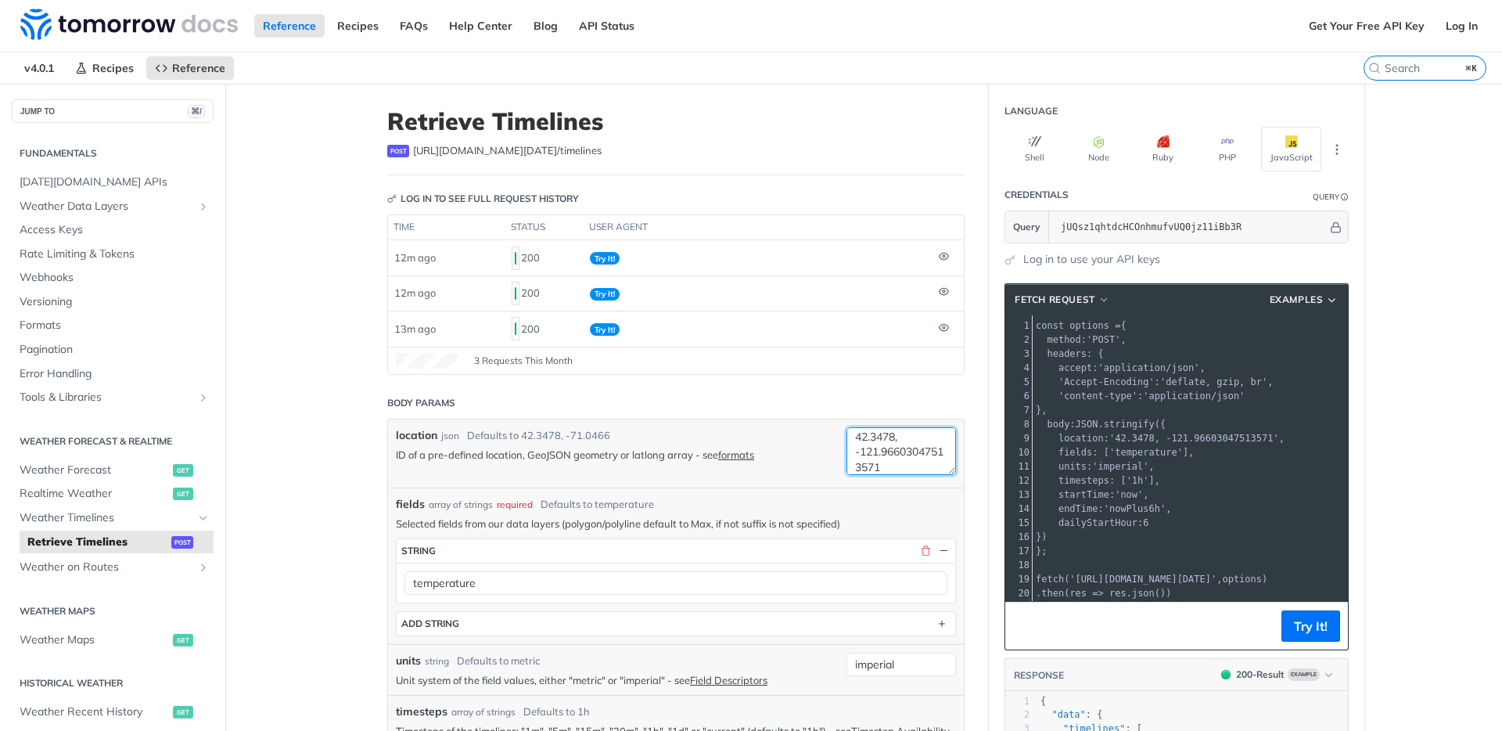
click at [886, 435] on textarea "42.3478, -121.96603047513571" at bounding box center [902, 451] width 110 height 48
click at [890, 439] on textarea "42.3478, -121.96603047513571" at bounding box center [902, 451] width 110 height 48
paste textarea "37.42264036761759"
click at [1311, 626] on button "Try It!" at bounding box center [1311, 625] width 59 height 31
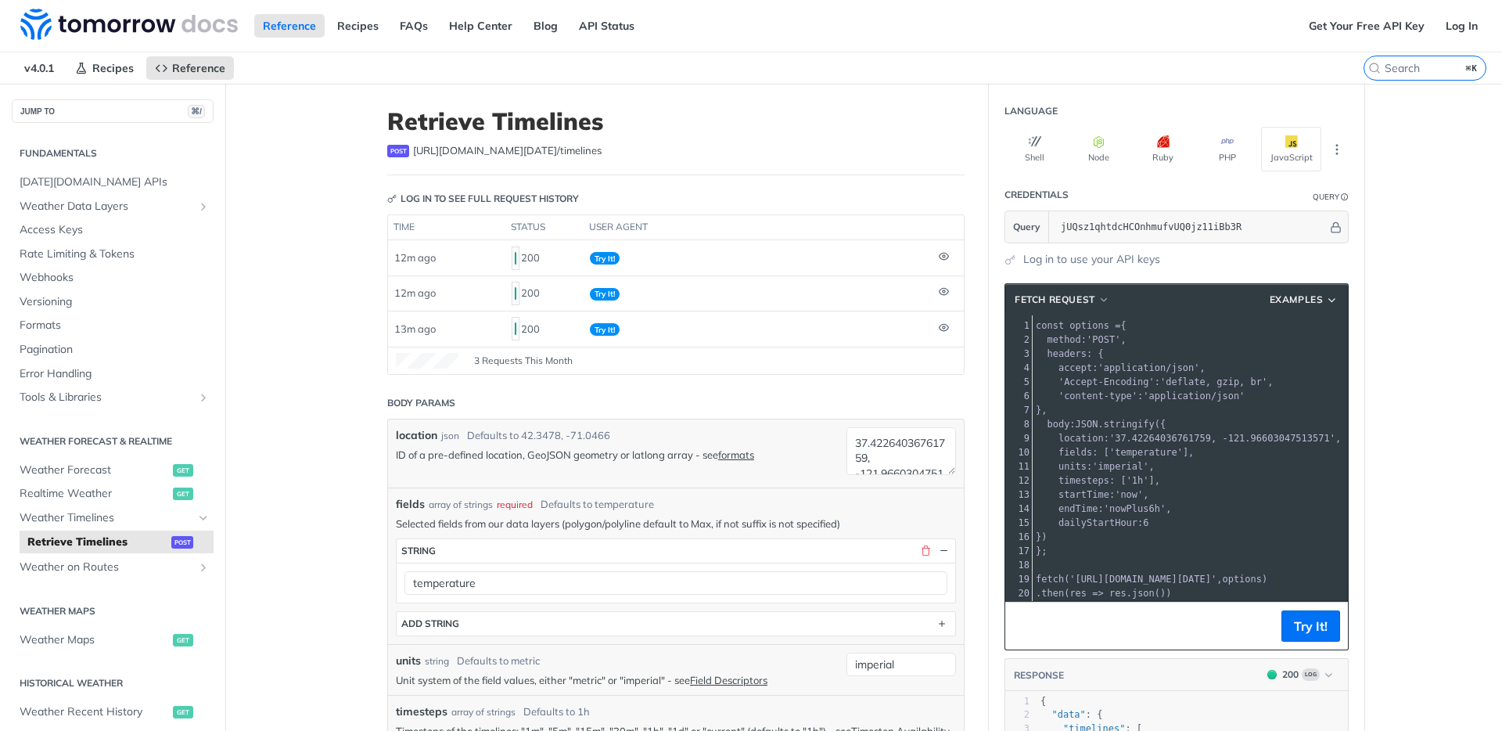
scroll to position [316, 0]
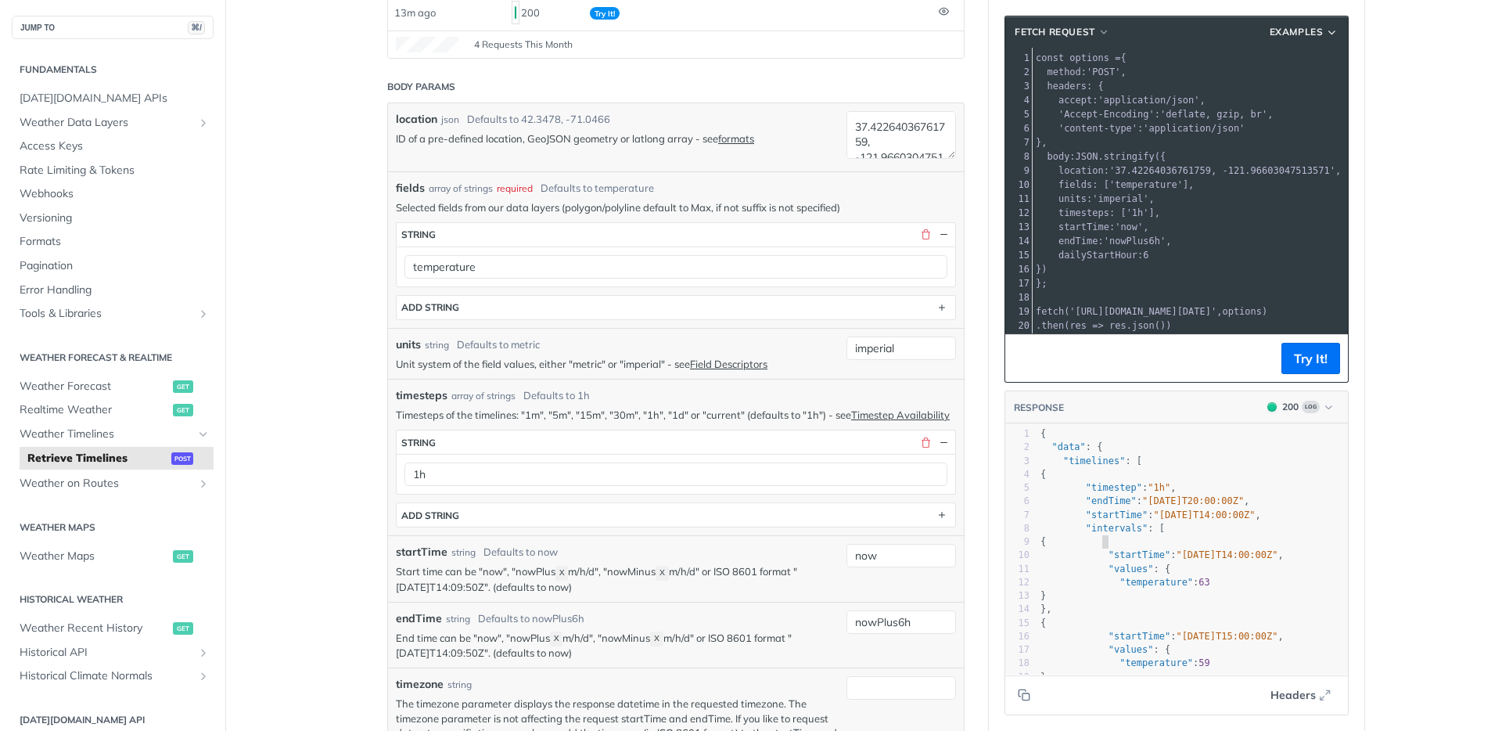
click at [1135, 536] on pre "{" at bounding box center [1193, 541] width 311 height 13
click at [1132, 558] on span ""startTime"" at bounding box center [1140, 554] width 62 height 11
click at [1160, 568] on span ""values" : {" at bounding box center [1106, 568] width 130 height 11
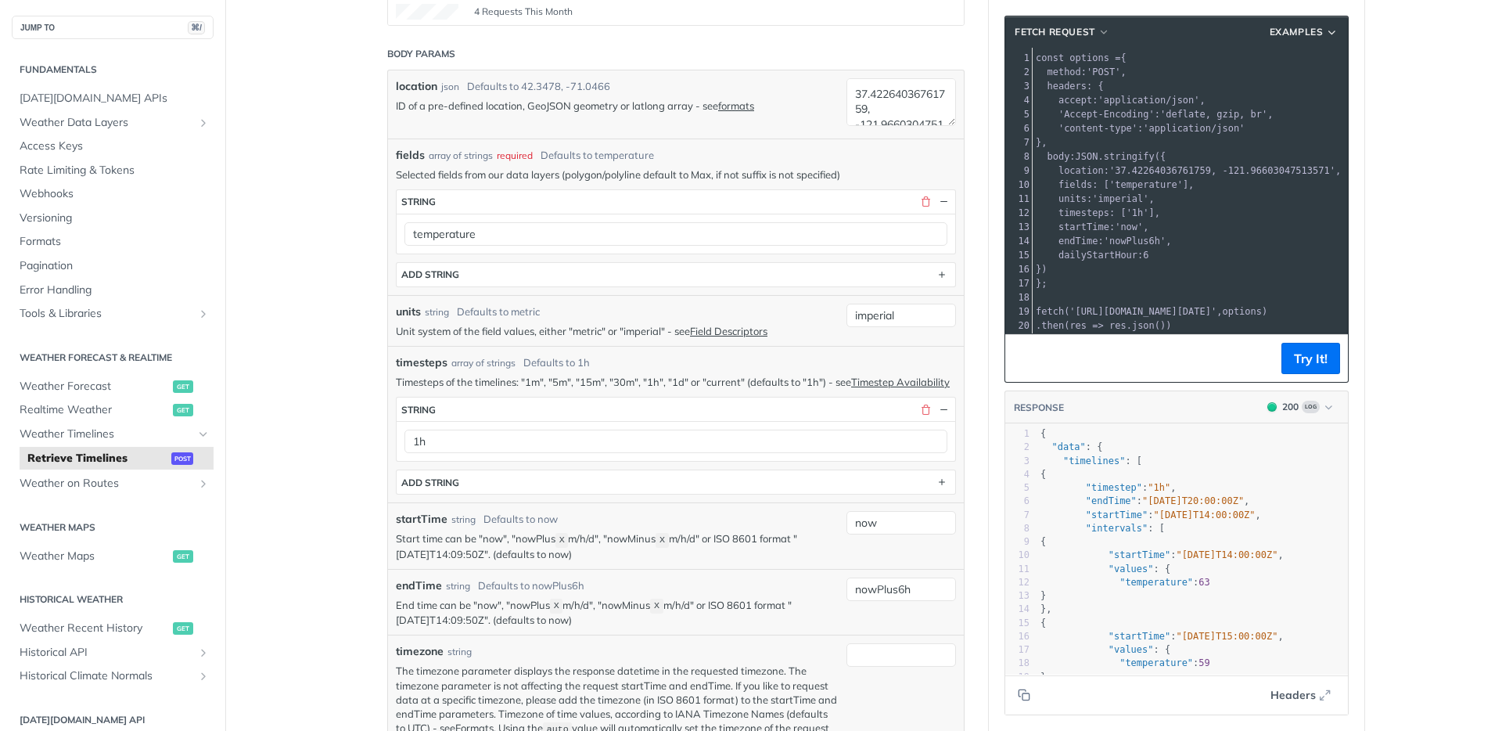
scroll to position [361, 0]
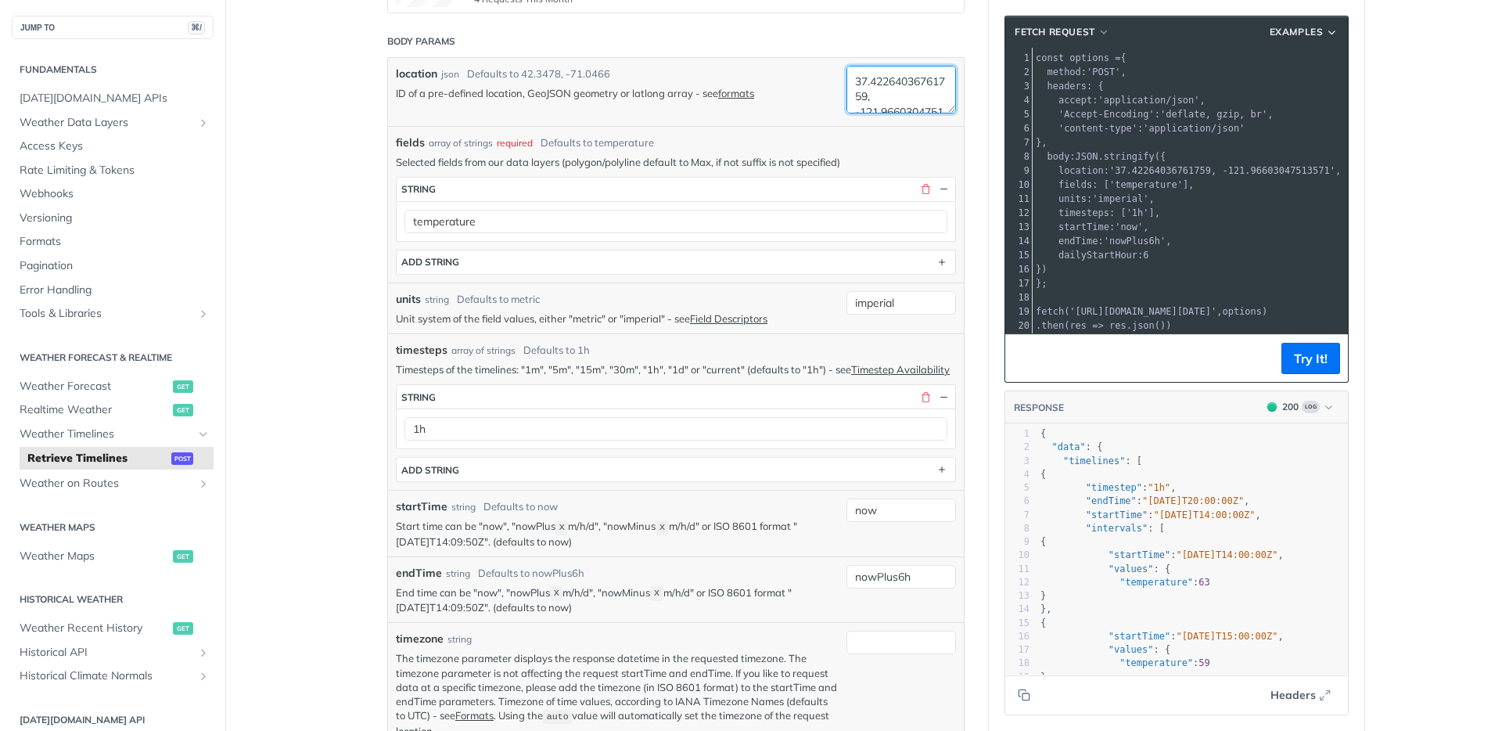
drag, startPoint x: 882, startPoint y: 96, endPoint x: 814, endPoint y: 70, distance: 72.8
click at [814, 70] on div "location json Defaults to 42.3478, -71.0466 ID of a pre-defined location, GeoJS…" at bounding box center [676, 92] width 576 height 68
paste textarea "37.42264036761759"
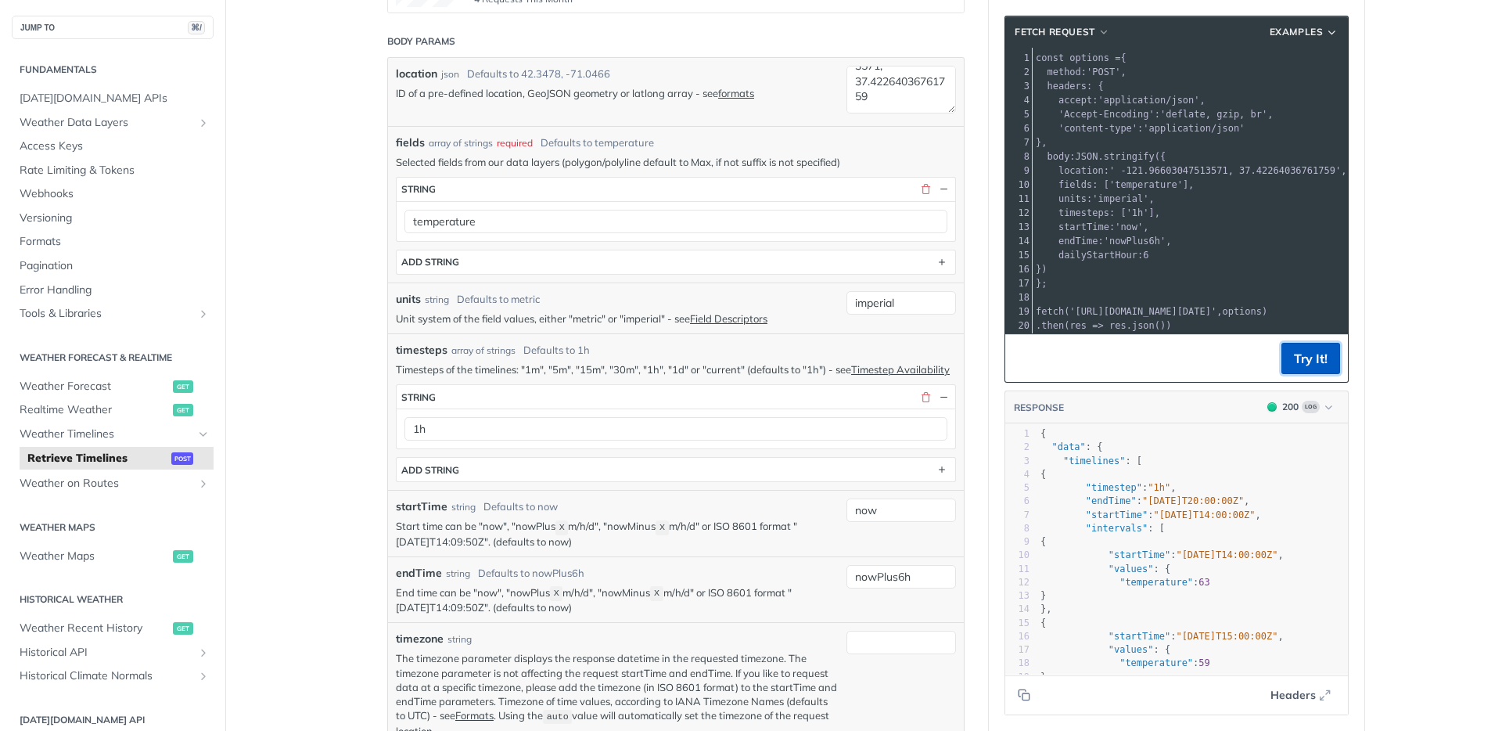
click at [1314, 365] on button "Try It!" at bounding box center [1311, 358] width 59 height 31
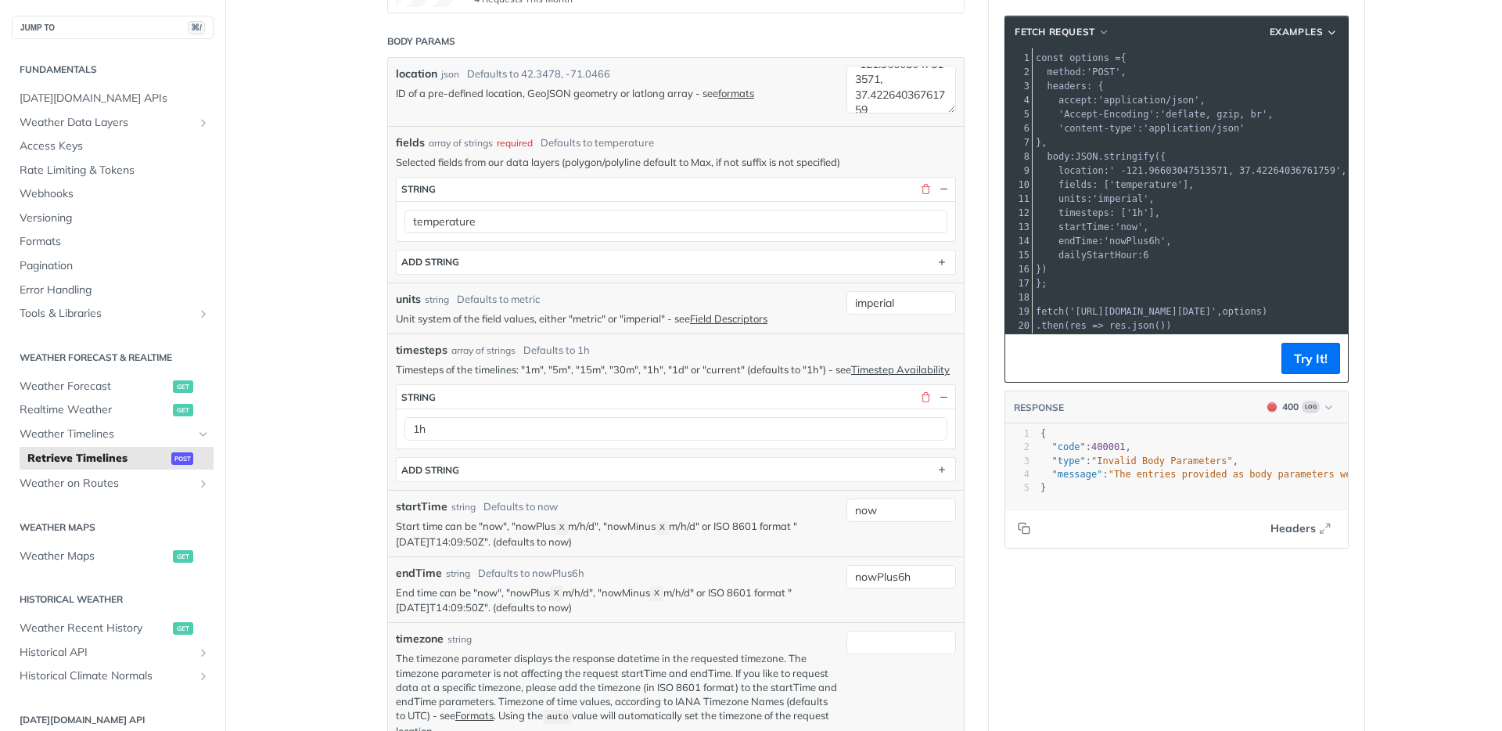
scroll to position [14, 0]
click at [883, 83] on textarea "-121.96603047513571, 37.42264036761759" at bounding box center [902, 90] width 110 height 48
click at [1302, 354] on button "Try It!" at bounding box center [1311, 358] width 59 height 31
click at [1311, 354] on button "Try It!" at bounding box center [1311, 358] width 59 height 31
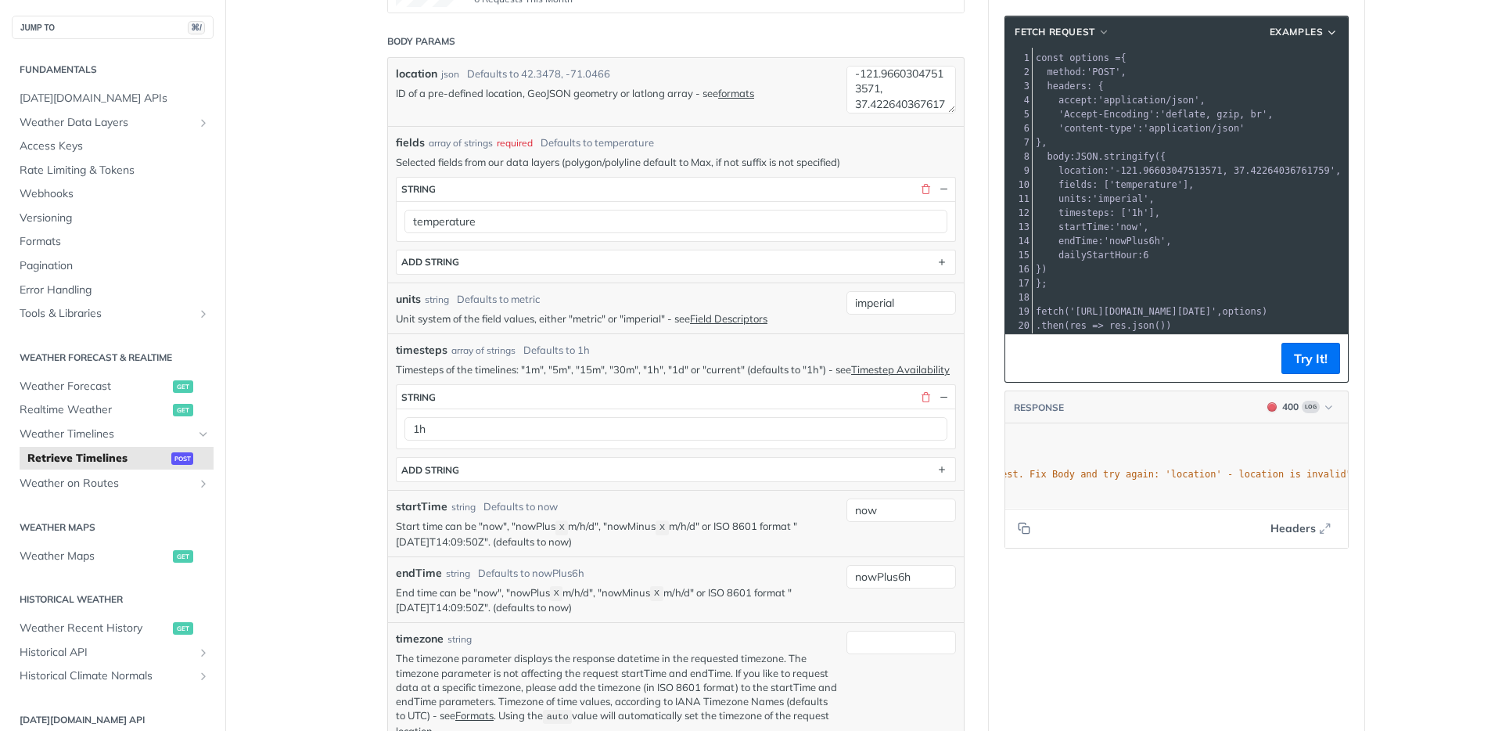
scroll to position [0, 273]
click at [908, 91] on textarea "-121.96603047513571, 37.42264036761759" at bounding box center [902, 90] width 110 height 48
click at [1298, 363] on button "Try It!" at bounding box center [1311, 358] width 59 height 31
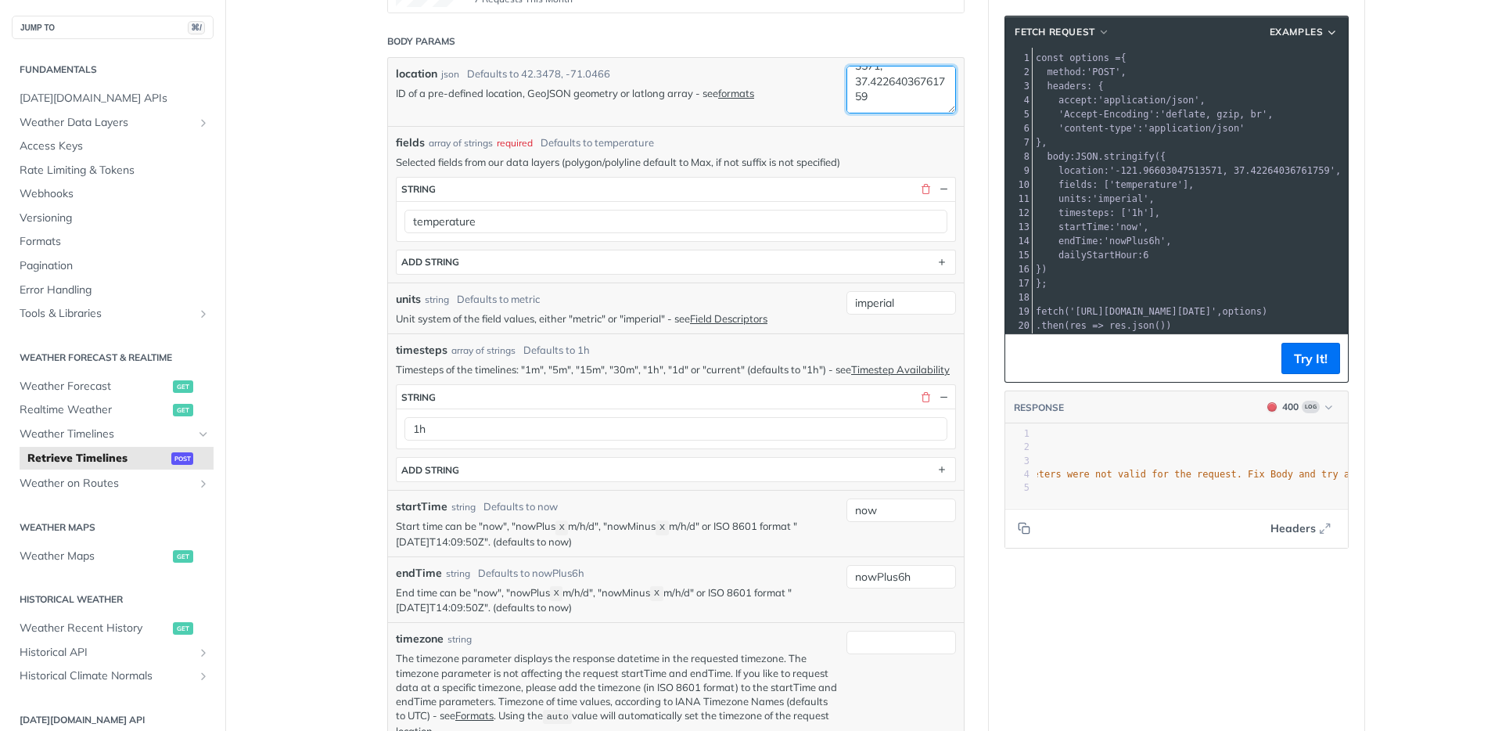
drag, startPoint x: 851, startPoint y: 106, endPoint x: 977, endPoint y: 120, distance: 126.8
click at [977, 120] on article "Retrieve Timelines post https://api.tomorrow.io/v4 /timelines Log in to see ful…" at bounding box center [676, 742] width 626 height 2040
paste textarea "37.42264036761759"
click at [1313, 369] on button "Try It!" at bounding box center [1311, 358] width 59 height 31
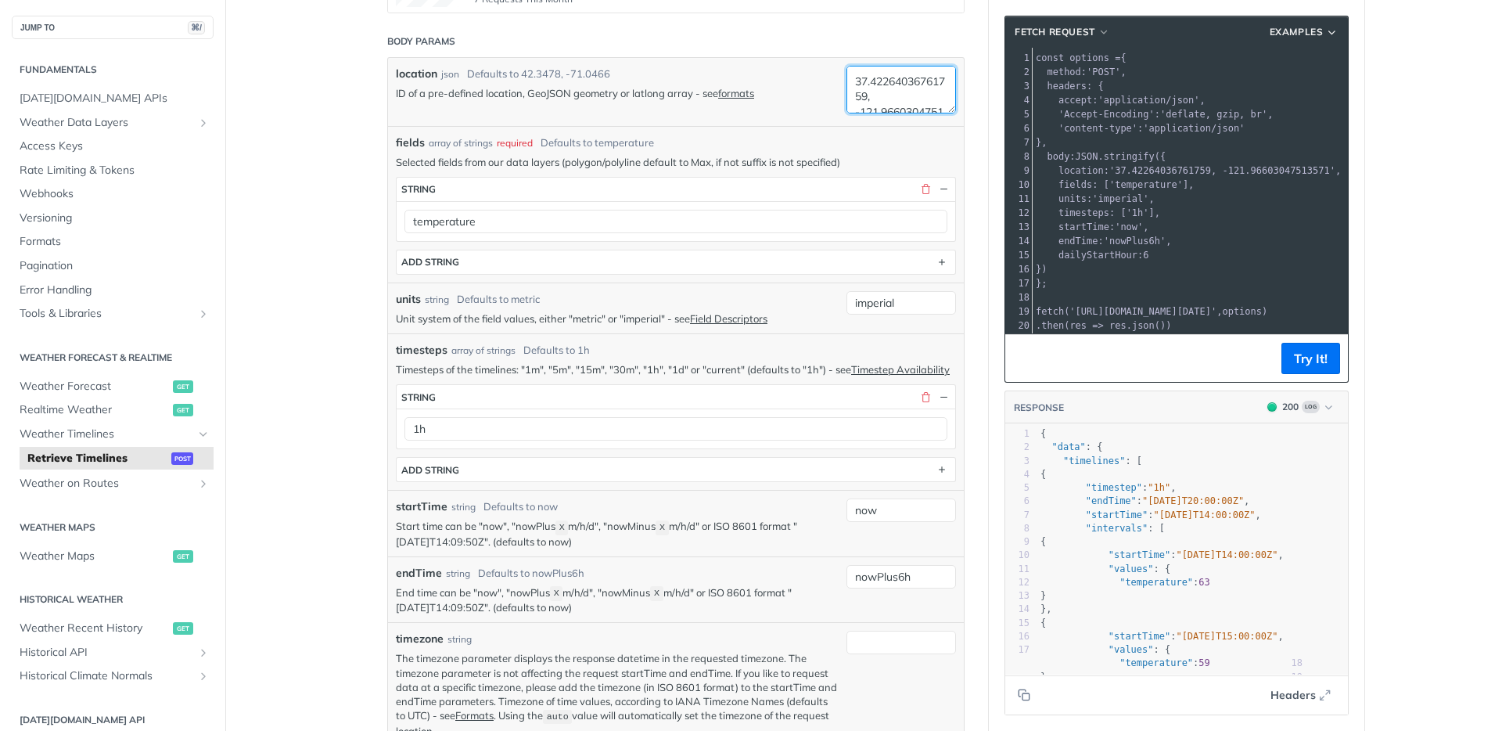
click at [872, 101] on textarea "37.42264036761759, -121.96603047513571" at bounding box center [902, 90] width 110 height 48
paste textarea "538"
paste textarea "121.966363"
type textarea "37.422538, -121.966363"
click at [1312, 353] on button "Try It!" at bounding box center [1311, 358] width 59 height 31
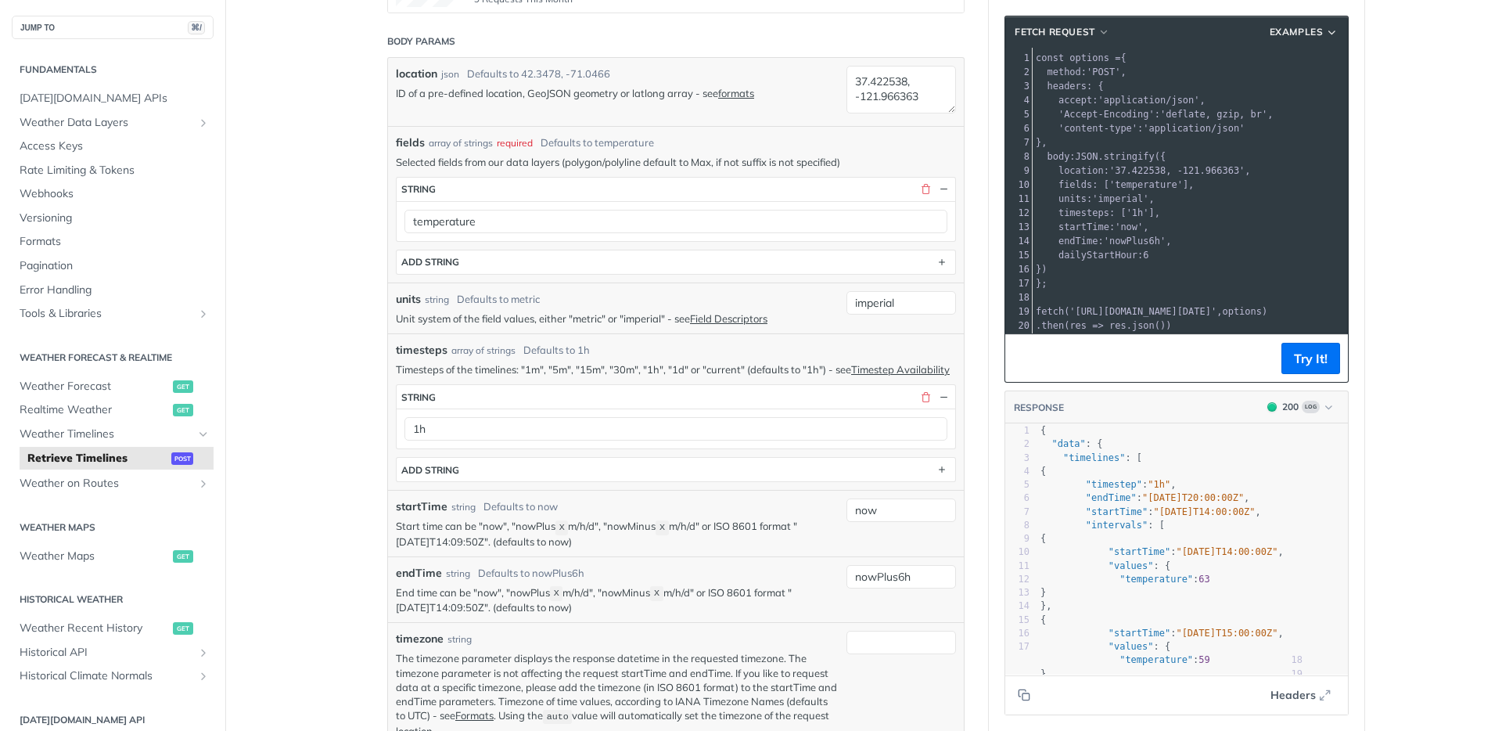
scroll to position [3, 0]
drag, startPoint x: 1087, startPoint y: 534, endPoint x: 1077, endPoint y: 530, distance: 10.2
click at [1046, 533] on span "{" at bounding box center [1043, 538] width 5 height 11
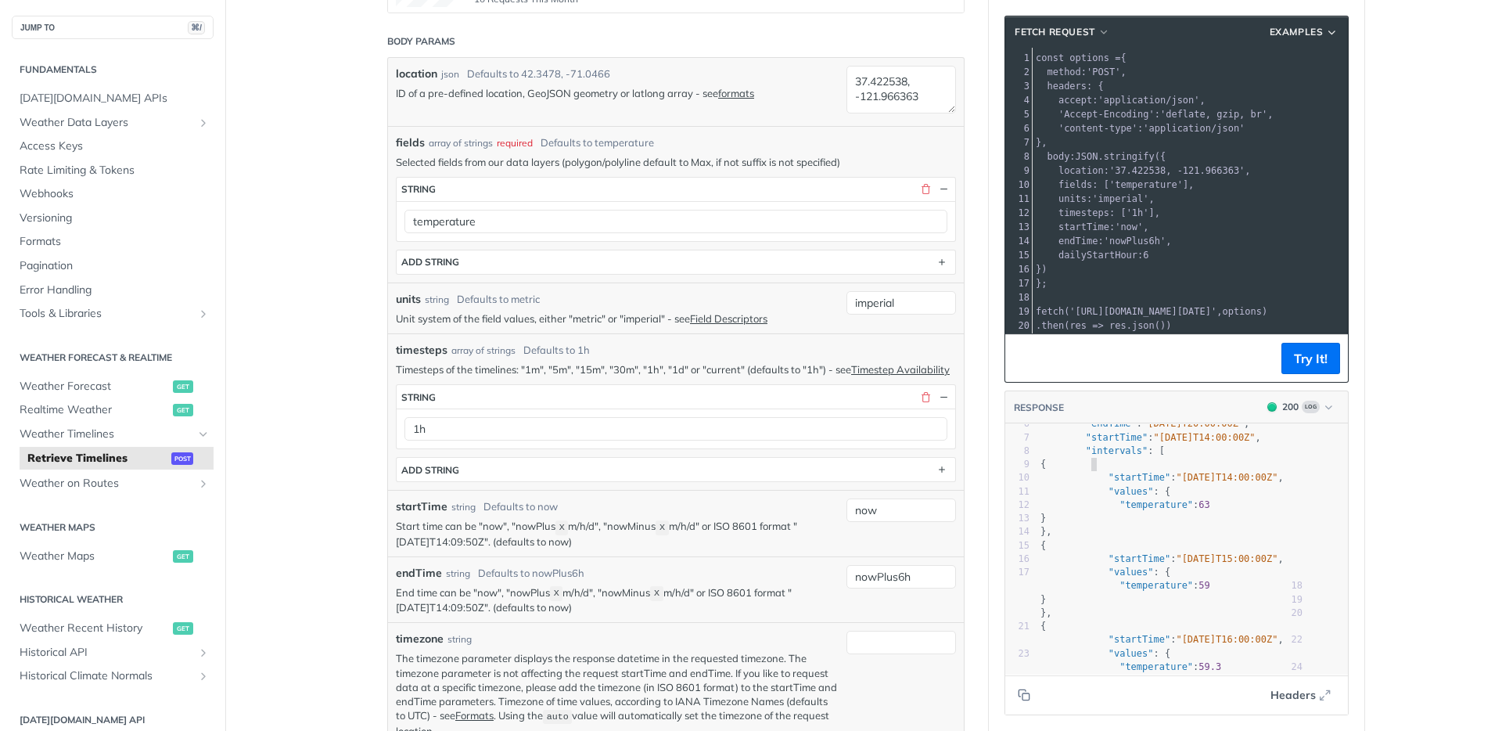
scroll to position [0, 0]
click at [1046, 536] on span "{" at bounding box center [1043, 541] width 5 height 11
type textarea "{ "data": { "timelines": [ { "timestep": "1h", "endTime": "2025-08-13T20:00:00Z…"
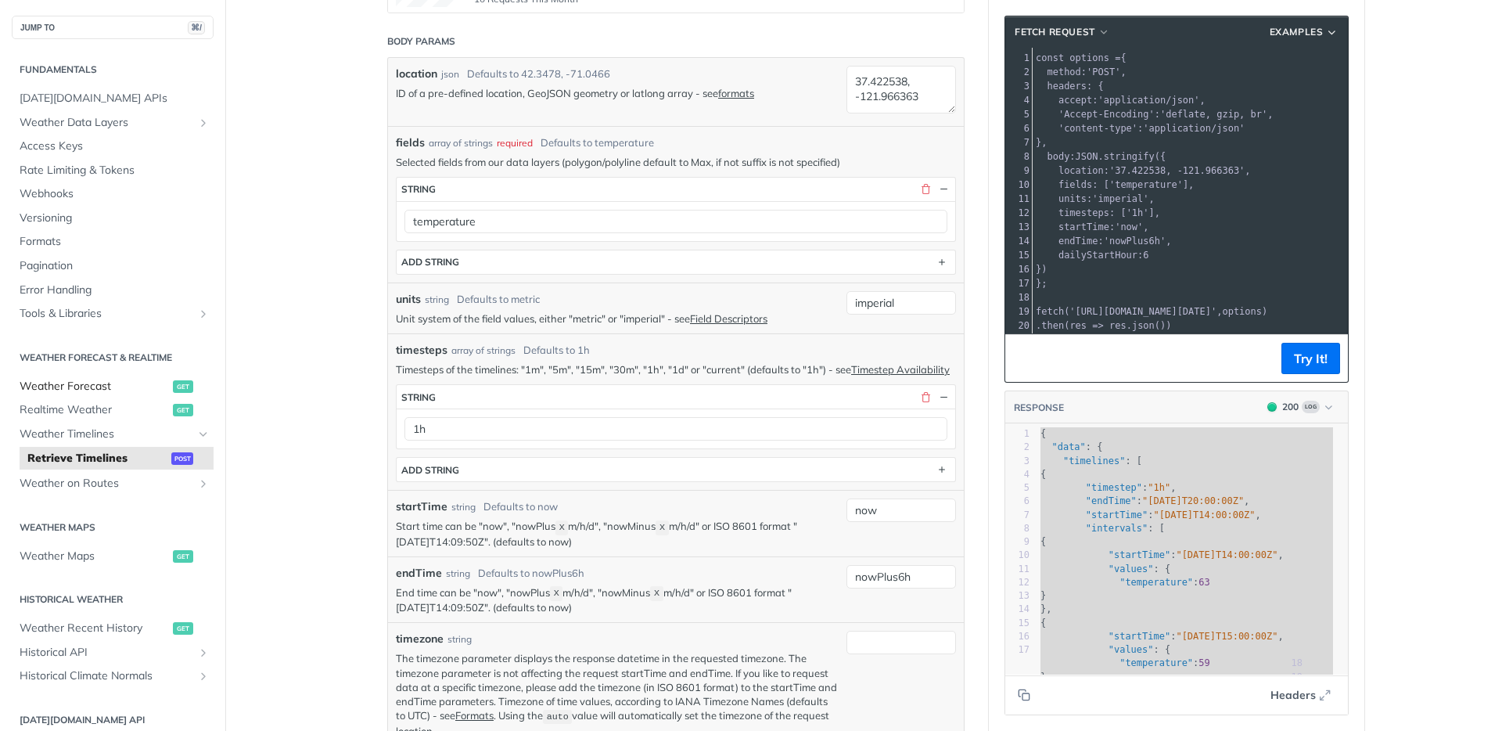
click at [90, 389] on span "Weather Forecast" at bounding box center [94, 387] width 149 height 16
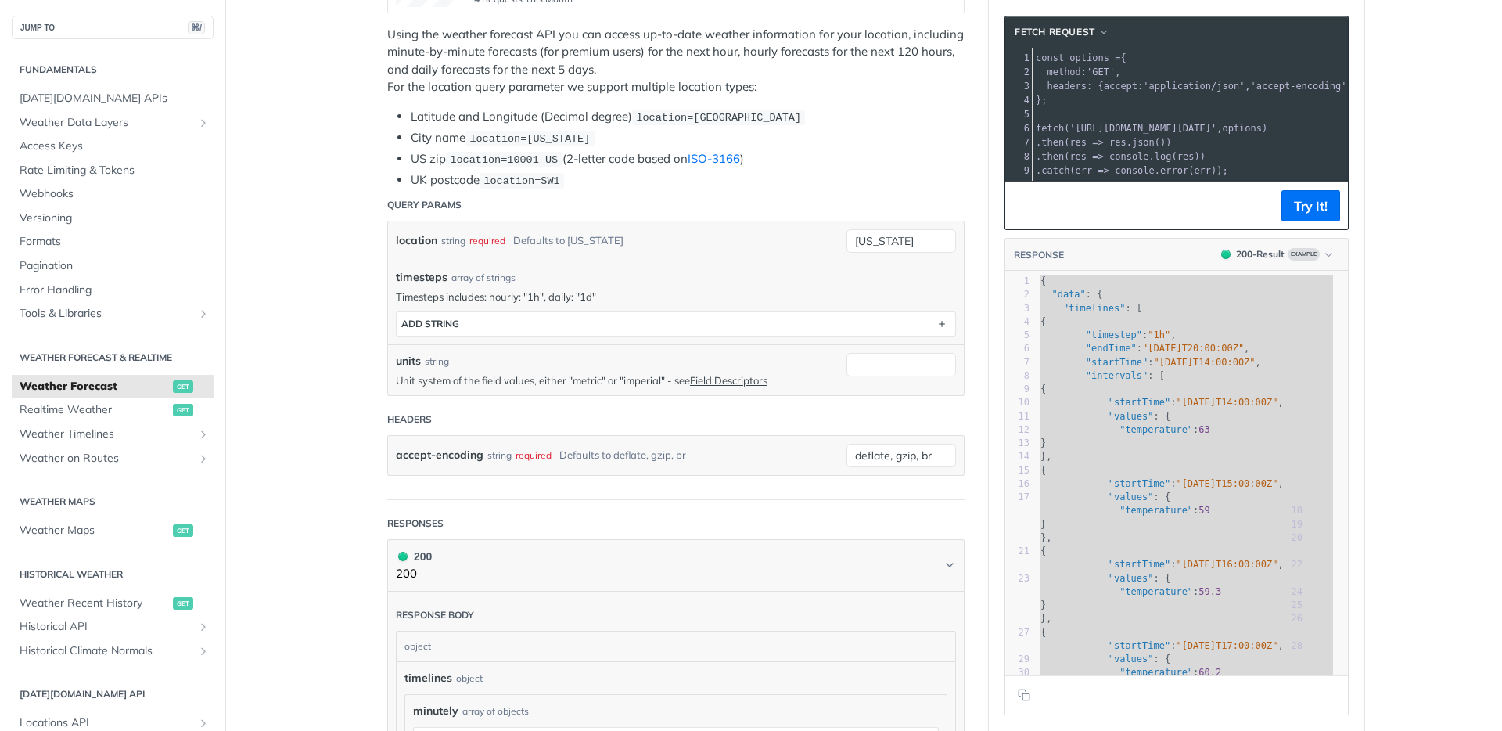
scroll to position [361, 0]
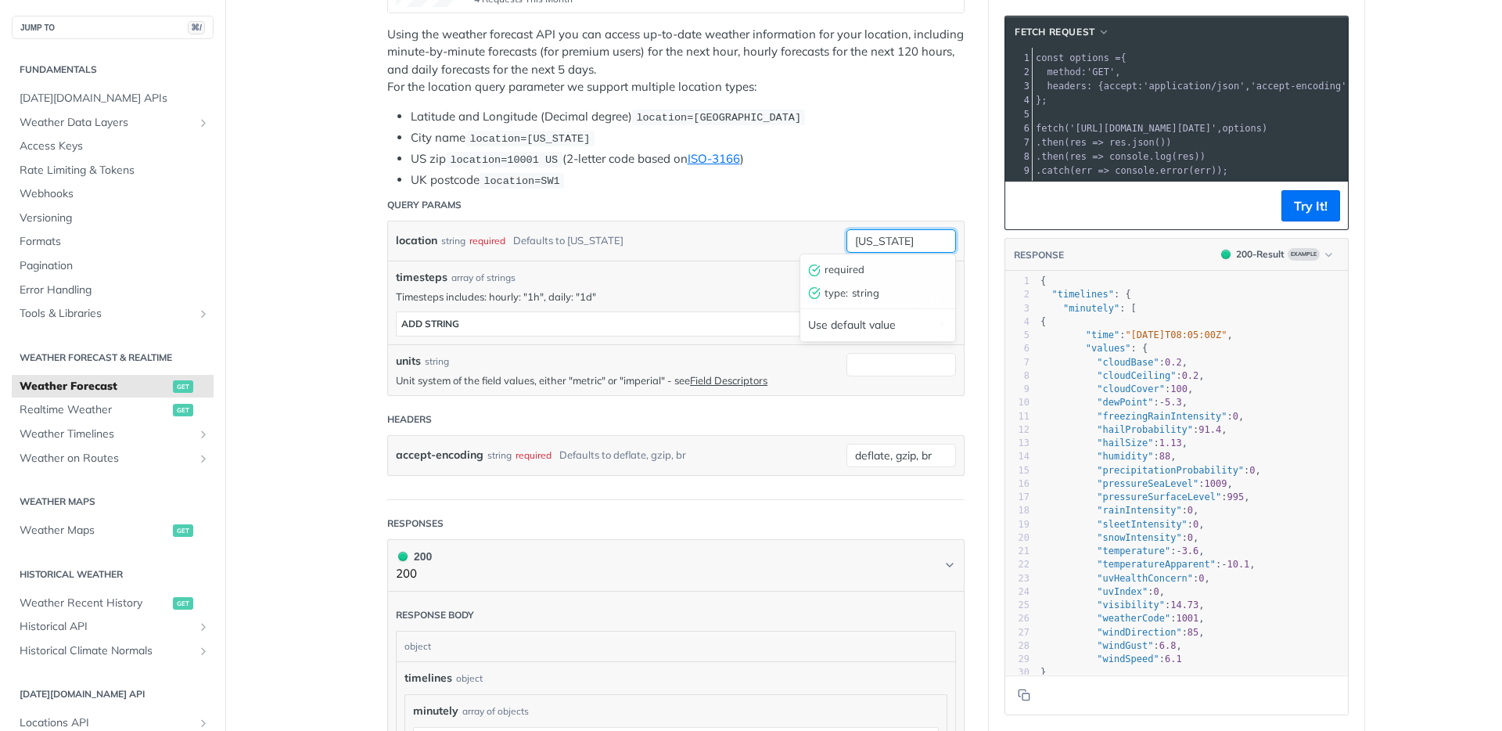
click at [865, 237] on input "[US_STATE]" at bounding box center [902, 240] width 110 height 23
click at [866, 238] on input "[US_STATE]" at bounding box center [902, 240] width 110 height 23
click at [901, 243] on input "[US_STATE]" at bounding box center [902, 240] width 110 height 23
paste input "37.422538, lon: -121.966363"
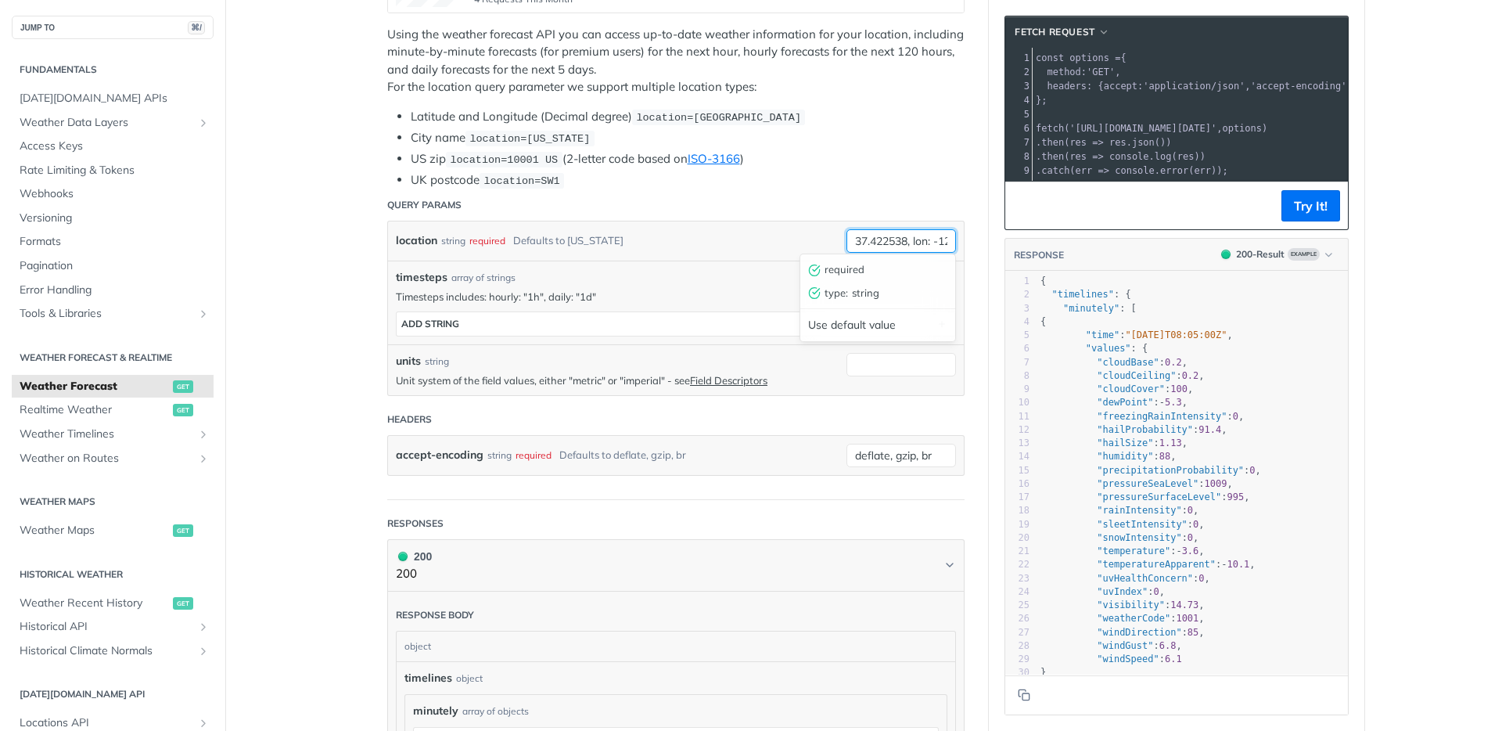
scroll to position [0, 55]
click at [872, 237] on input "37.422538, lon: -121.966363" at bounding box center [902, 240] width 110 height 23
type input "37.422538, -121.966363"
click at [871, 368] on input "units" at bounding box center [902, 364] width 110 height 23
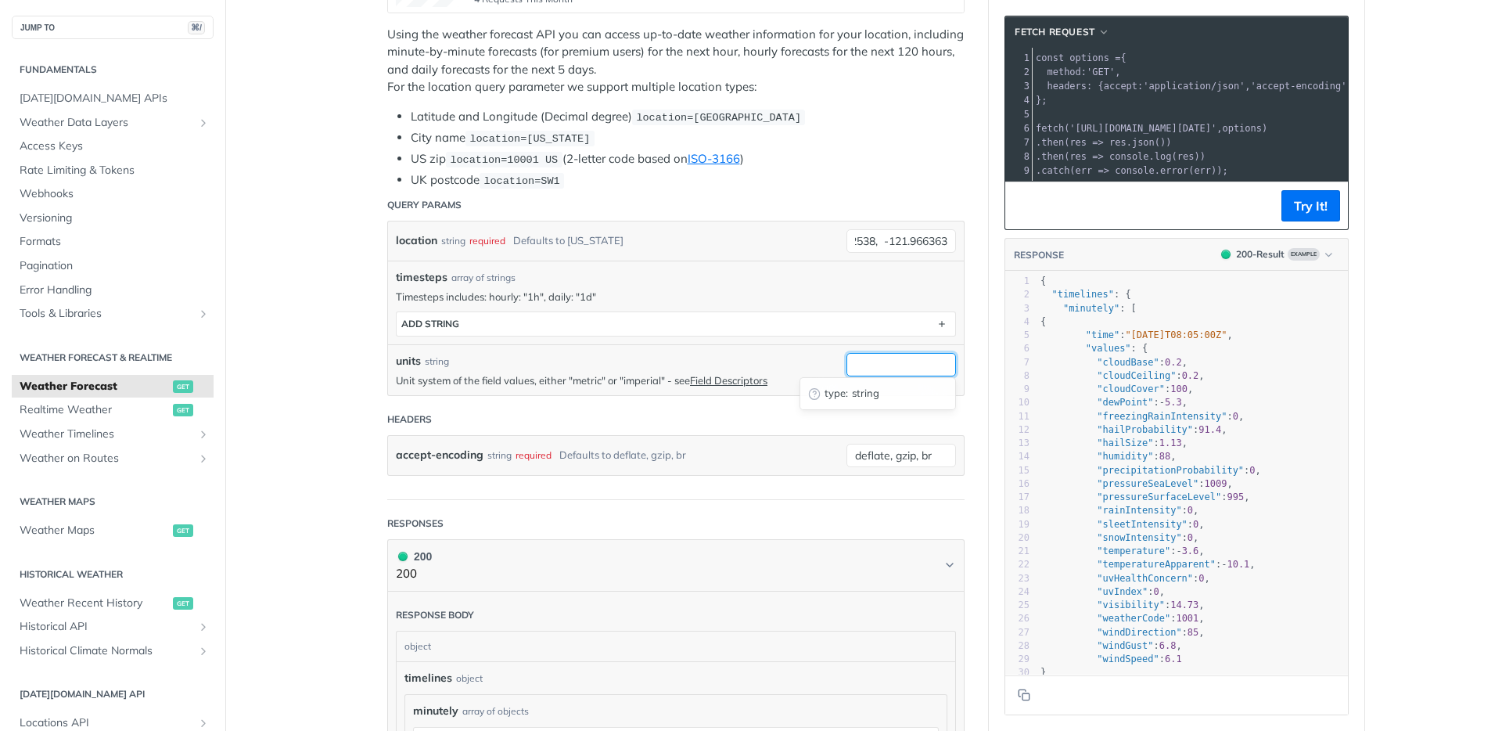
scroll to position [0, 0]
type input "imperial"
click at [1336, 219] on footer "Try It!" at bounding box center [1176, 206] width 343 height 48
click at [1303, 216] on button "Try It!" at bounding box center [1311, 205] width 59 height 31
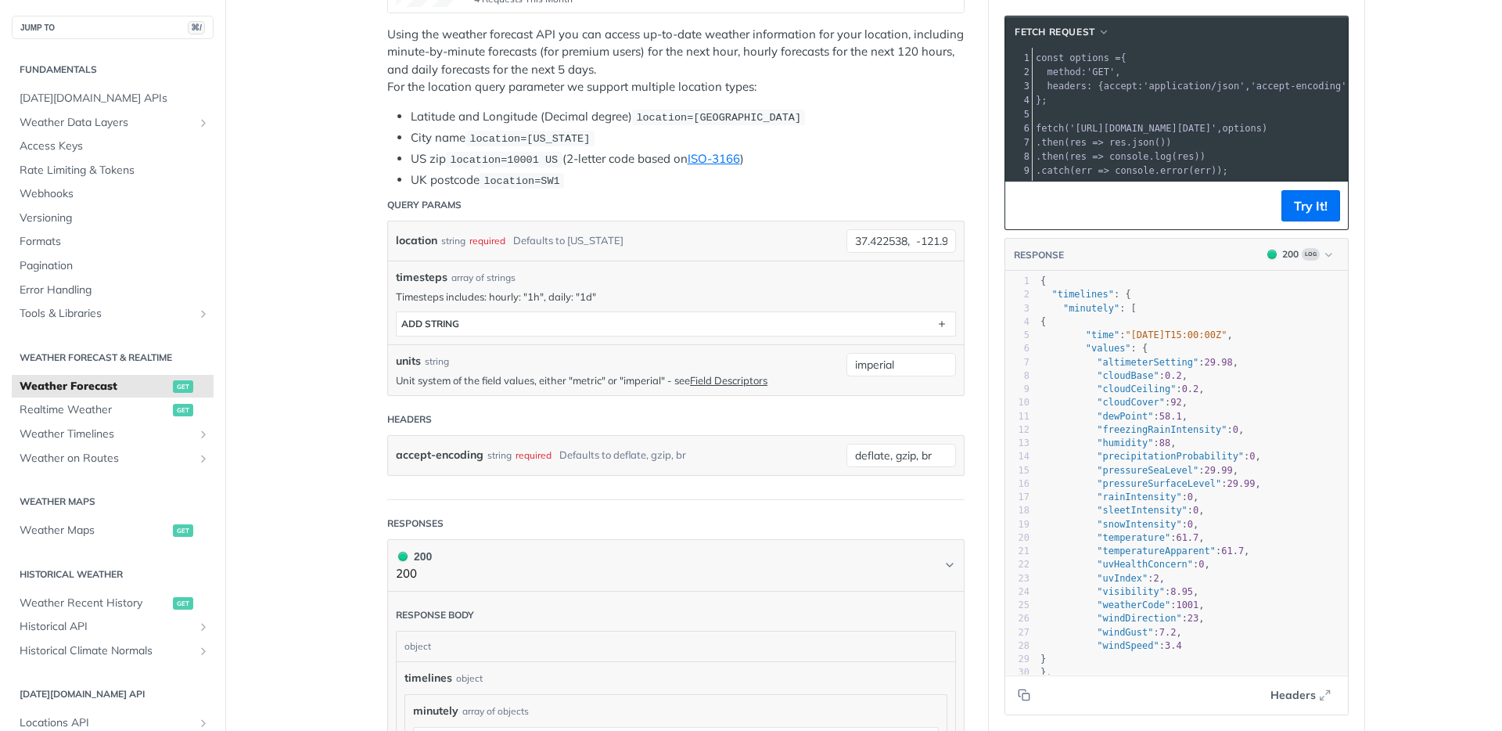
click at [1077, 314] on span ""minutely"" at bounding box center [1091, 308] width 56 height 11
type textarea "{ "timelines": { "minutely": [ { "time": "2025-08-13T15:00:00Z", "values": { "a…"
click at [1041, 314] on span ""minutely" : [" at bounding box center [1089, 308] width 96 height 11
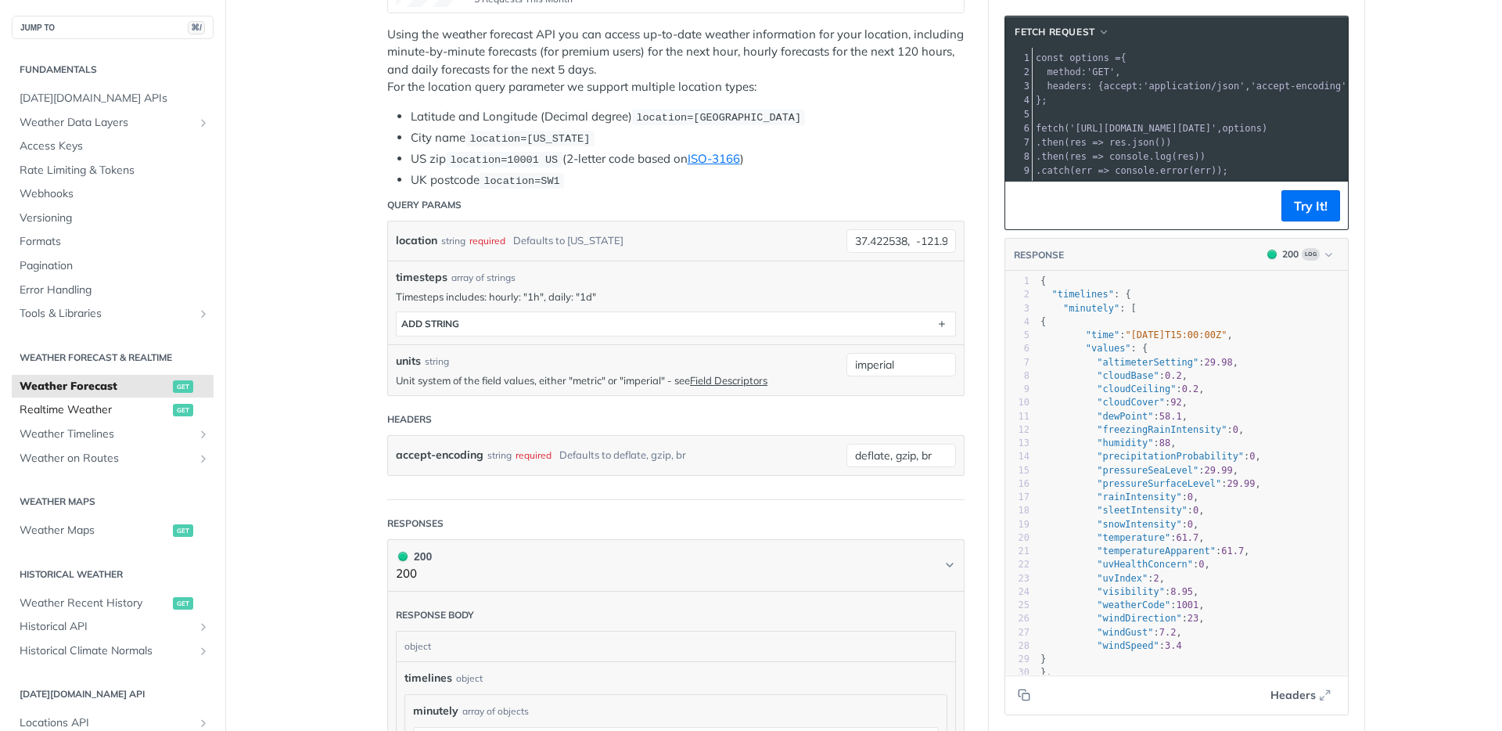
click at [59, 408] on span "Realtime Weather" at bounding box center [94, 410] width 149 height 16
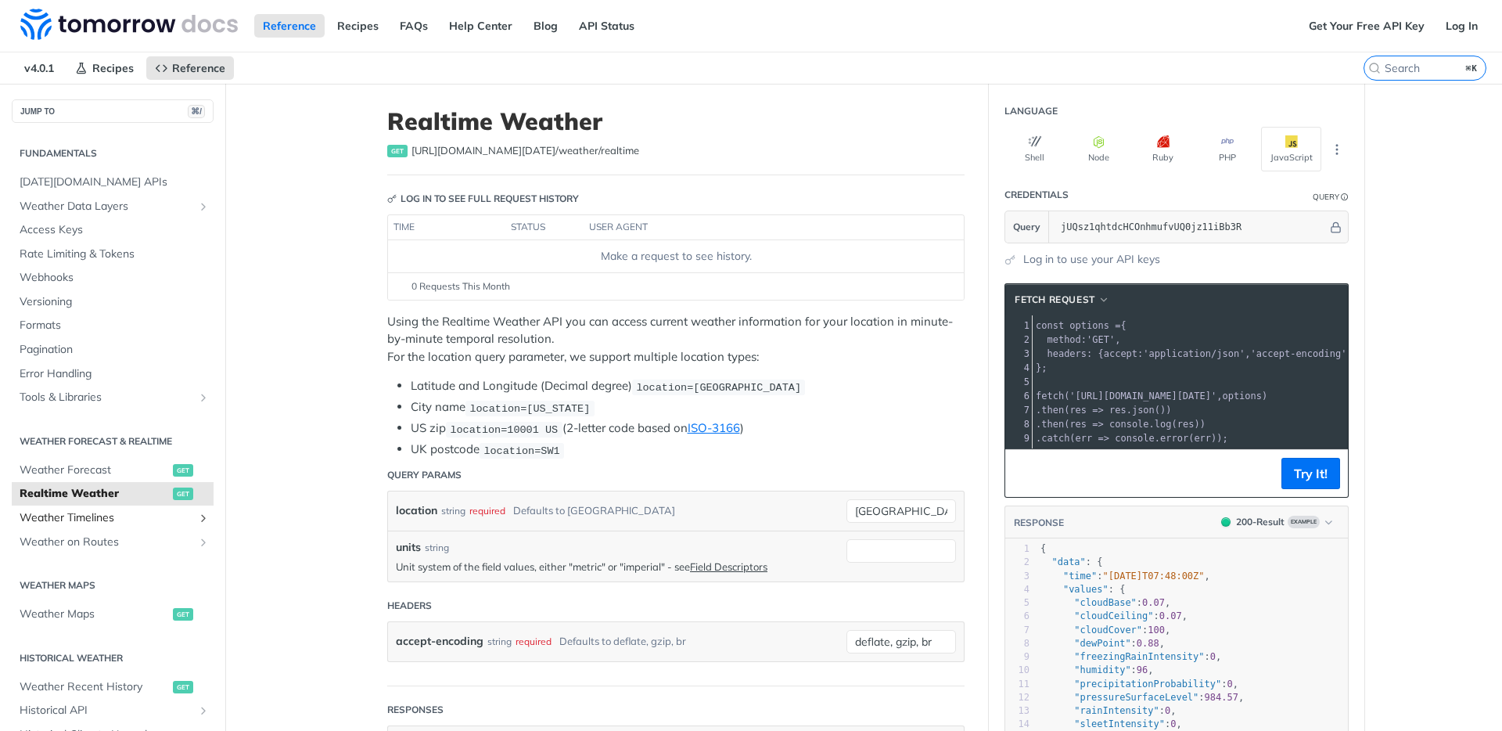
click at [94, 520] on span "Weather Timelines" at bounding box center [107, 518] width 174 height 16
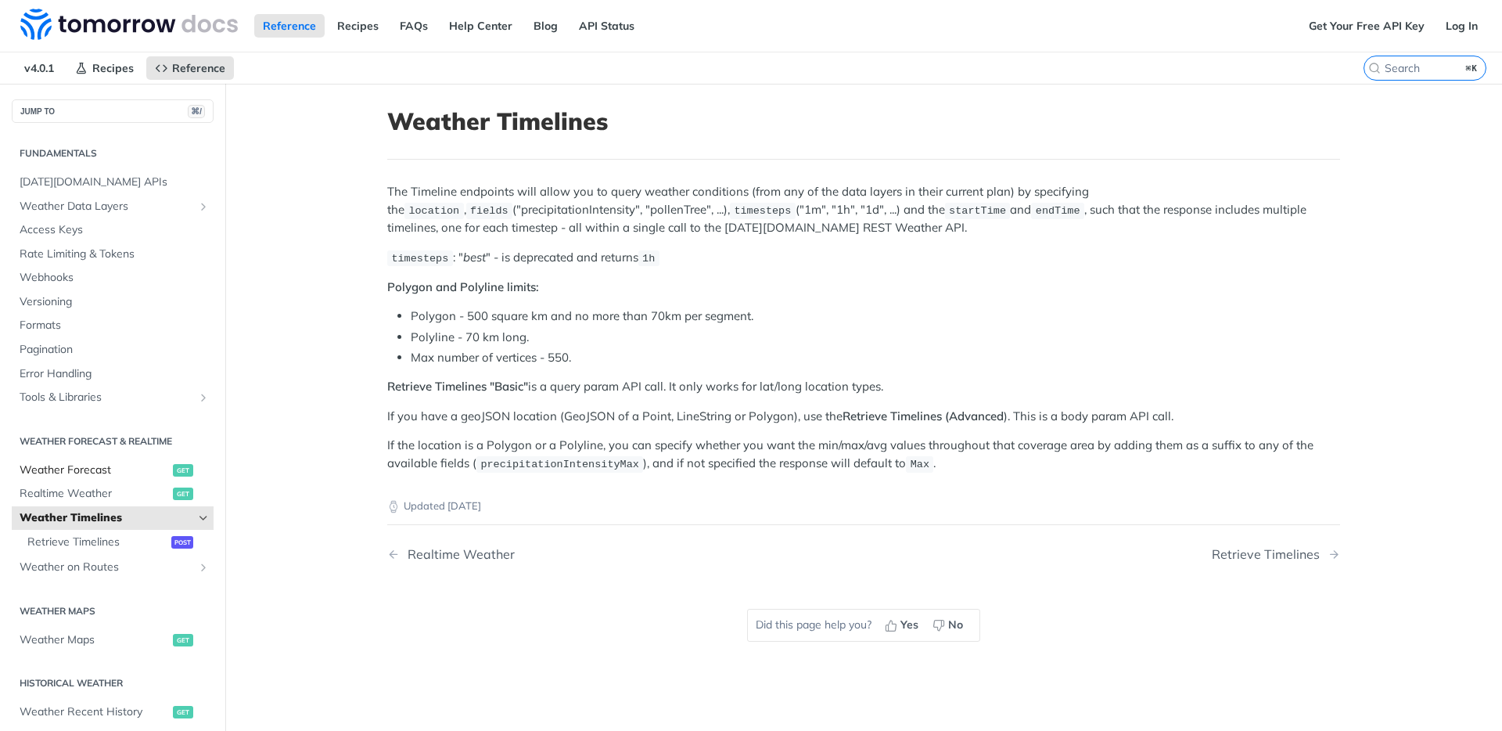
click at [103, 469] on span "Weather Forecast" at bounding box center [94, 470] width 149 height 16
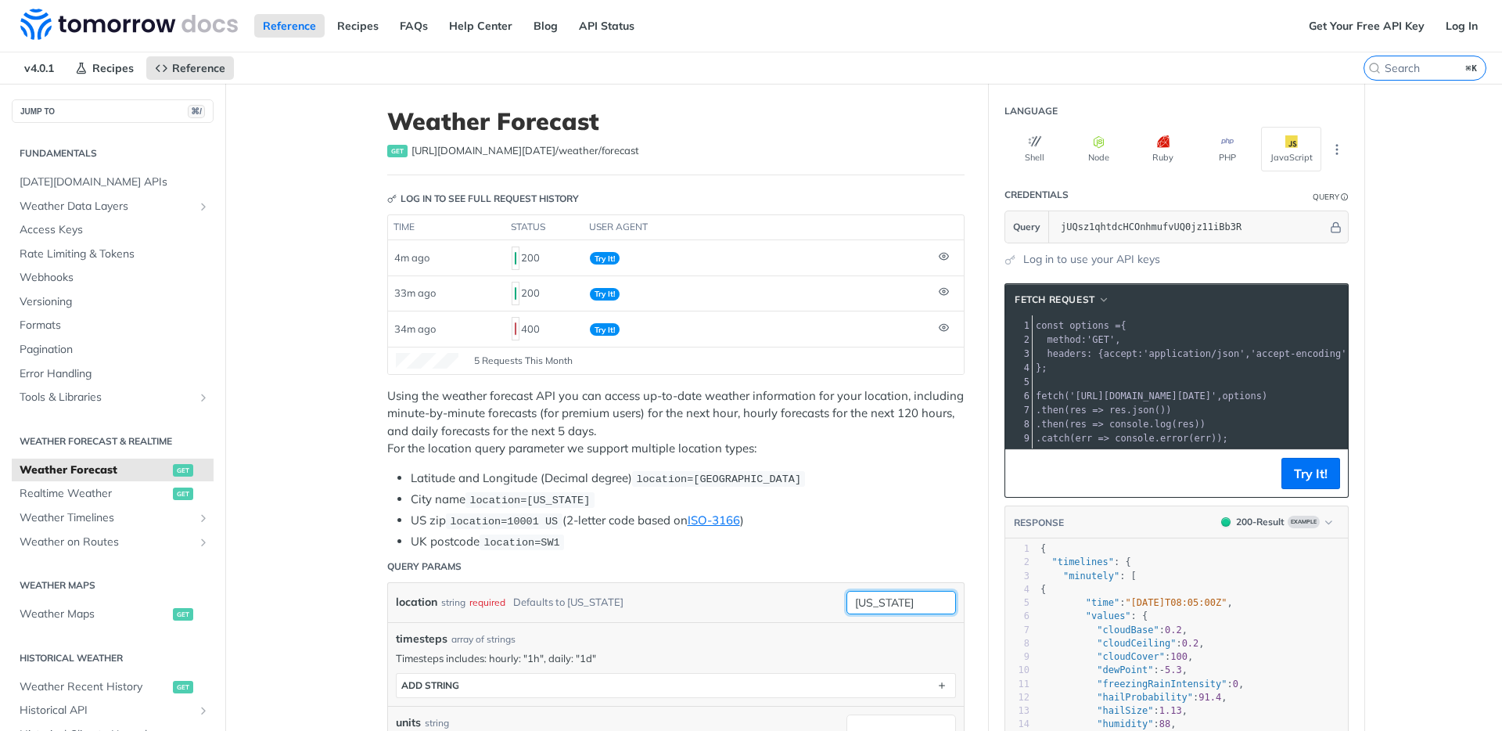
click at [912, 599] on input "[US_STATE]" at bounding box center [902, 602] width 110 height 23
paste input "37.42264036761759, lon_override: -121.96603047513571,"
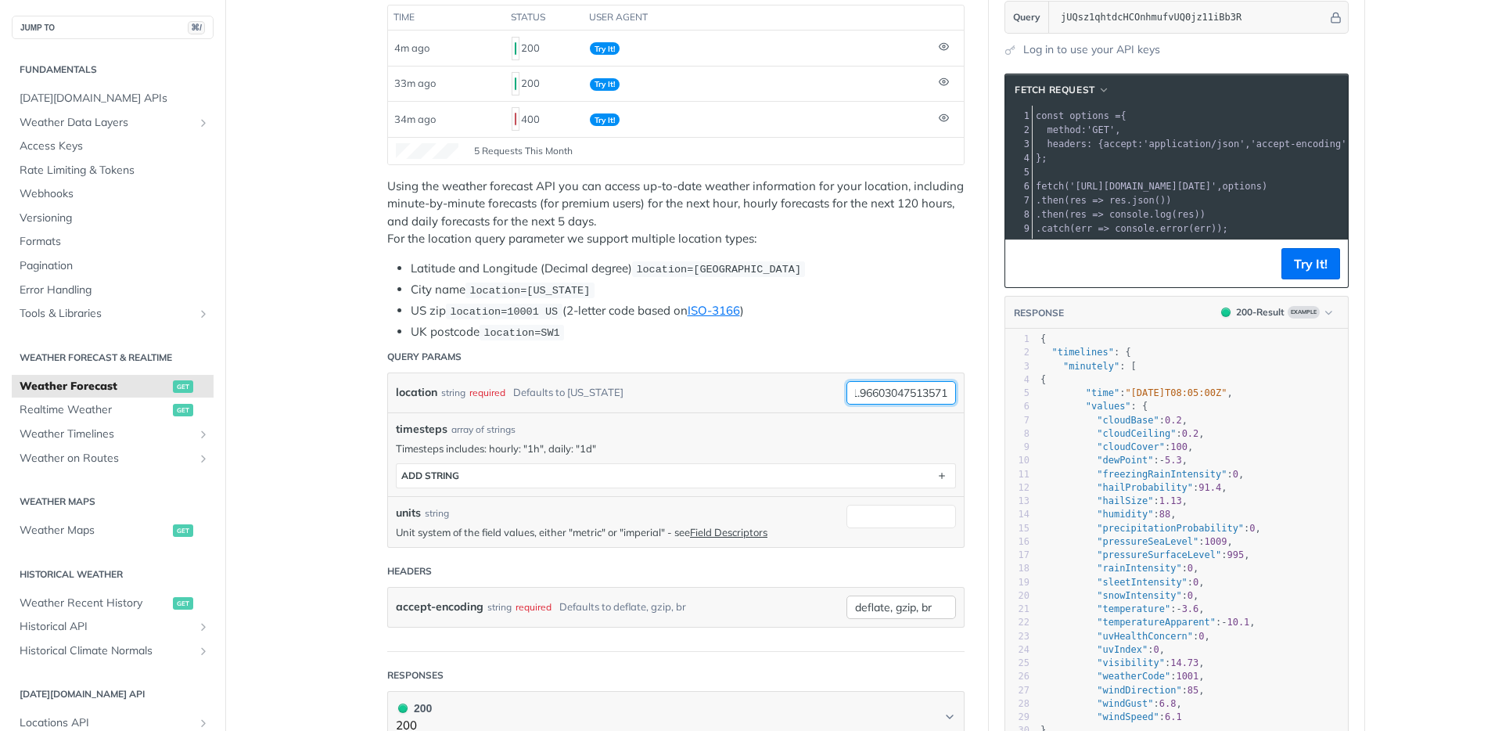
scroll to position [216, 0]
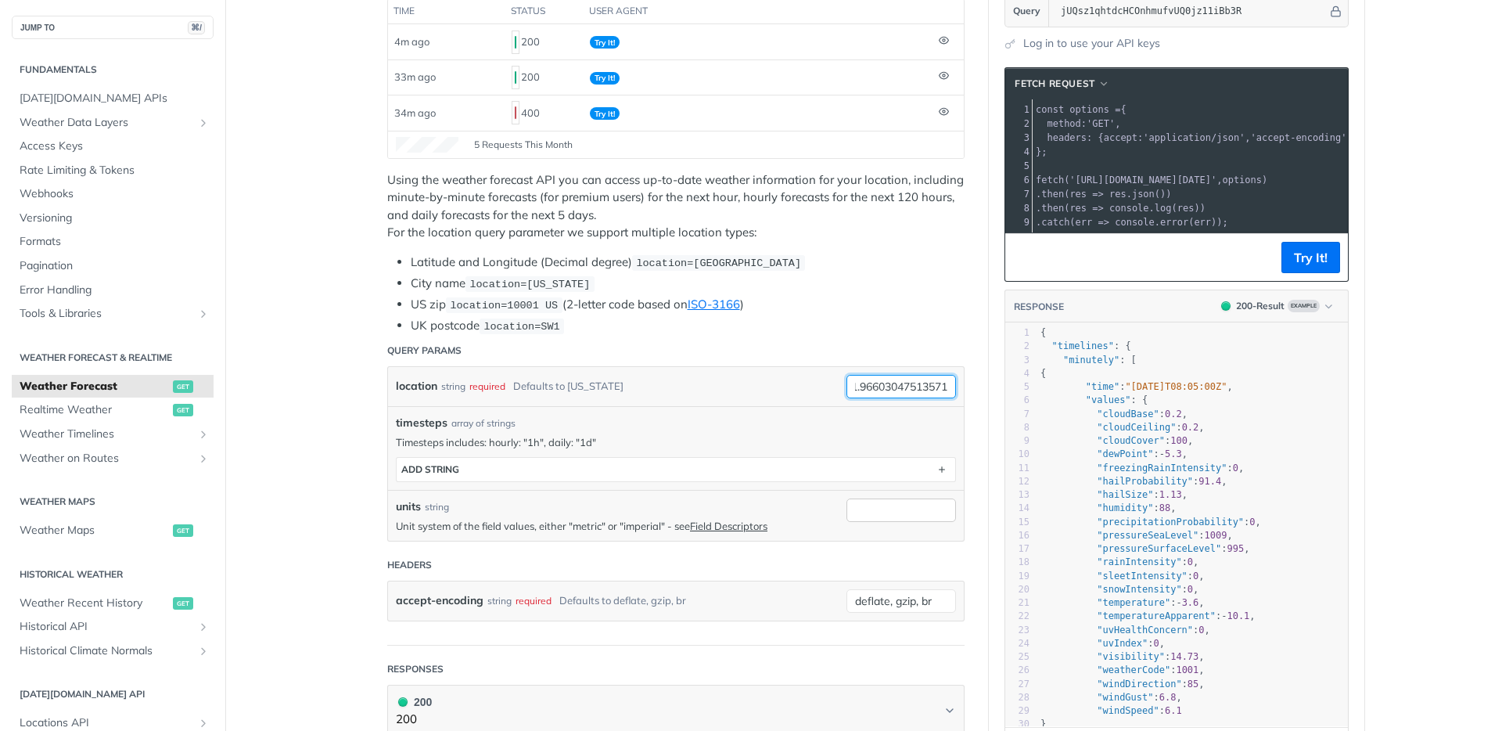
type input "37.42264036761759, -121.96603047513571"
click at [872, 511] on input "units" at bounding box center [902, 509] width 110 height 23
type input "imperial"
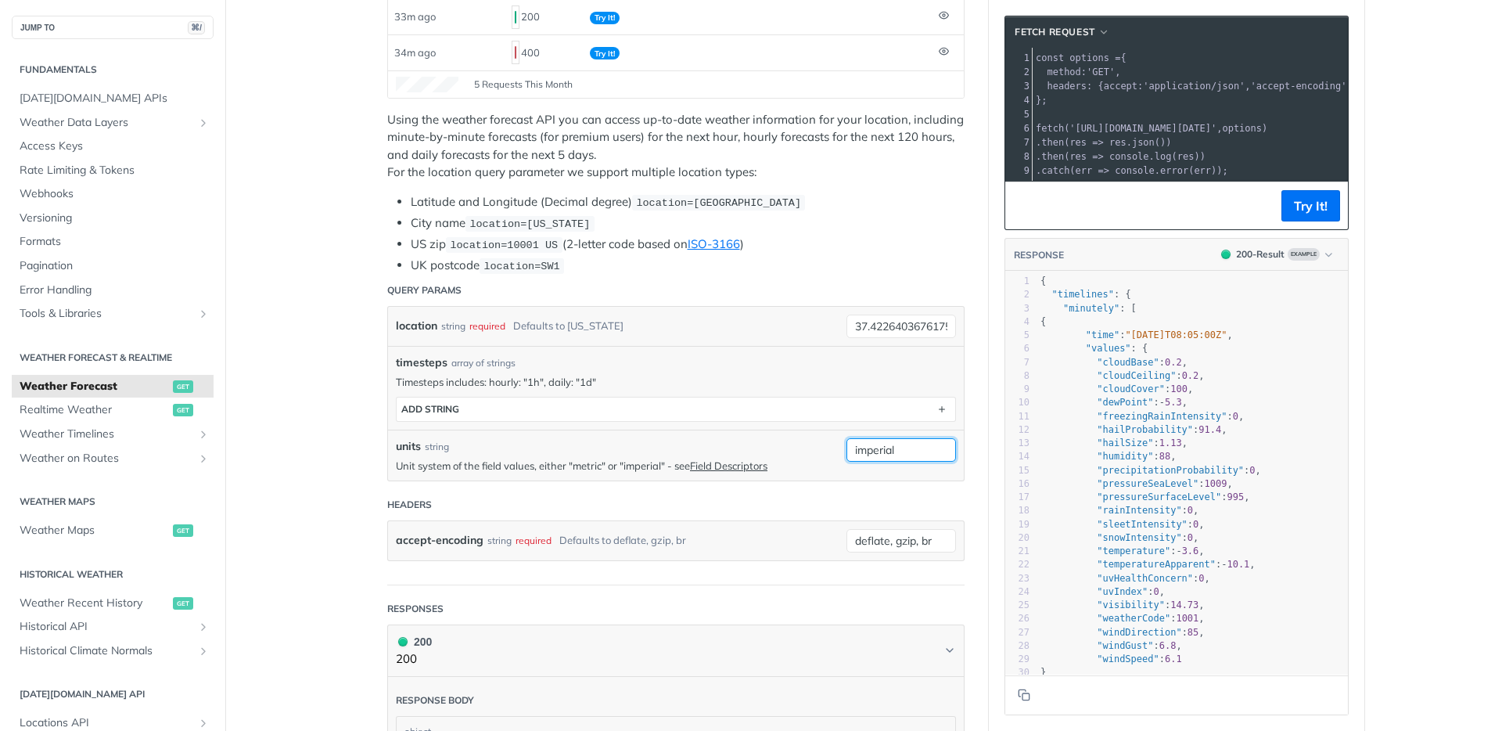
scroll to position [365, 0]
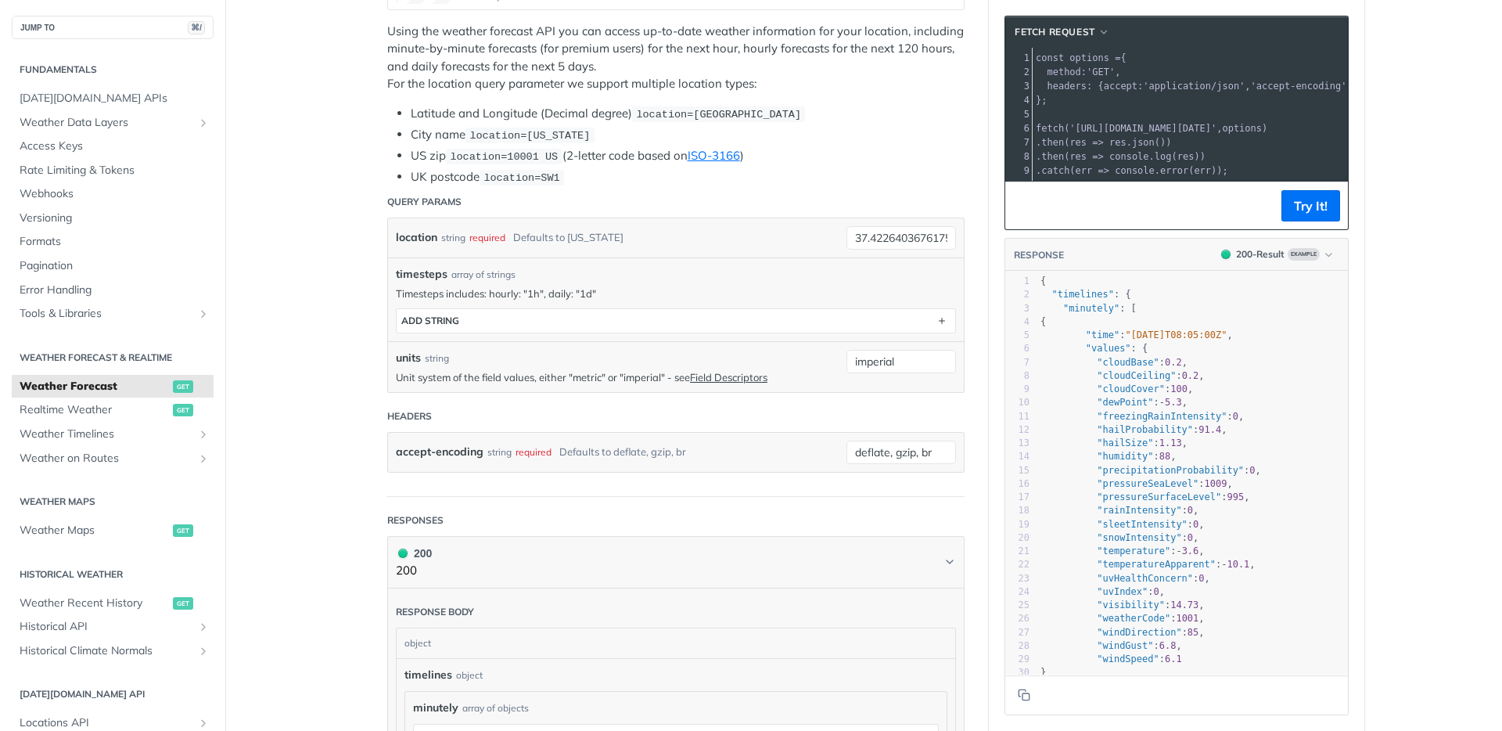
click at [1275, 210] on footer "Try It!" at bounding box center [1176, 206] width 343 height 48
click at [1292, 218] on button "Try It!" at bounding box center [1311, 205] width 59 height 31
click at [1052, 300] on span ""timelines"" at bounding box center [1083, 294] width 62 height 11
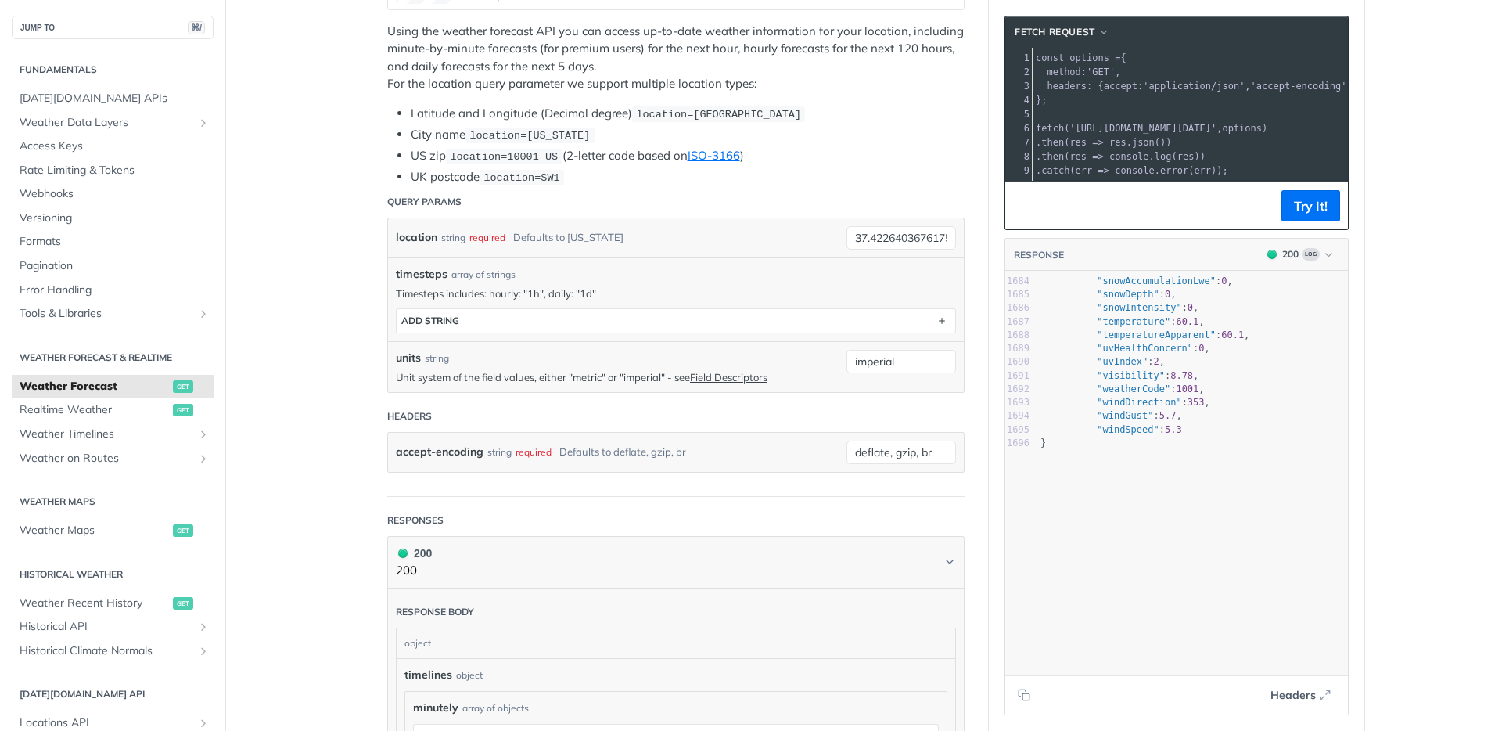
scroll to position [21331, 0]
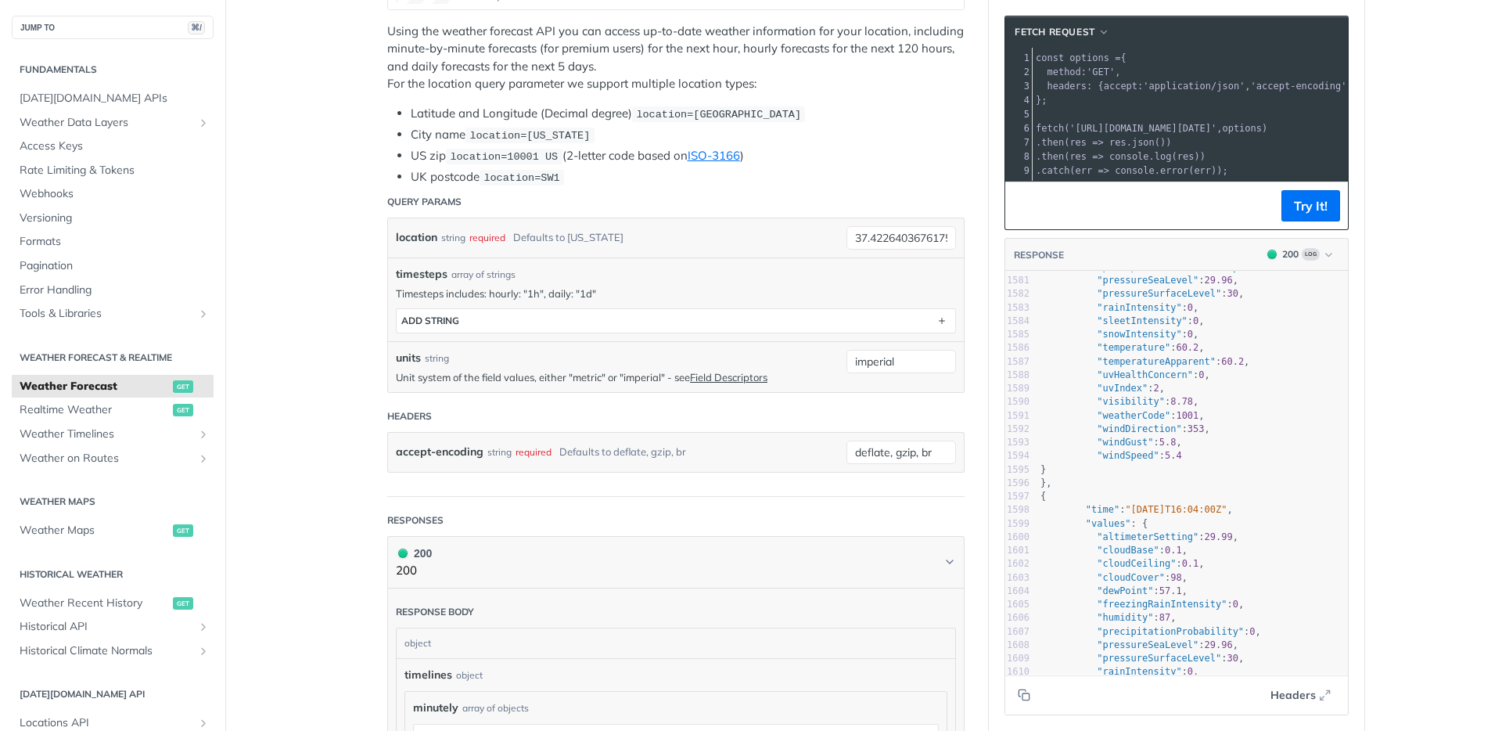
click at [1289, 436] on pre ""windDirection" : 353 ," at bounding box center [1193, 429] width 311 height 13
type textarea "{ "timelines": { "minutely": [ { "time": "2025-08-13T15:05:00Z", "values": { "a…"
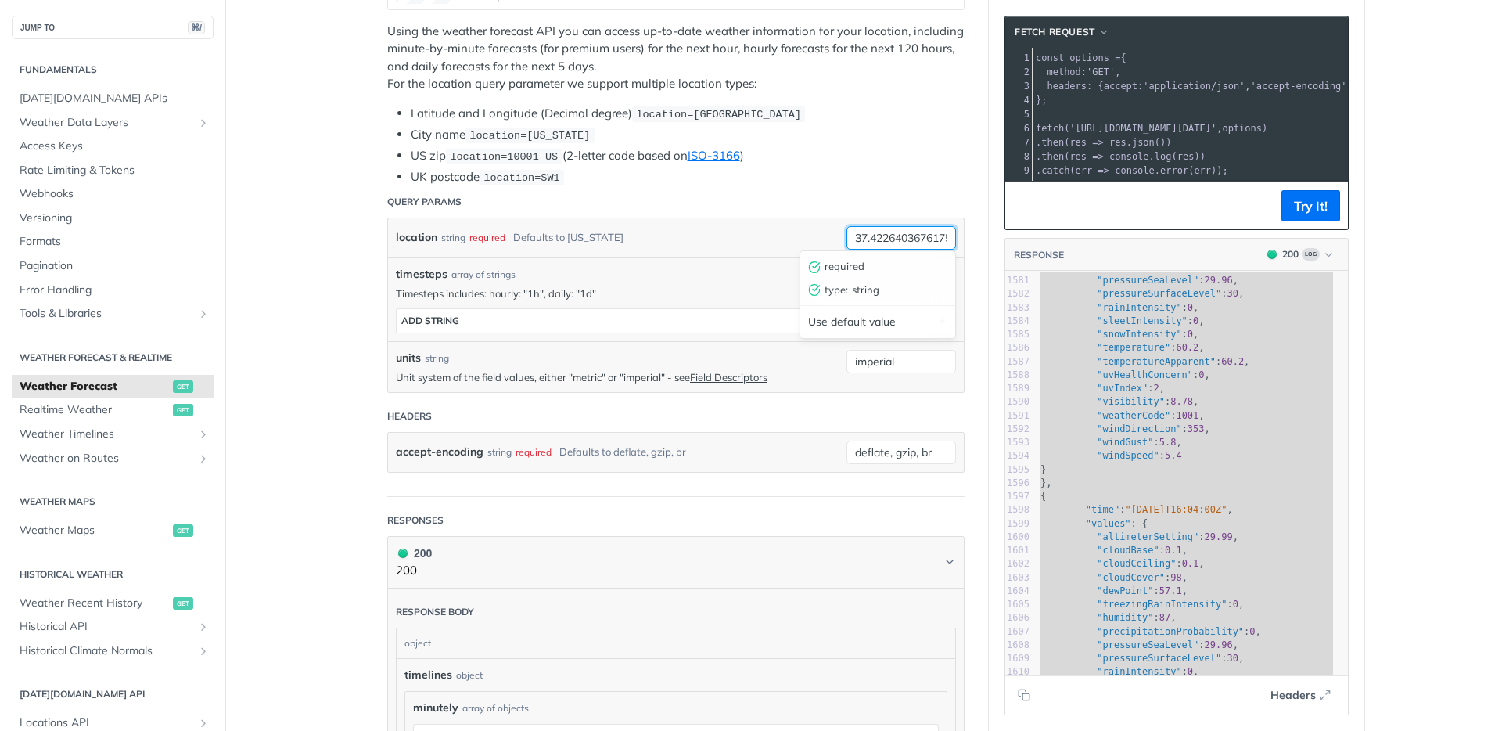
click at [890, 232] on input "37.42264036761759, -121.96603047513571" at bounding box center [902, 237] width 110 height 23
paste input "37.42264036761759"
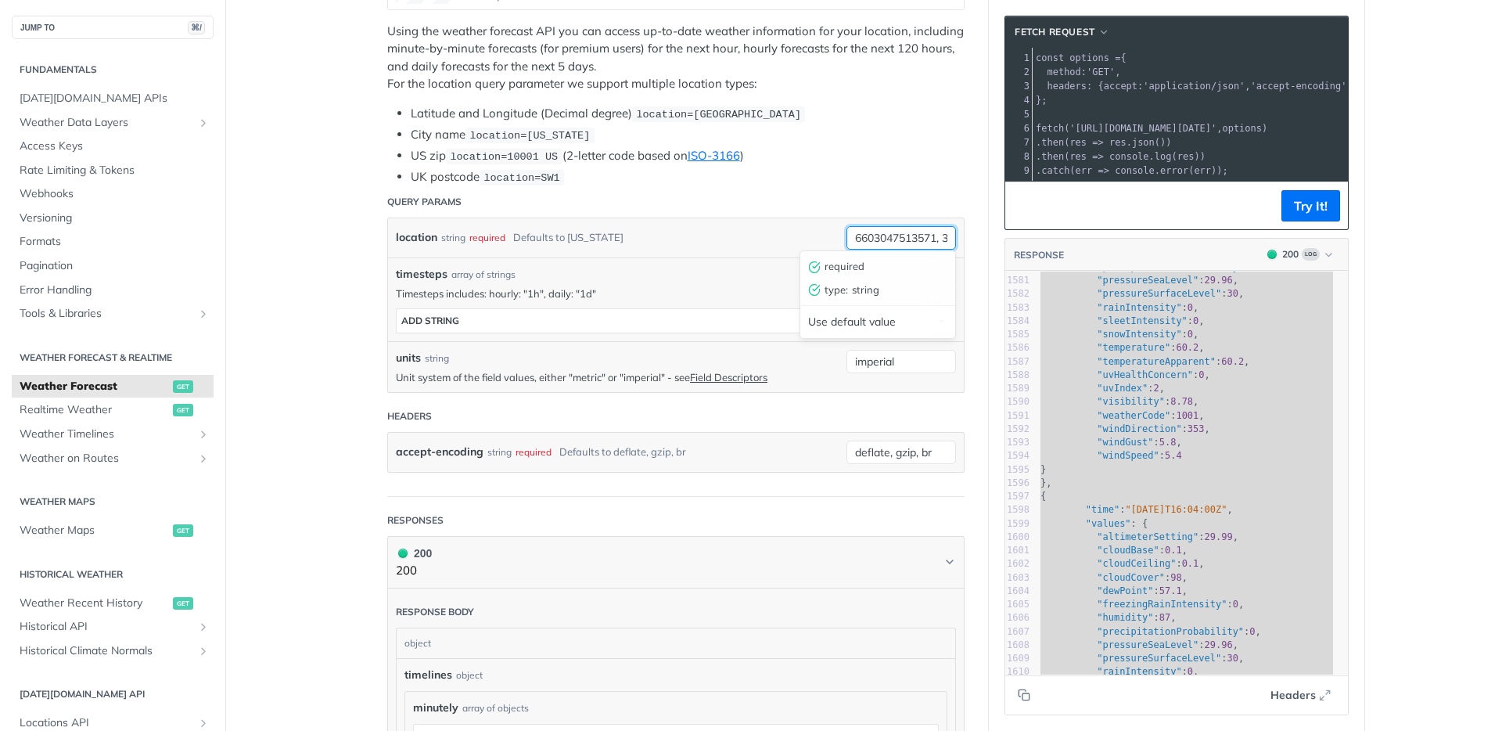
scroll to position [0, 139]
type input "-121.96603047513571, 37.42264036761759"
click at [1316, 221] on button "Try It!" at bounding box center [1311, 205] width 59 height 31
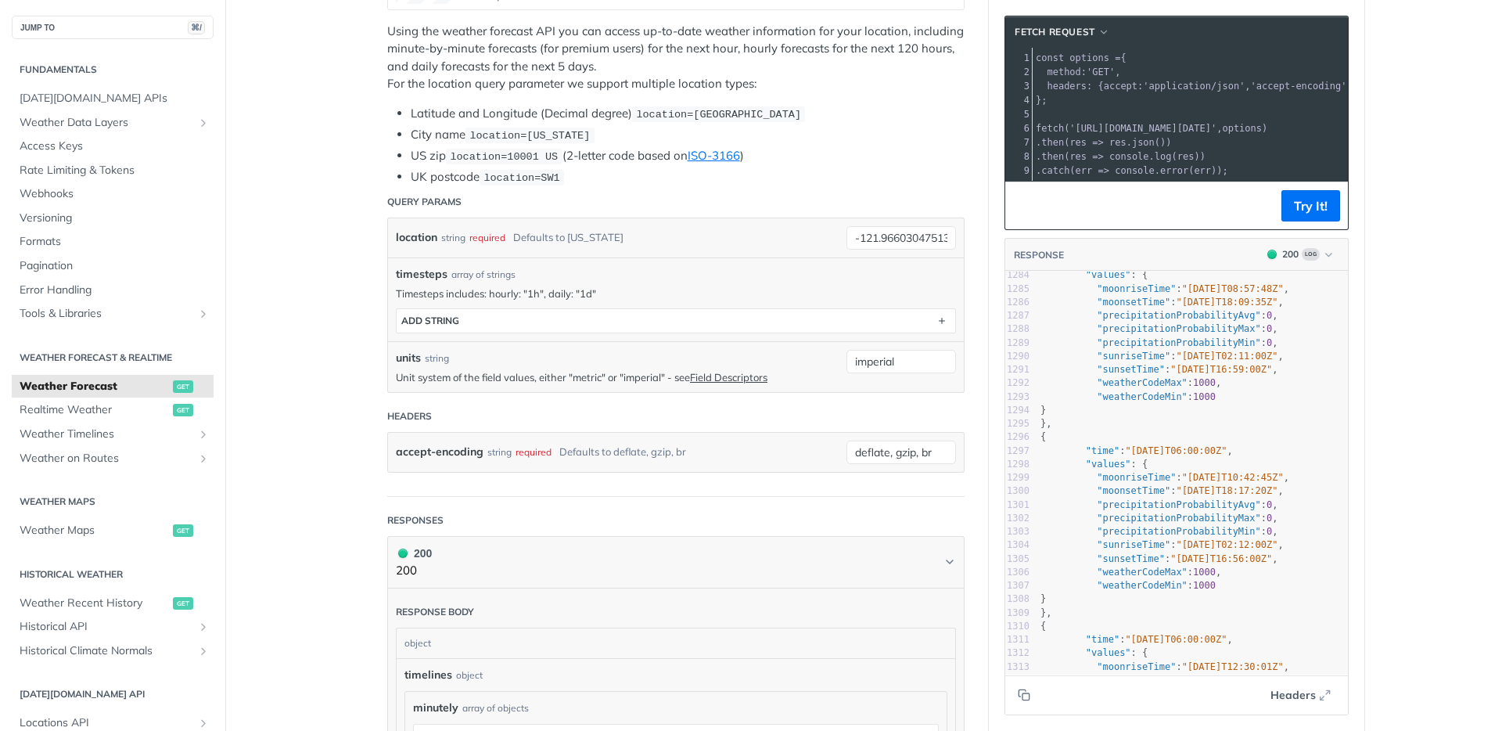
click at [1166, 455] on div "1273 "precipitationProbabilityAvg" : 0 , 1274 "precipitationProbabilityMax" : 0…" at bounding box center [1193, 565] width 311 height 891
type textarea "{ "timelines": { "minutely": [ { "time": "2025-08-13T15:05:00Z", "values": { "p…"
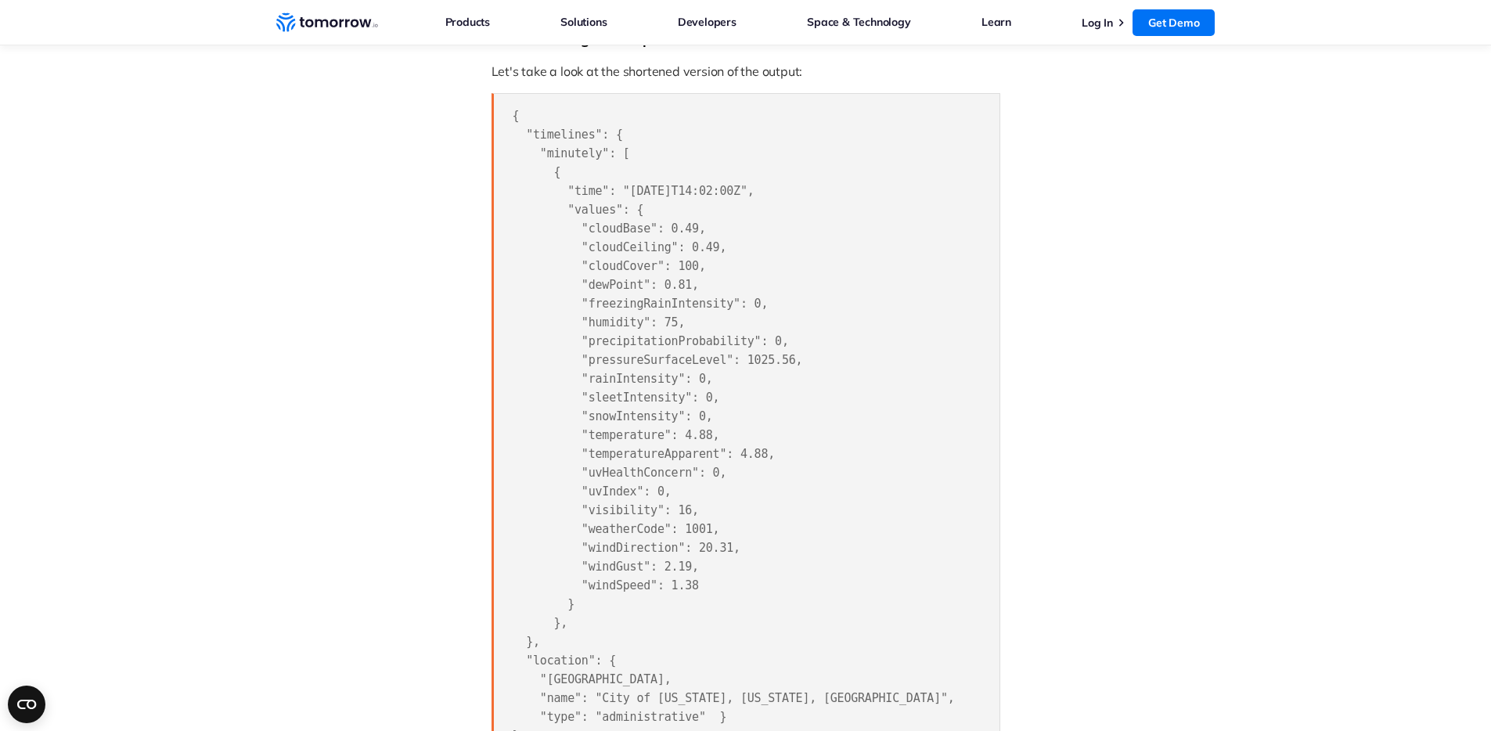
scroll to position [2825, 0]
